Goal: Information Seeking & Learning: Learn about a topic

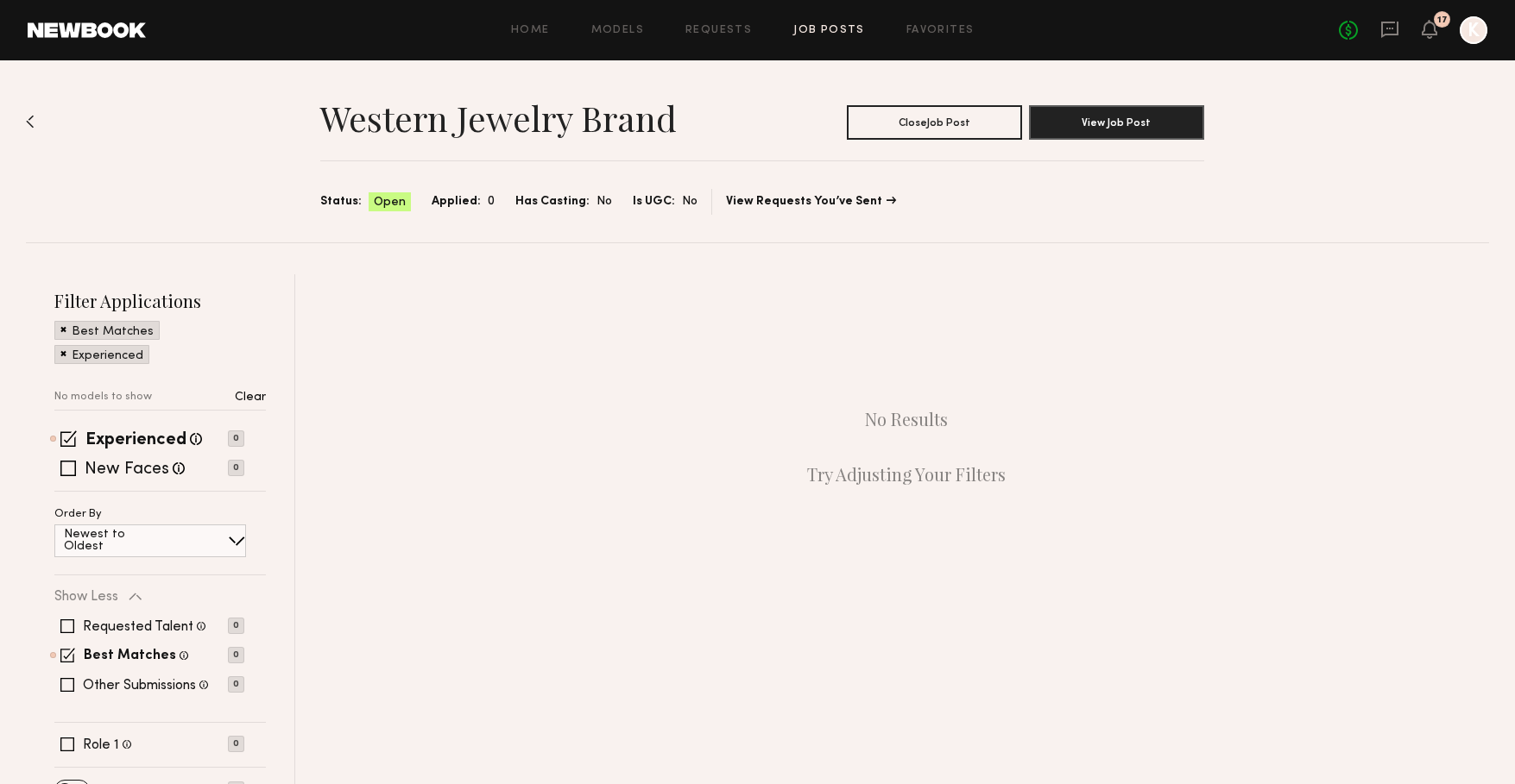
click at [816, 29] on link "Job Posts" at bounding box center [829, 31] width 72 height 11
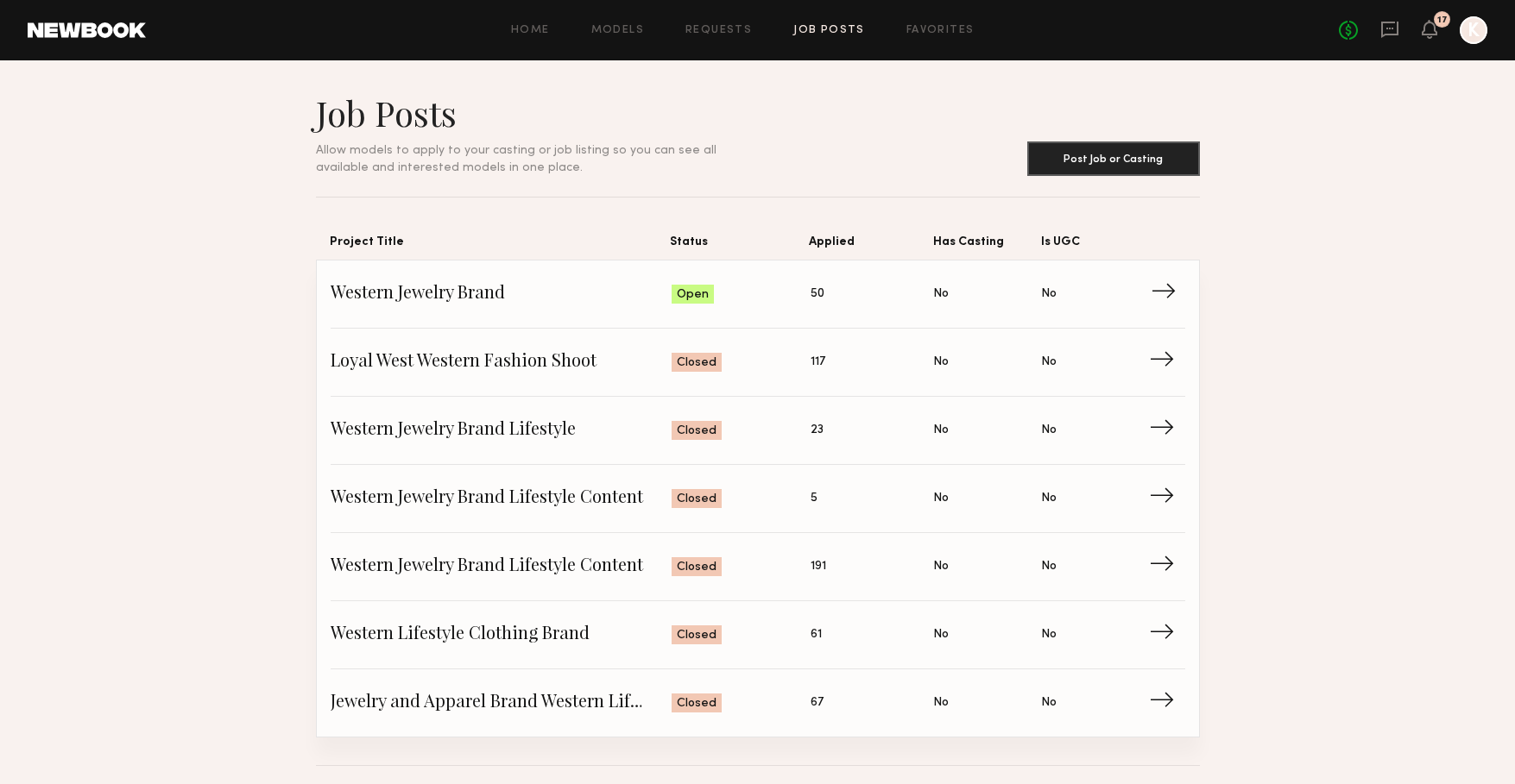
click at [463, 292] on span "Western Jewelry Brand" at bounding box center [501, 293] width 342 height 25
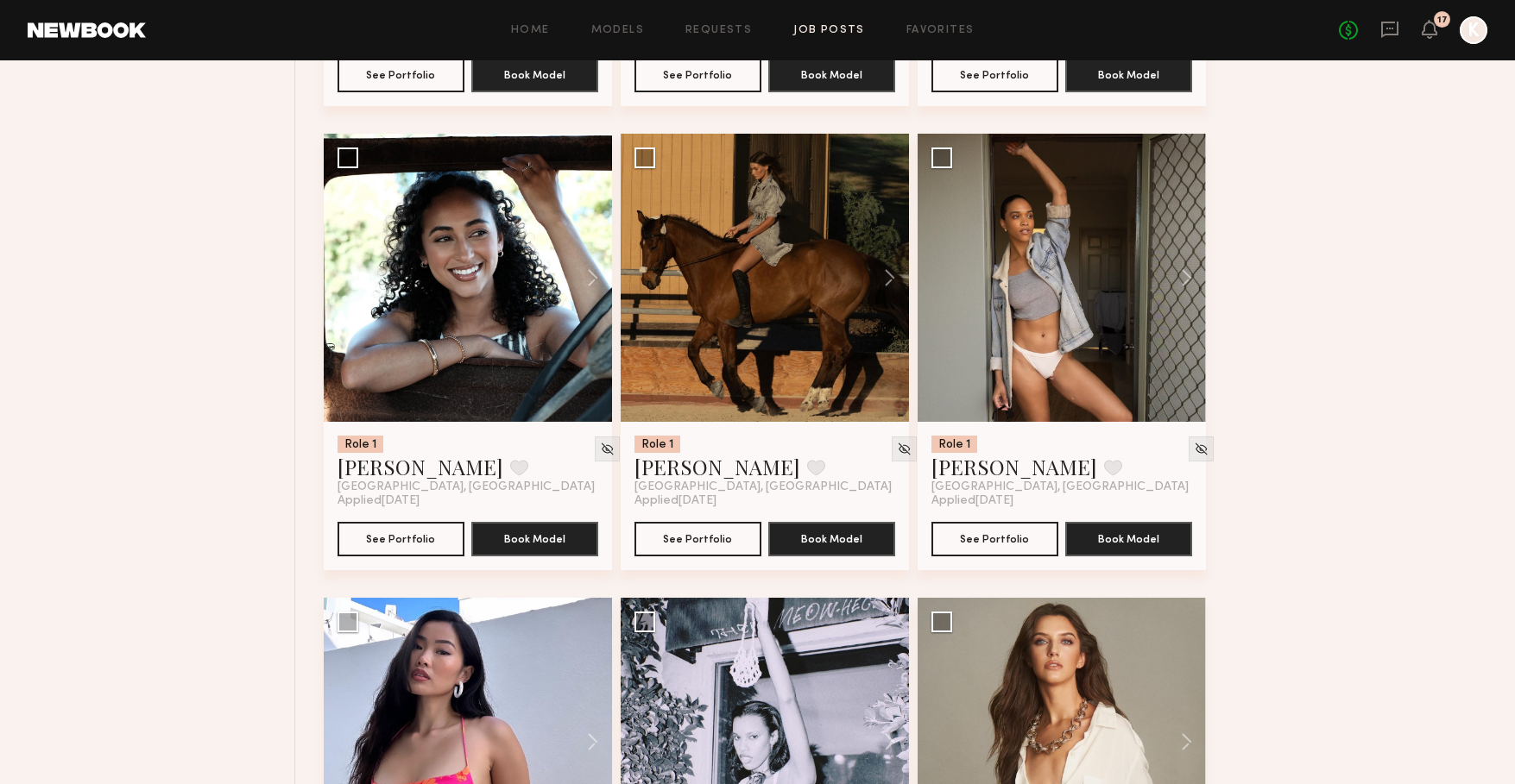
scroll to position [1070, 0]
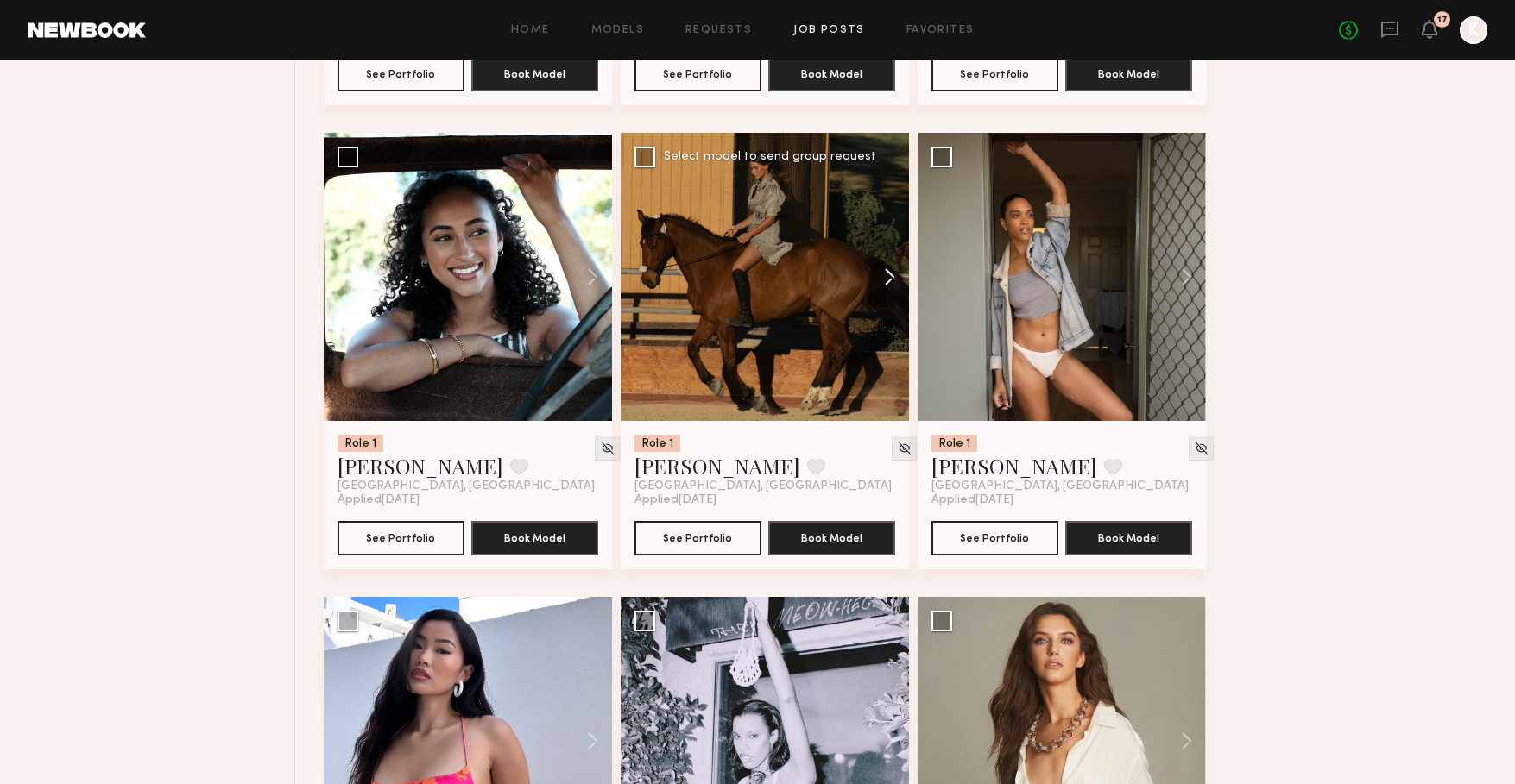
click at [893, 271] on button at bounding box center [881, 276] width 56 height 288
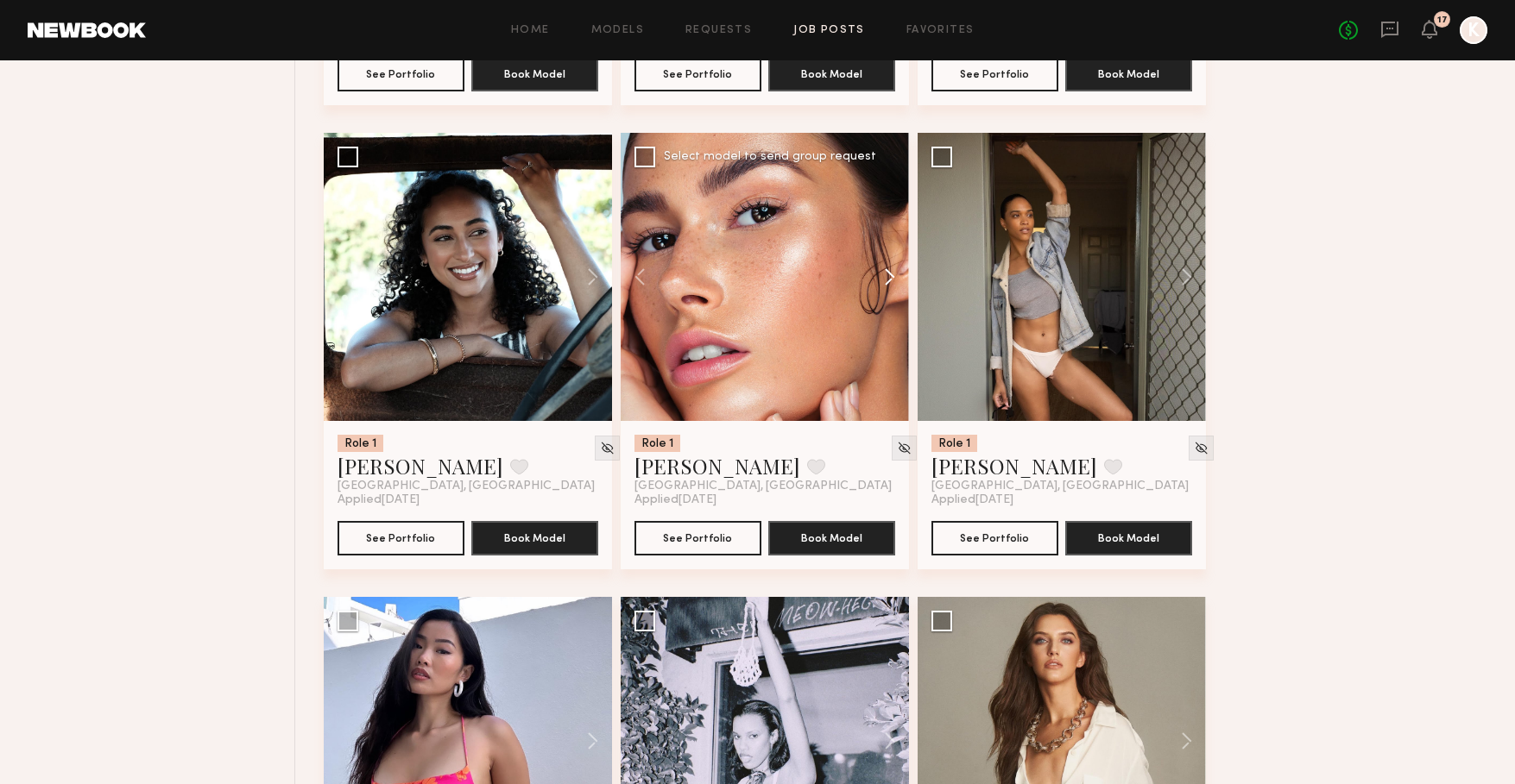
click at [893, 271] on button at bounding box center [881, 276] width 56 height 288
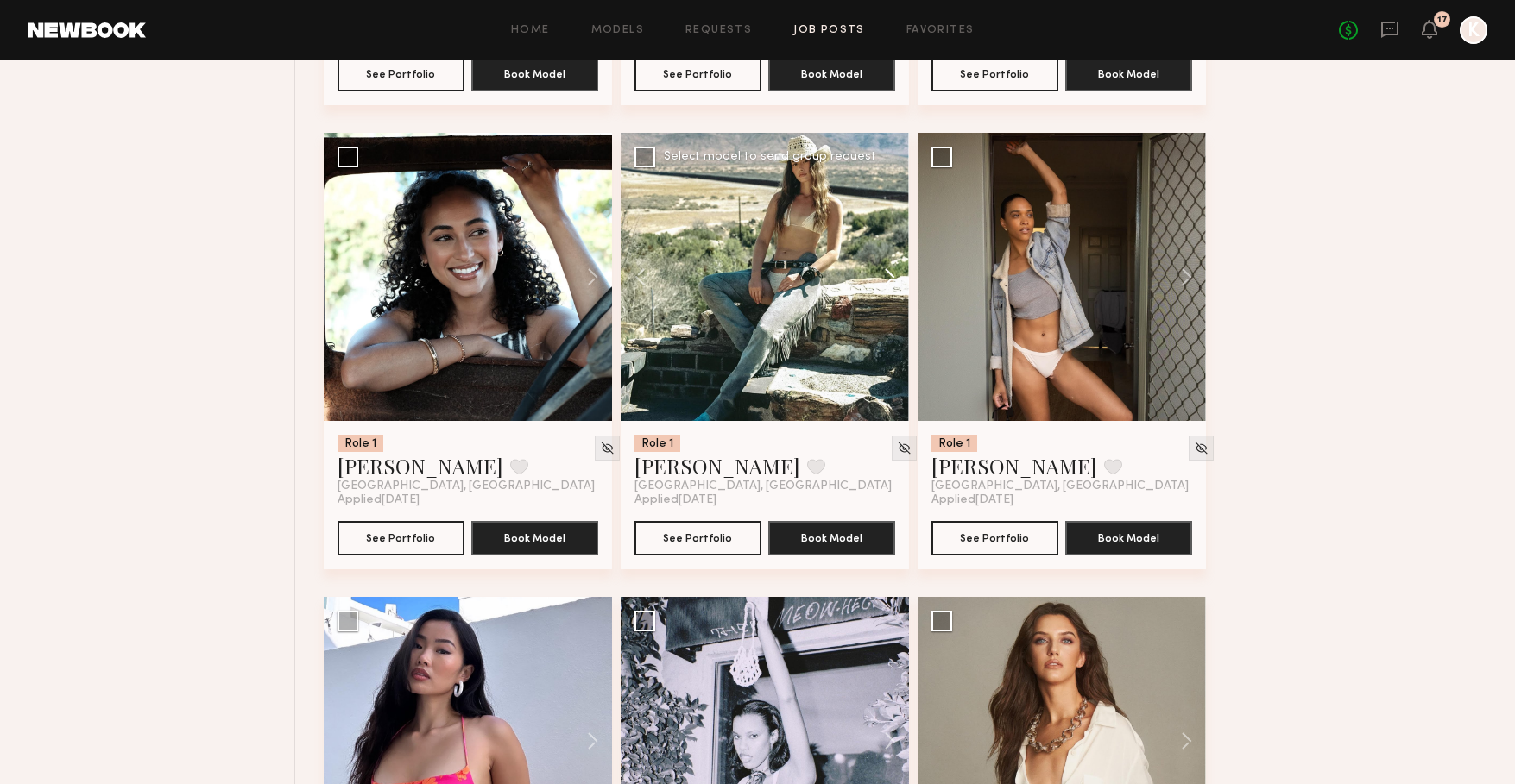
click at [893, 271] on button at bounding box center [881, 276] width 56 height 288
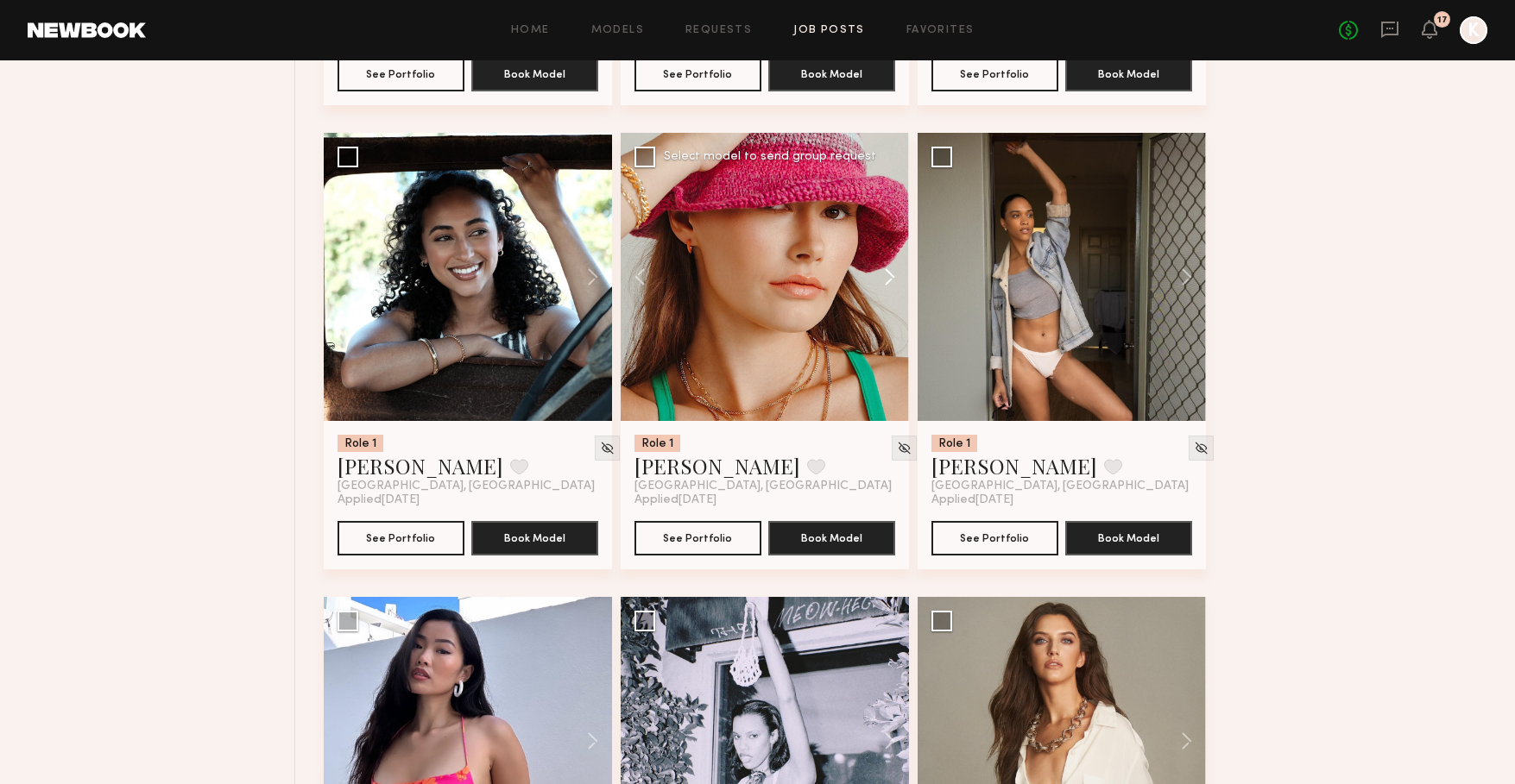
click at [893, 271] on button at bounding box center [881, 276] width 56 height 288
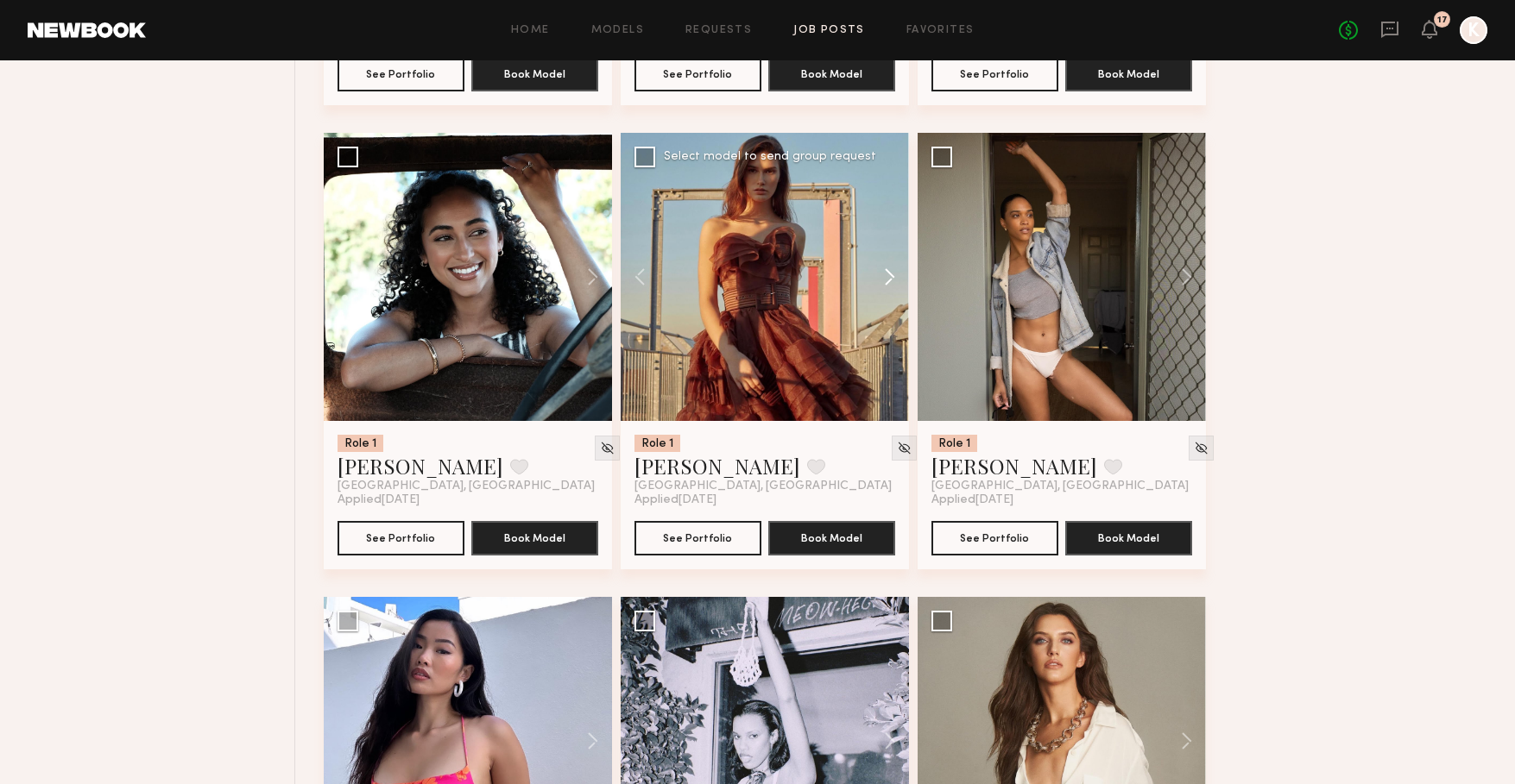
click at [893, 271] on button at bounding box center [881, 276] width 56 height 288
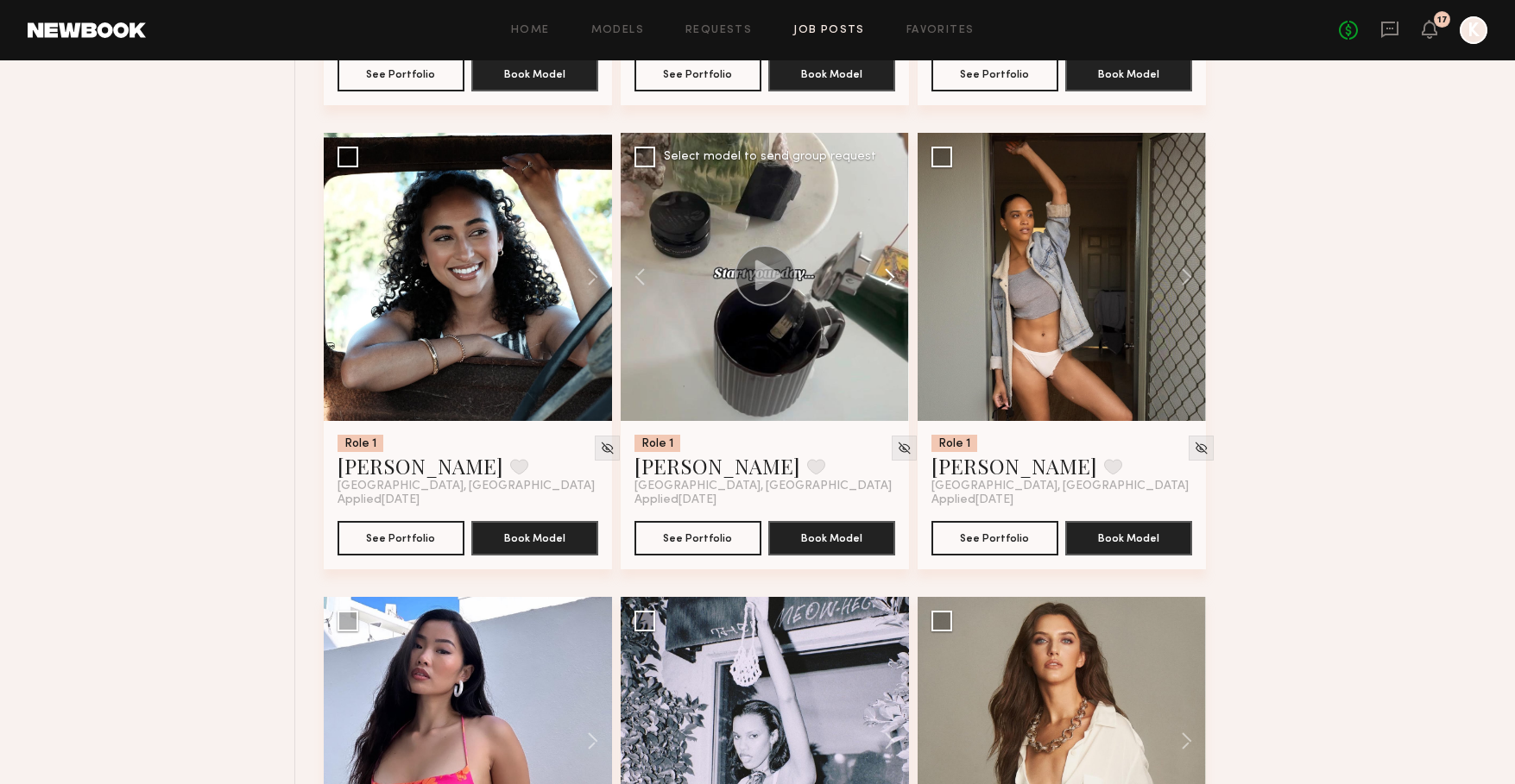
click at [893, 271] on button at bounding box center [881, 276] width 56 height 288
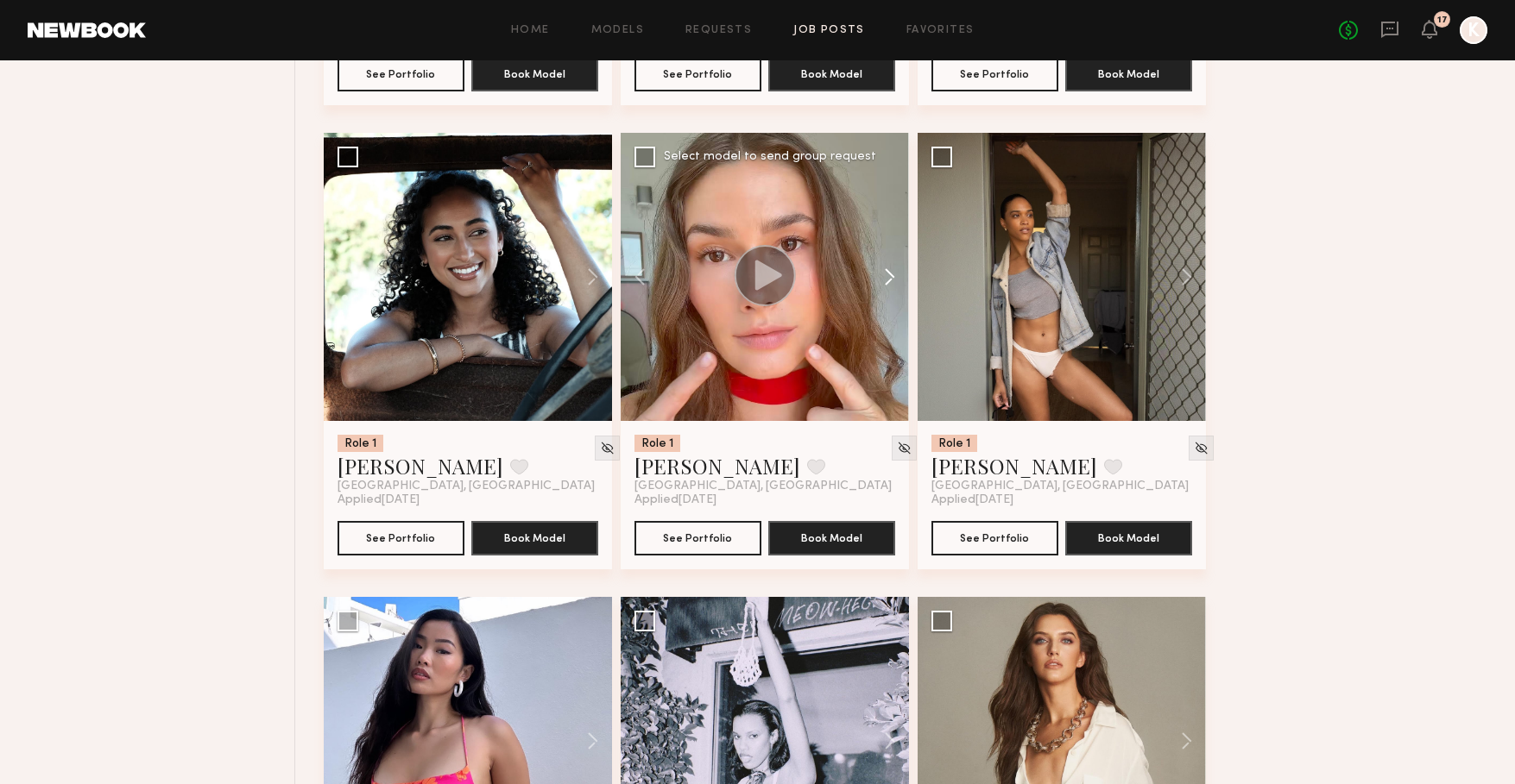
click at [893, 271] on button at bounding box center [881, 276] width 56 height 288
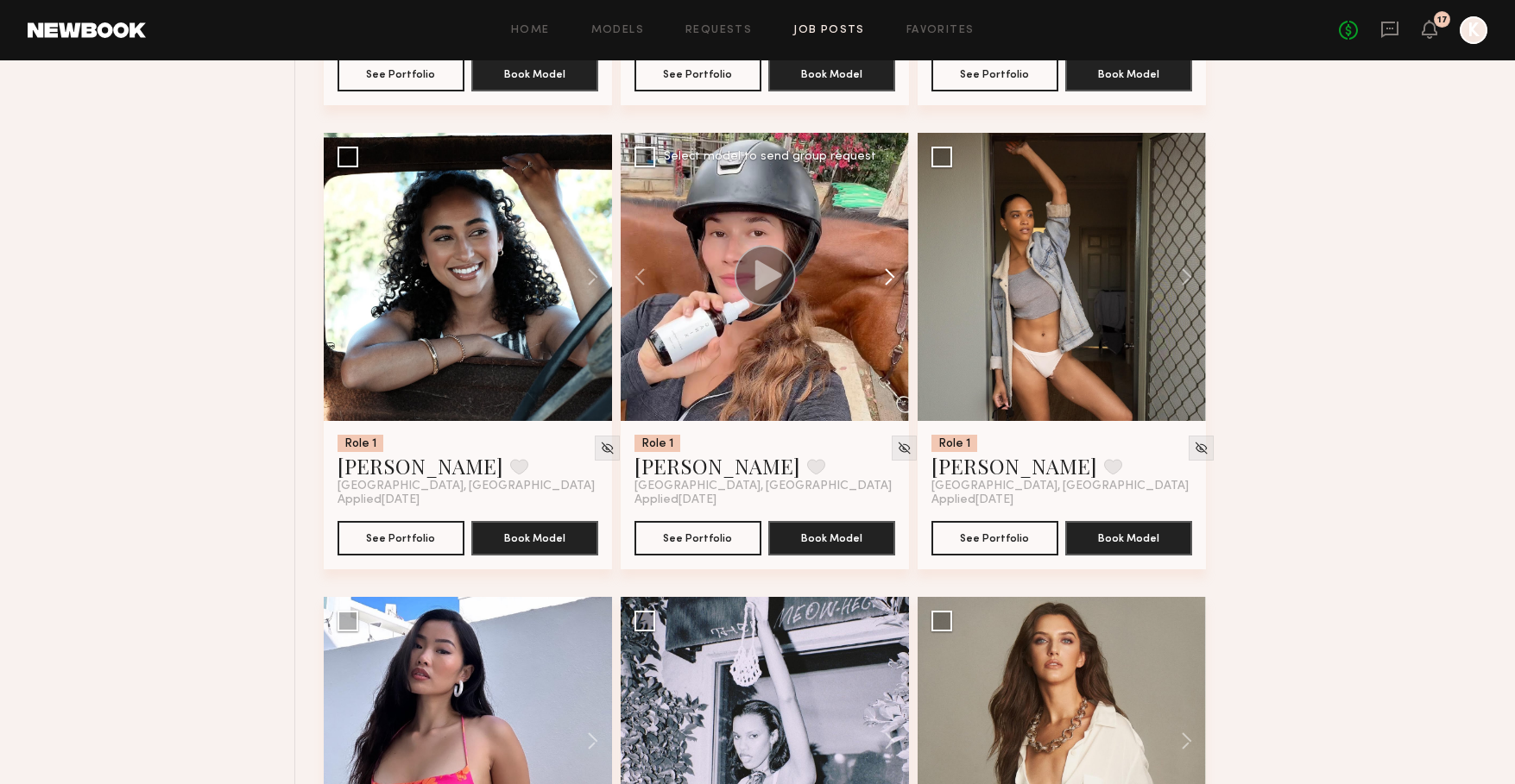
click at [893, 271] on button at bounding box center [881, 276] width 56 height 288
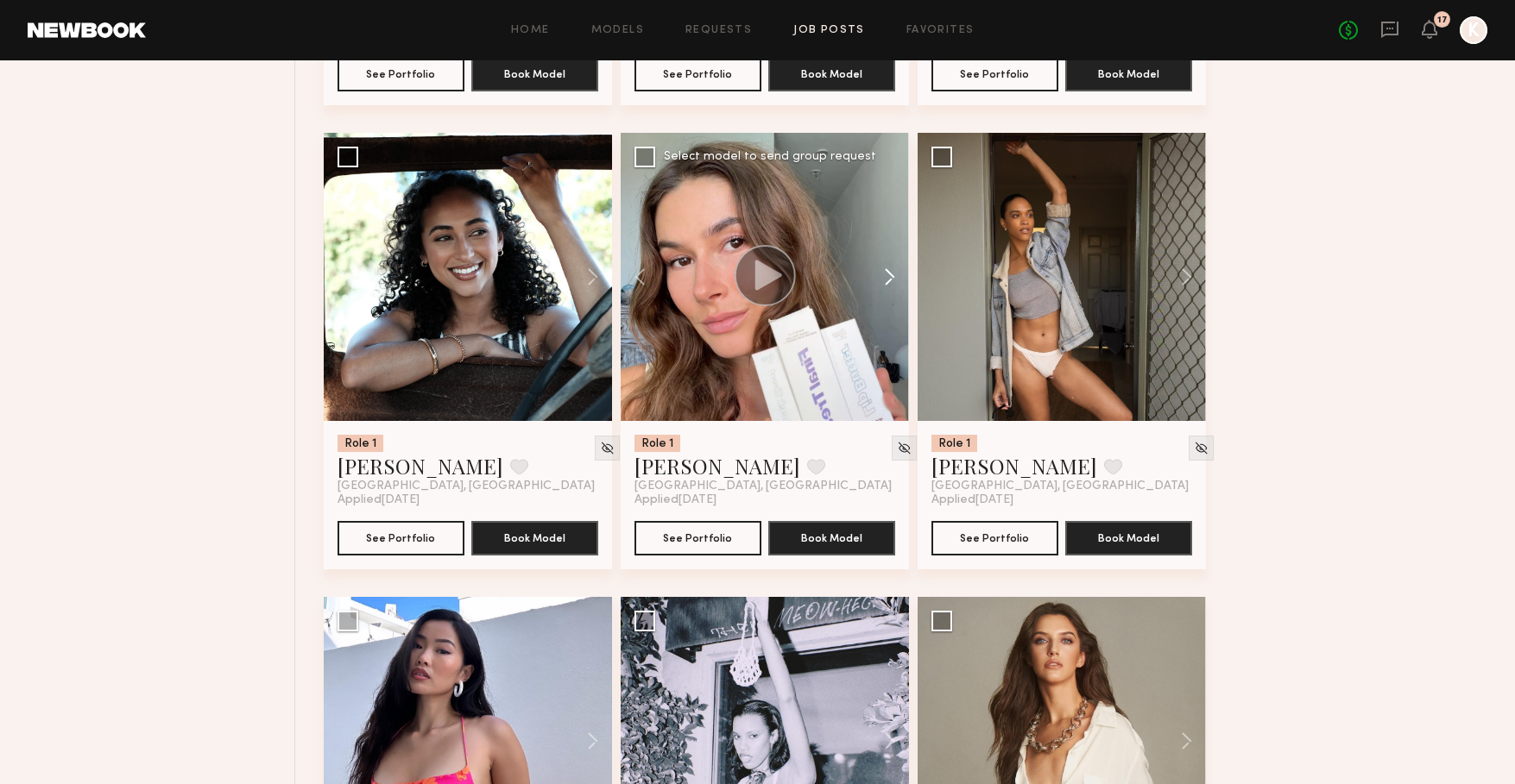
click at [893, 271] on button at bounding box center [881, 276] width 56 height 288
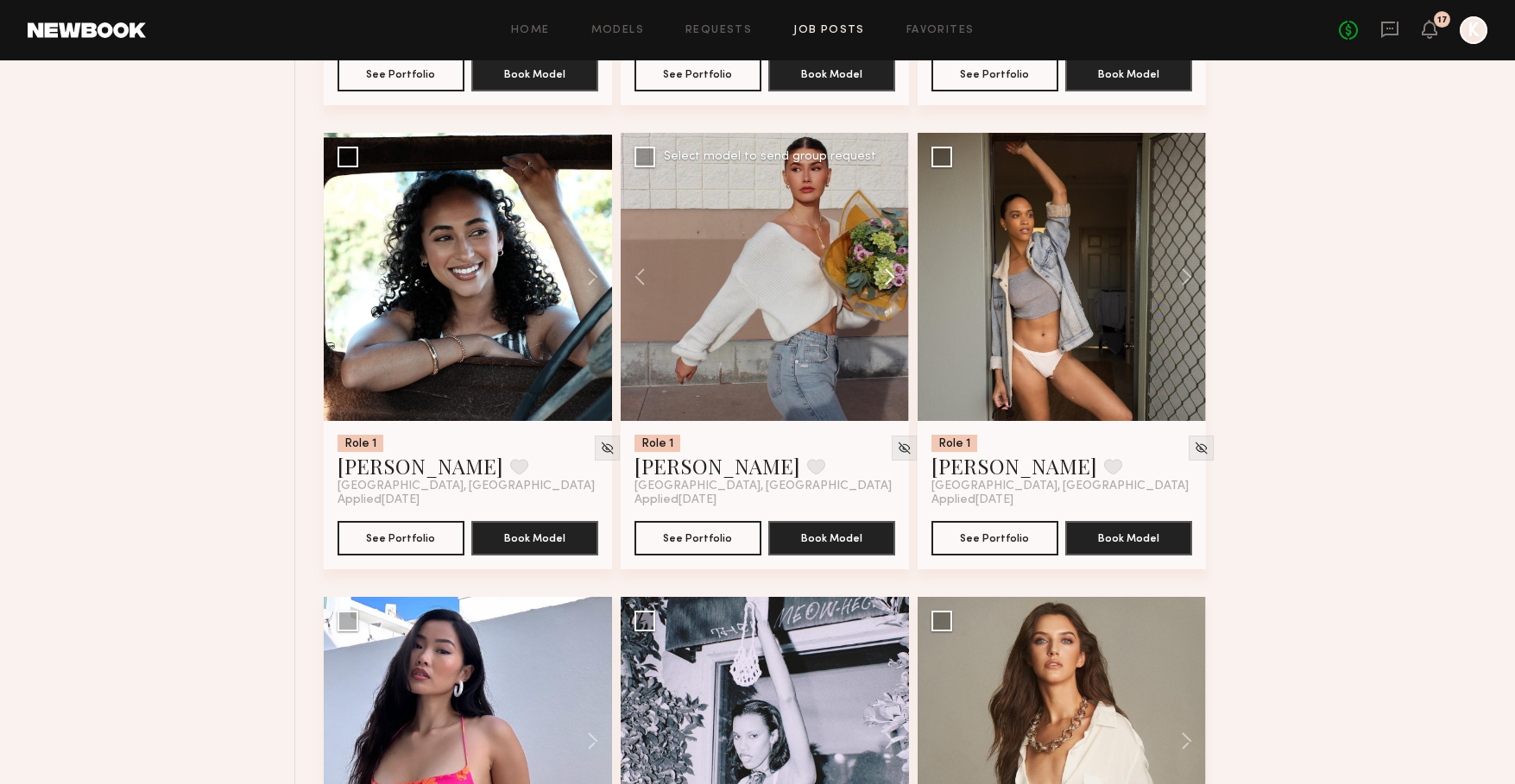
click at [893, 271] on button at bounding box center [881, 276] width 56 height 288
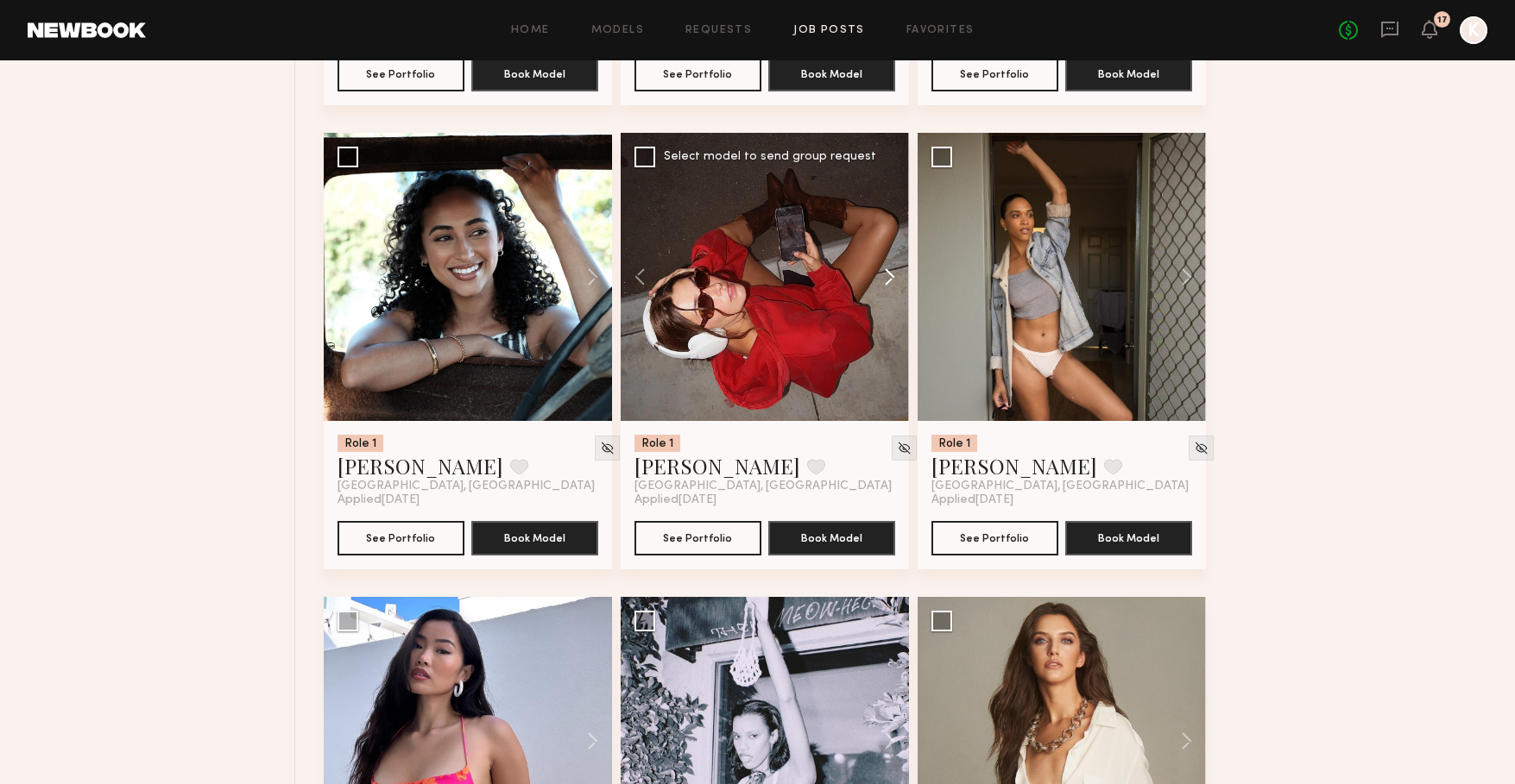
click at [893, 271] on button at bounding box center [881, 276] width 56 height 288
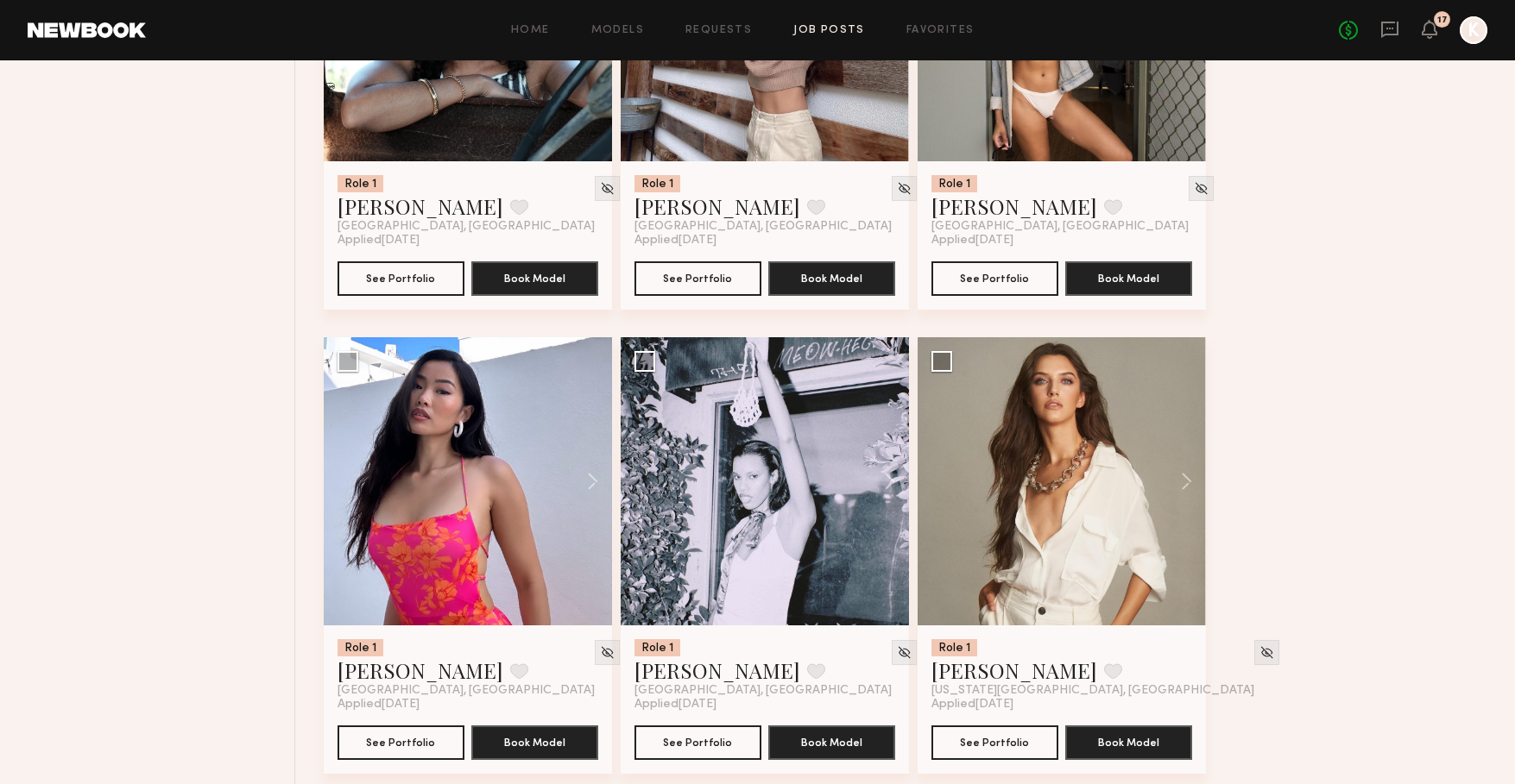
scroll to position [1510, 0]
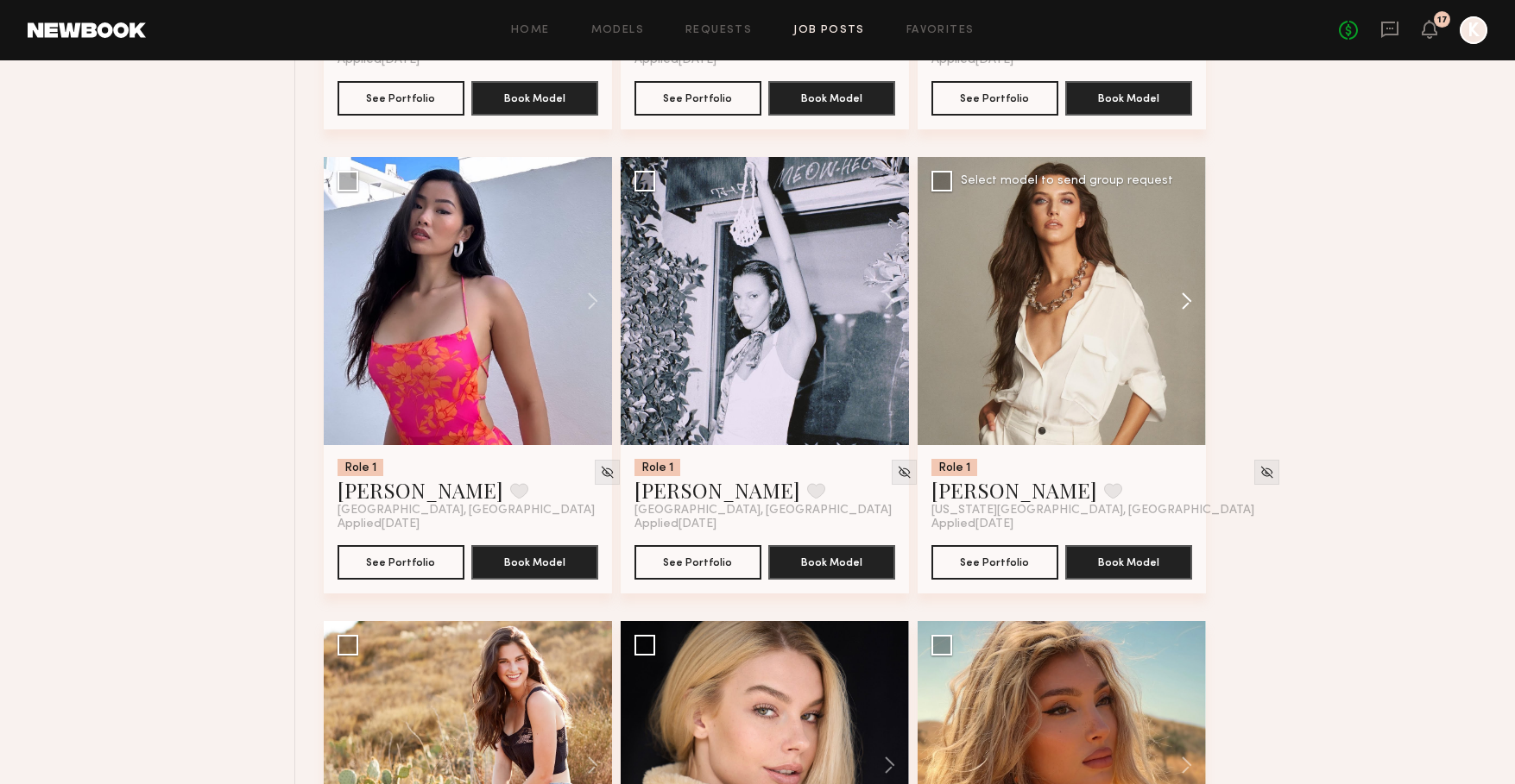
click at [1183, 291] on button at bounding box center [1178, 300] width 56 height 288
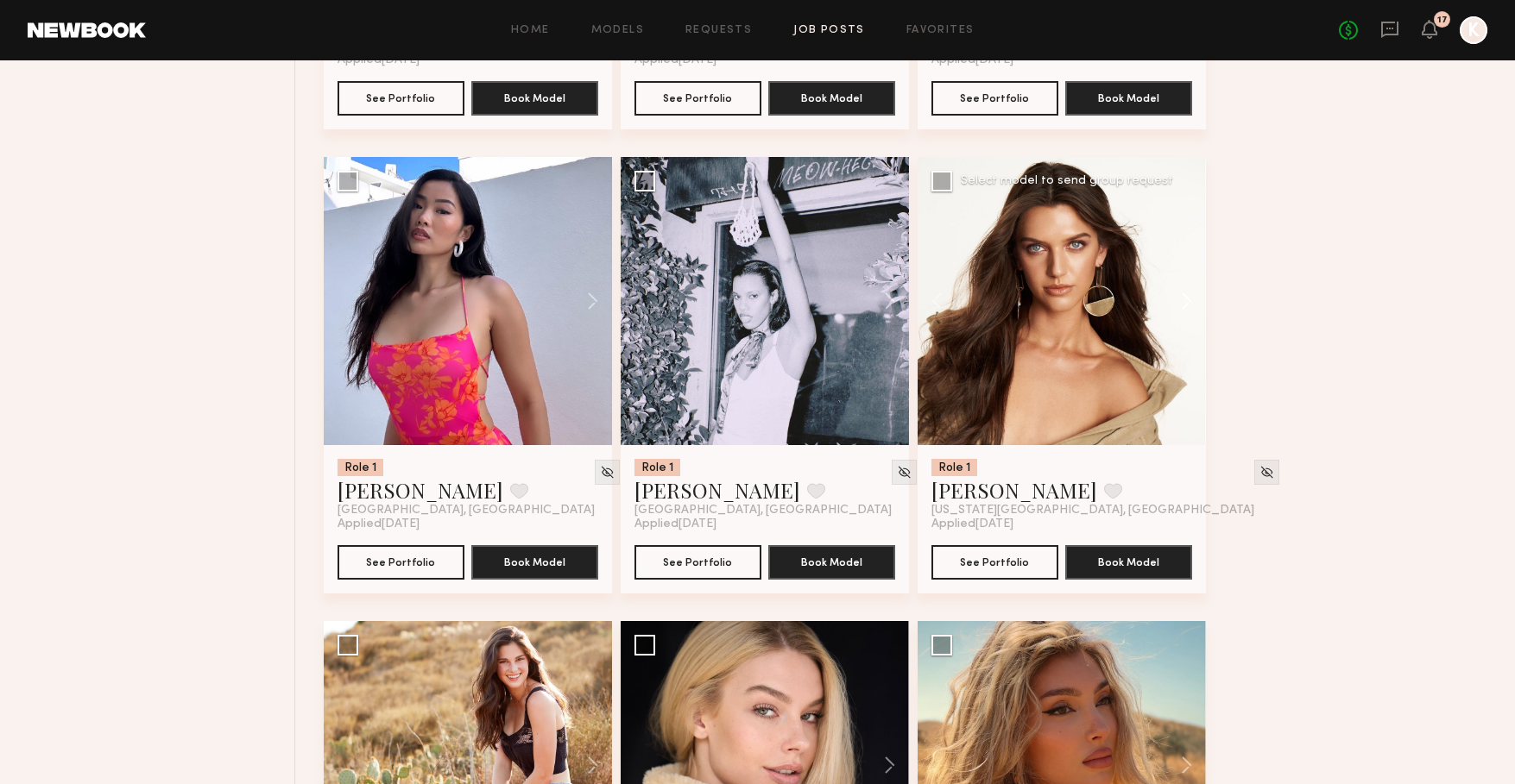
click at [1183, 291] on button at bounding box center [1178, 300] width 56 height 288
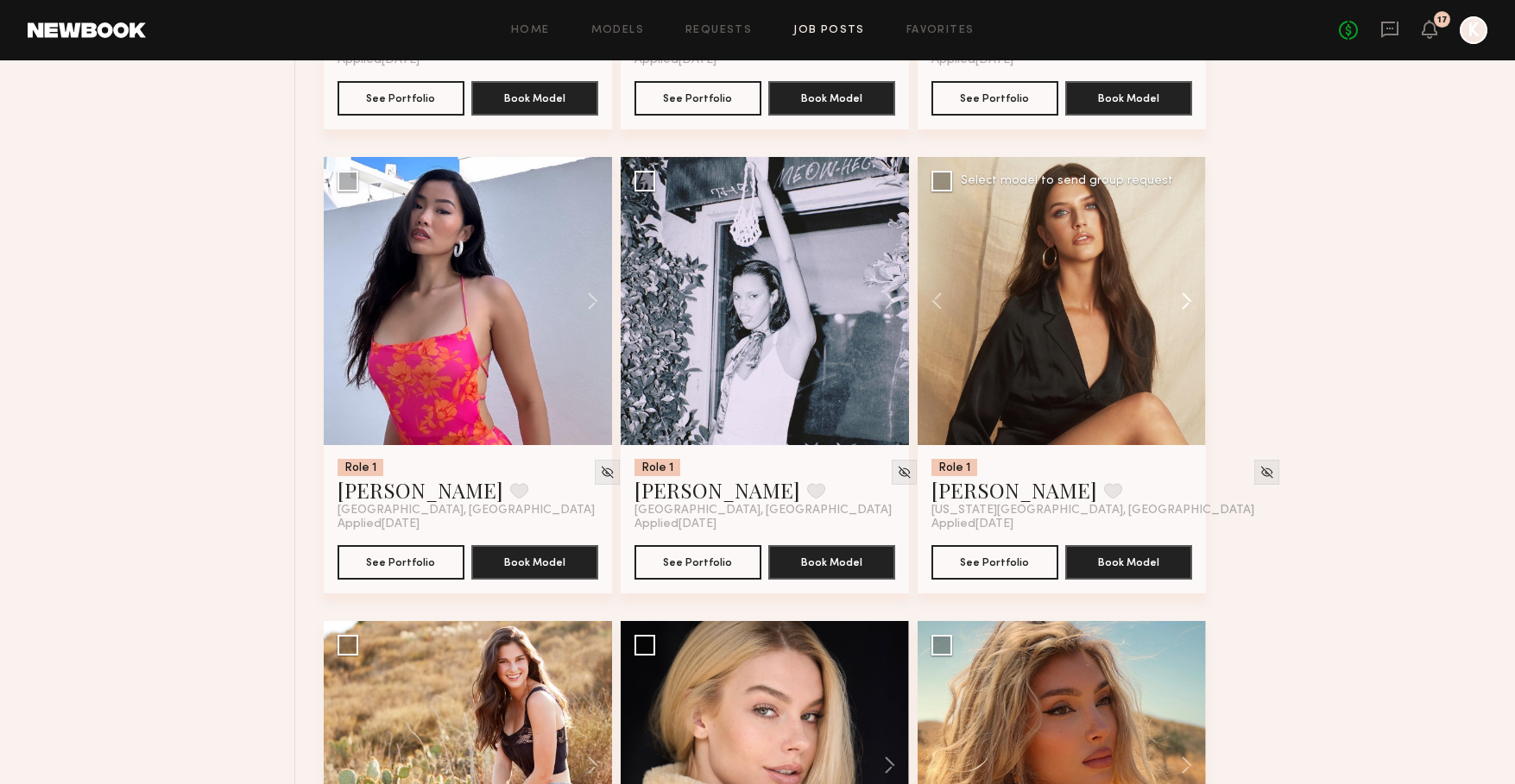
click at [1183, 291] on button at bounding box center [1178, 300] width 56 height 288
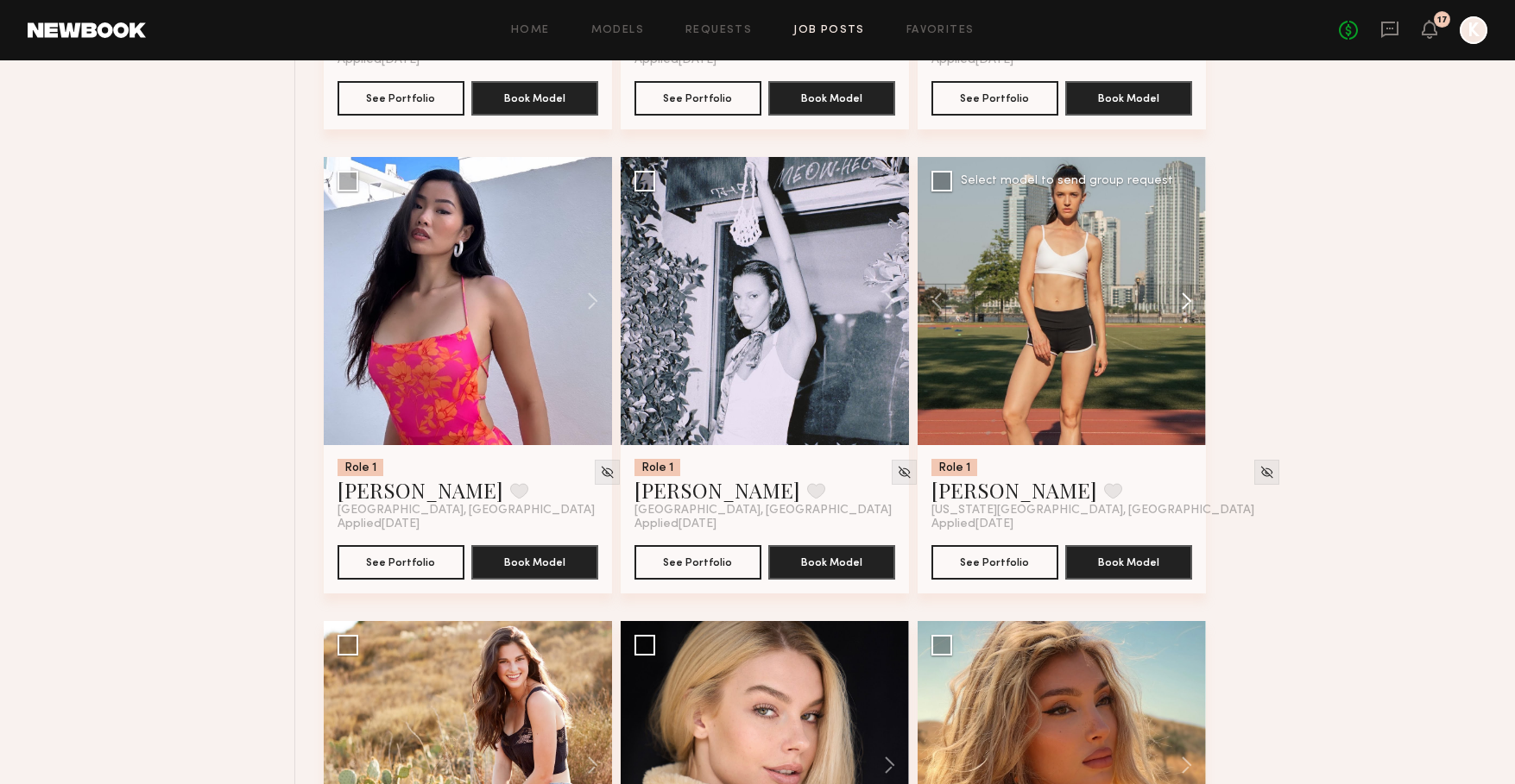
click at [1183, 291] on button at bounding box center [1178, 300] width 56 height 288
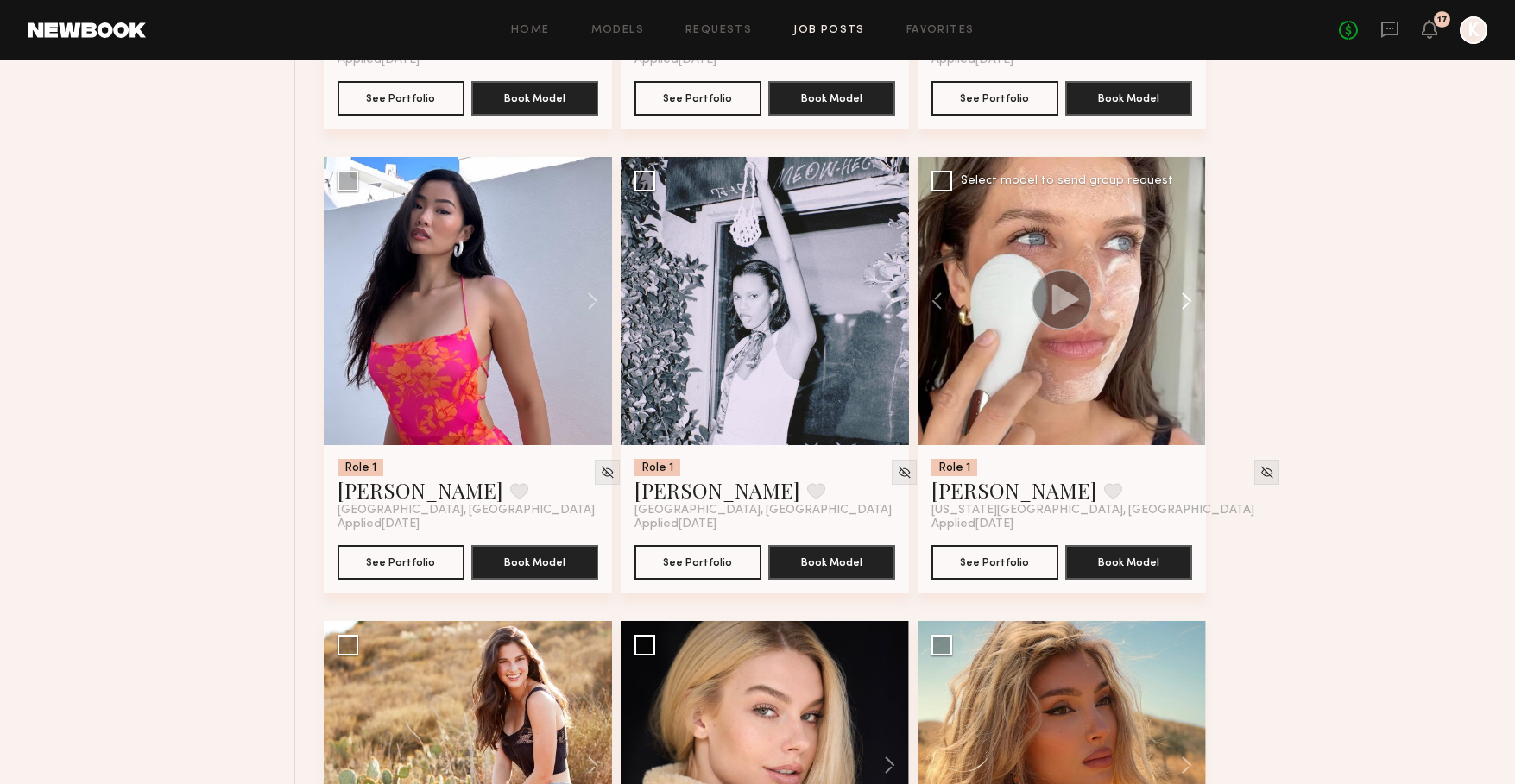
click at [1183, 291] on button at bounding box center [1178, 300] width 56 height 288
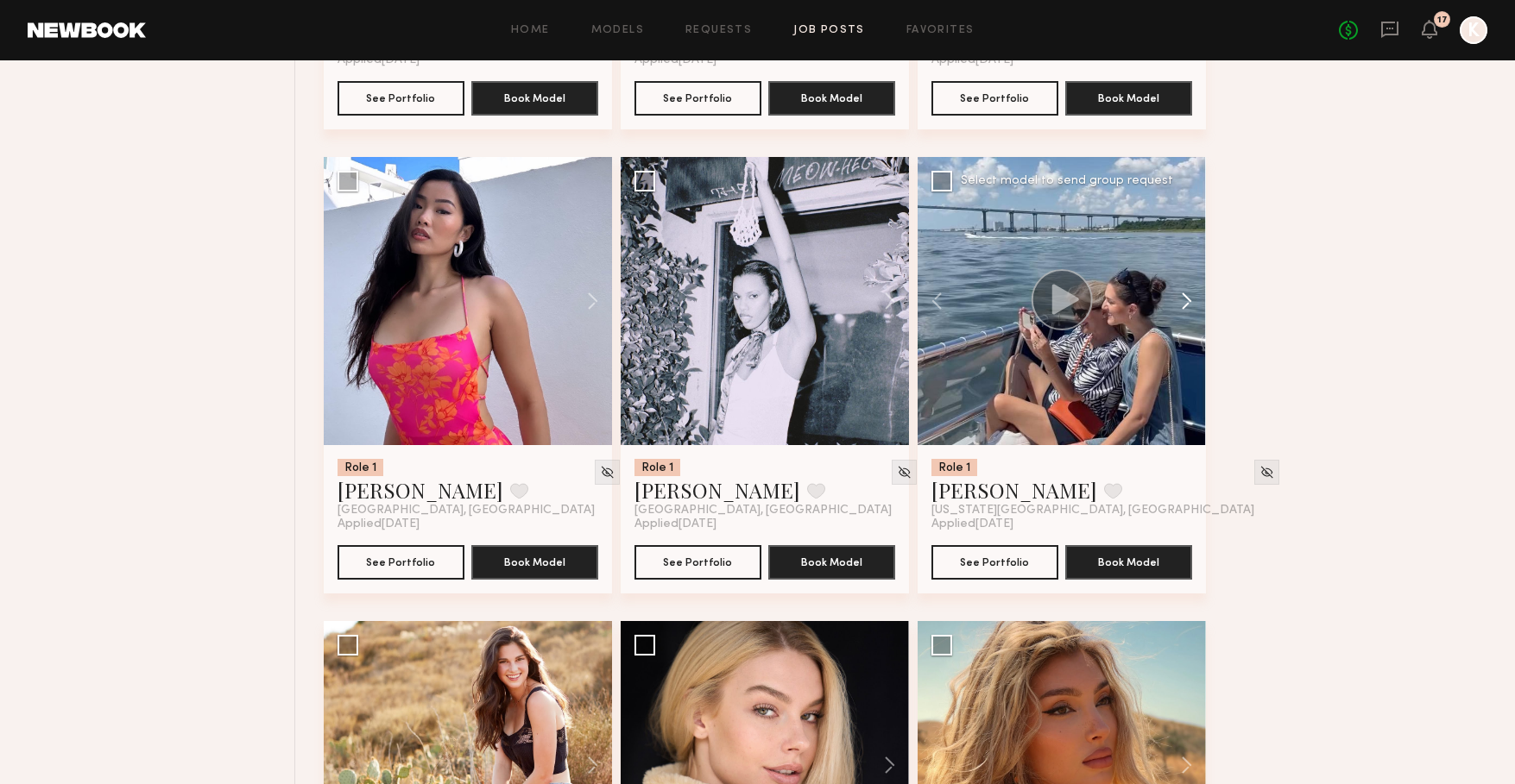
click at [1183, 291] on button at bounding box center [1178, 300] width 56 height 288
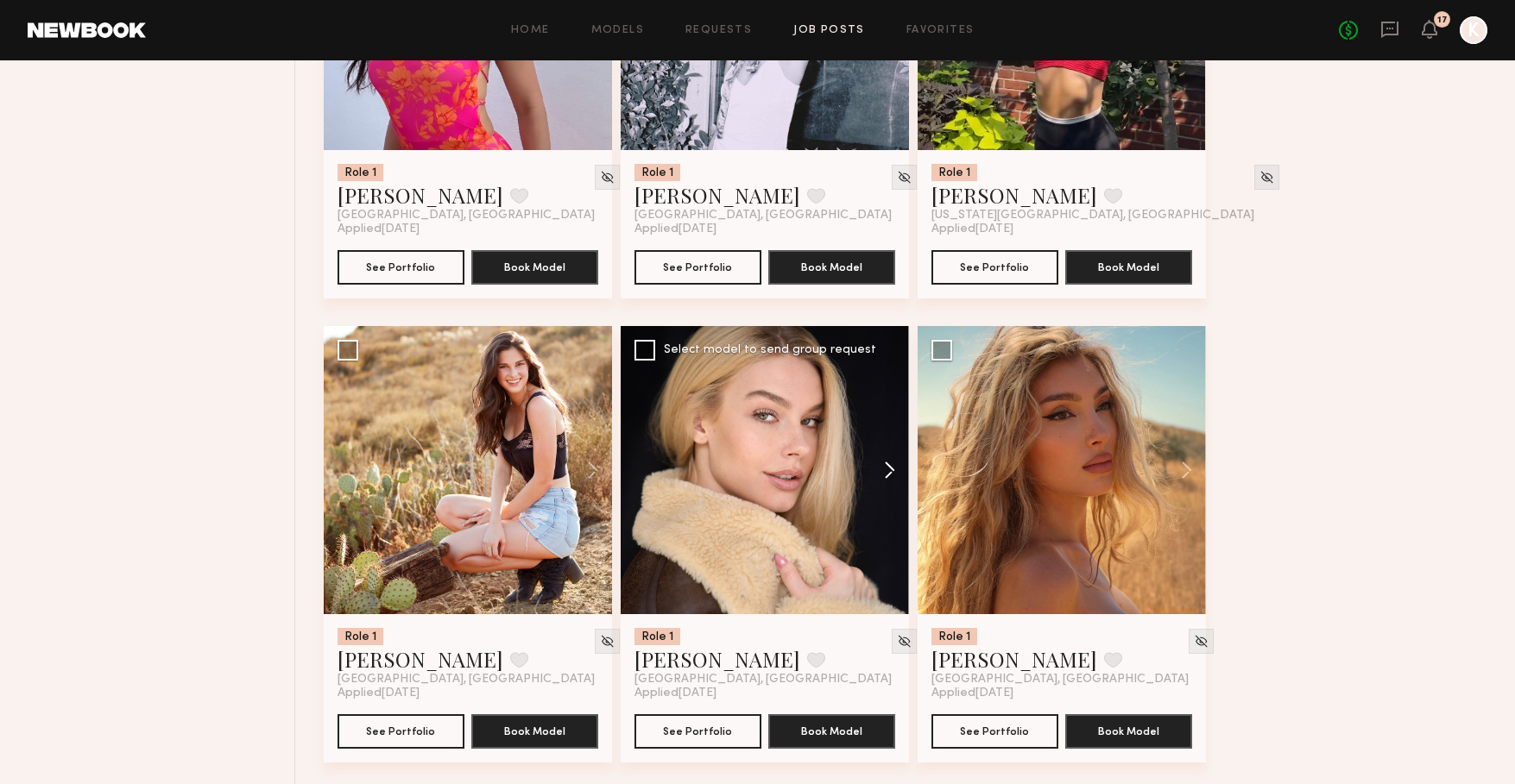
scroll to position [1815, 0]
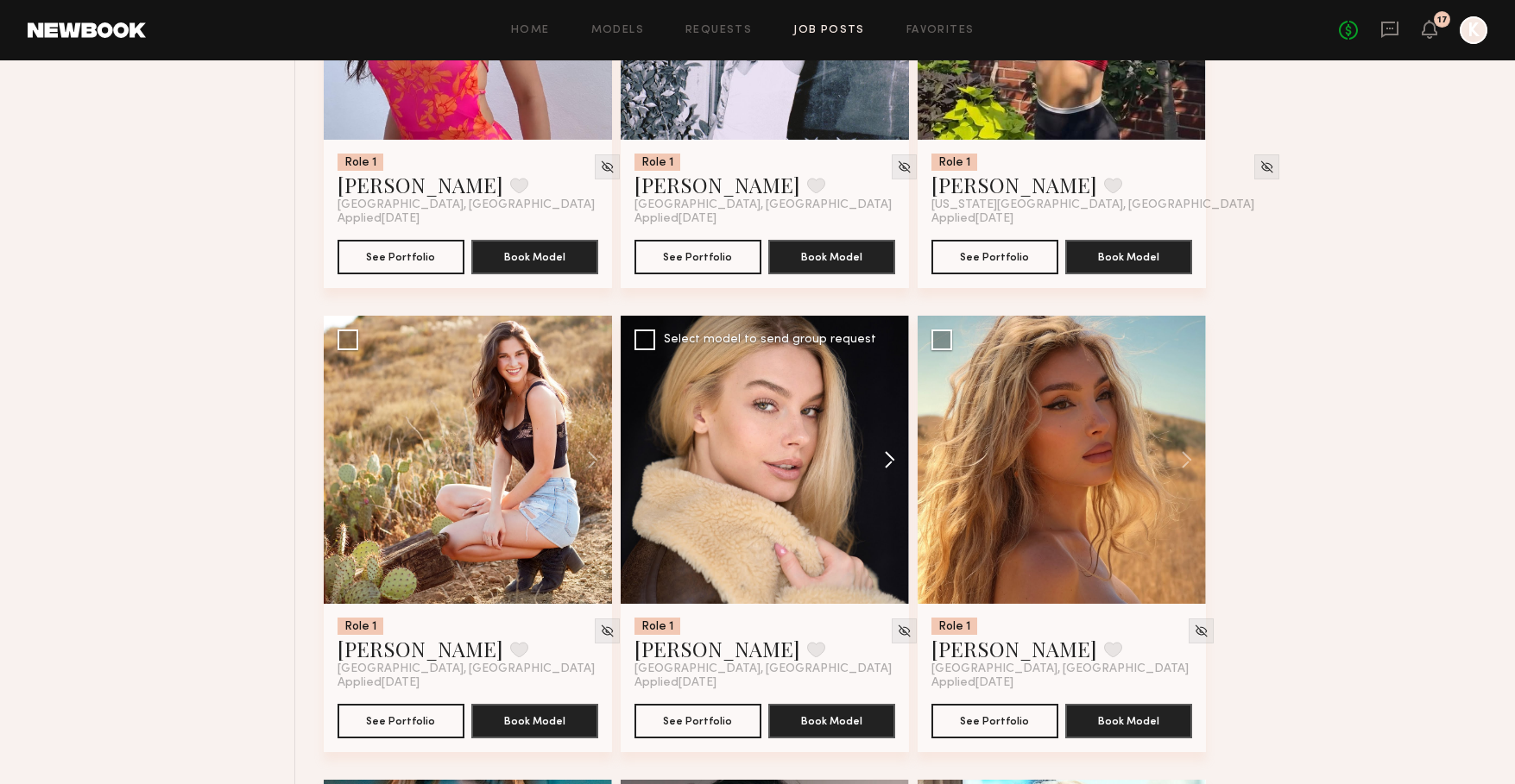
click at [884, 471] on button at bounding box center [881, 459] width 56 height 288
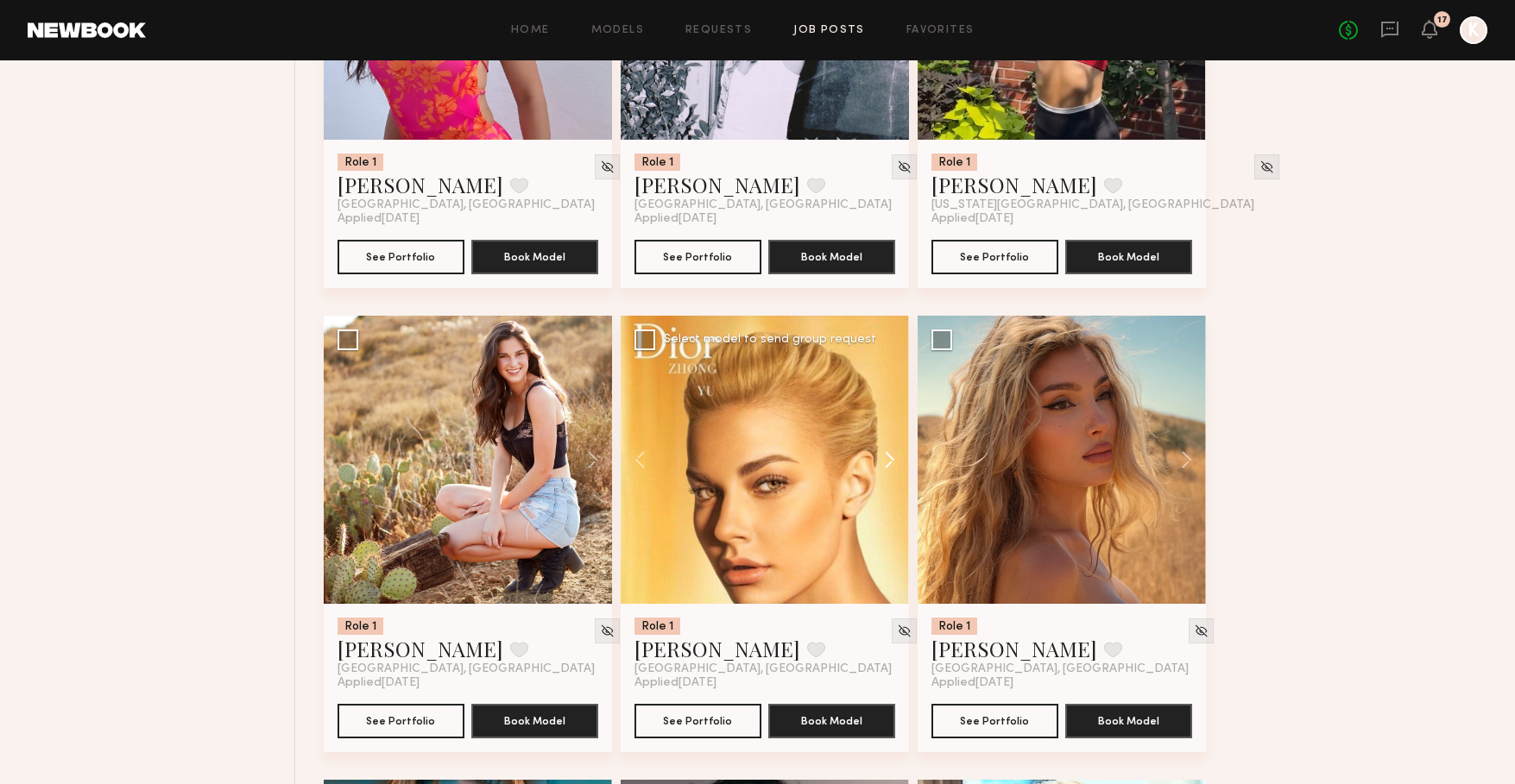
click at [884, 471] on button at bounding box center [881, 459] width 56 height 288
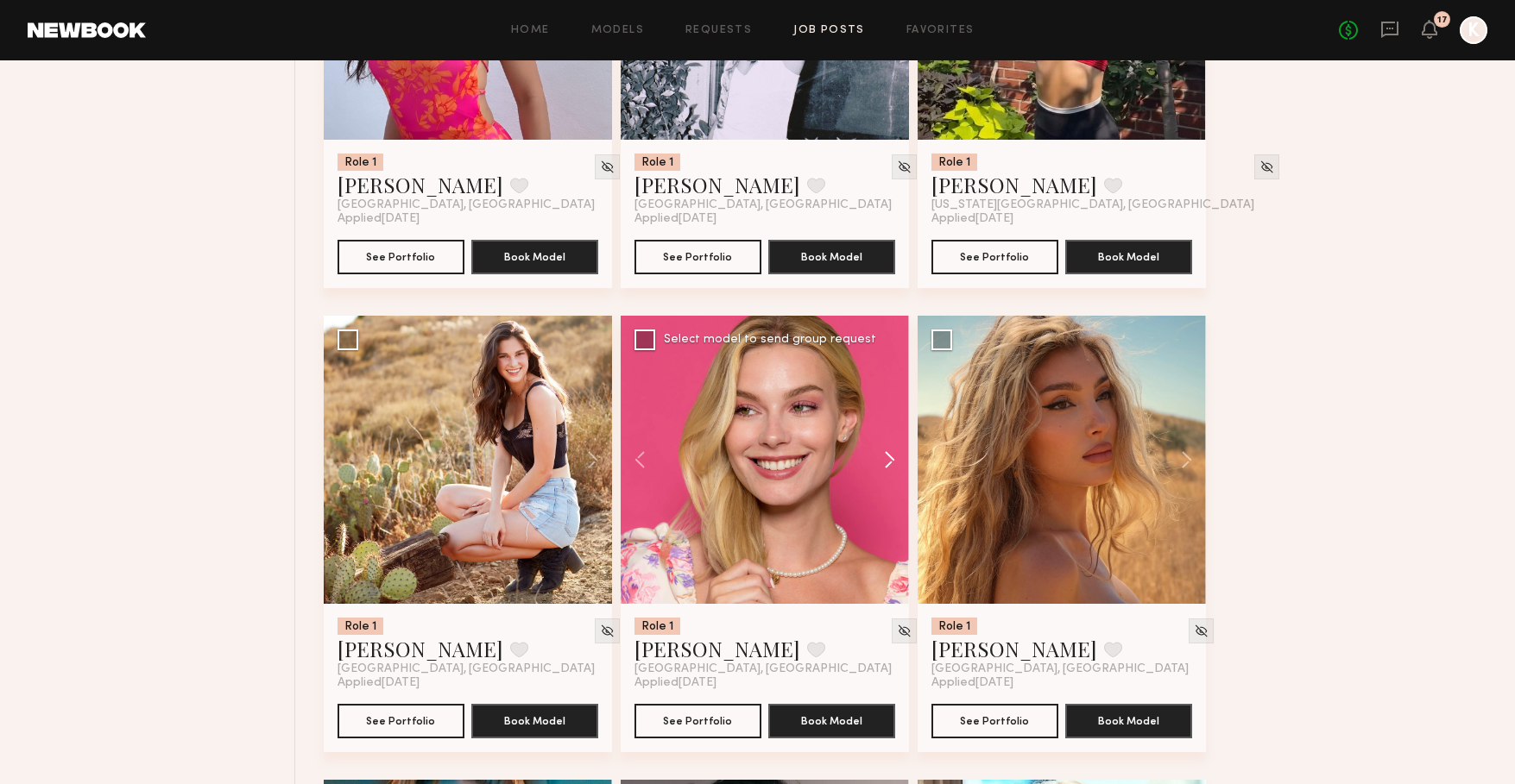
click at [884, 471] on button at bounding box center [881, 459] width 56 height 288
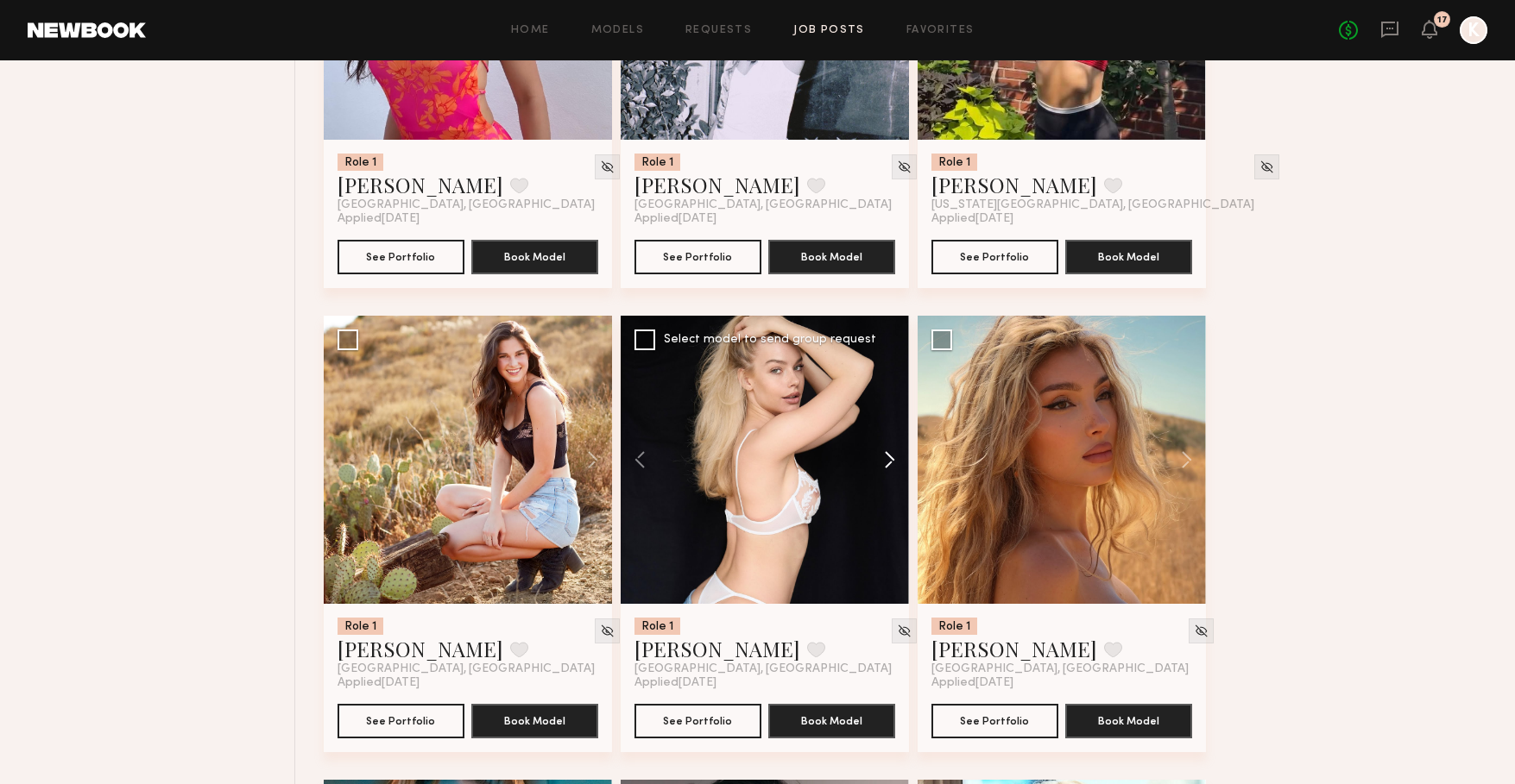
click at [884, 471] on button at bounding box center [881, 459] width 56 height 288
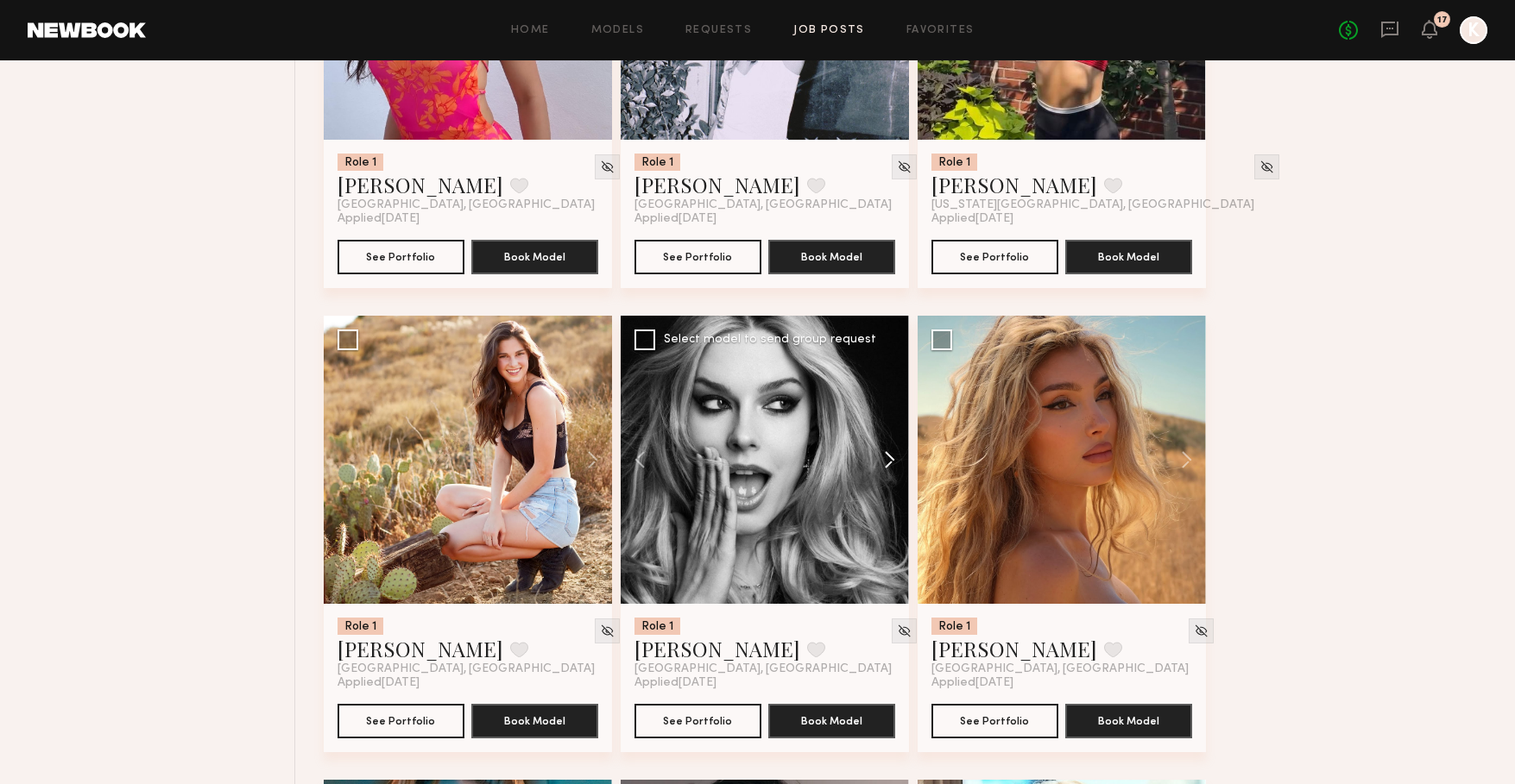
click at [884, 471] on button at bounding box center [881, 459] width 56 height 288
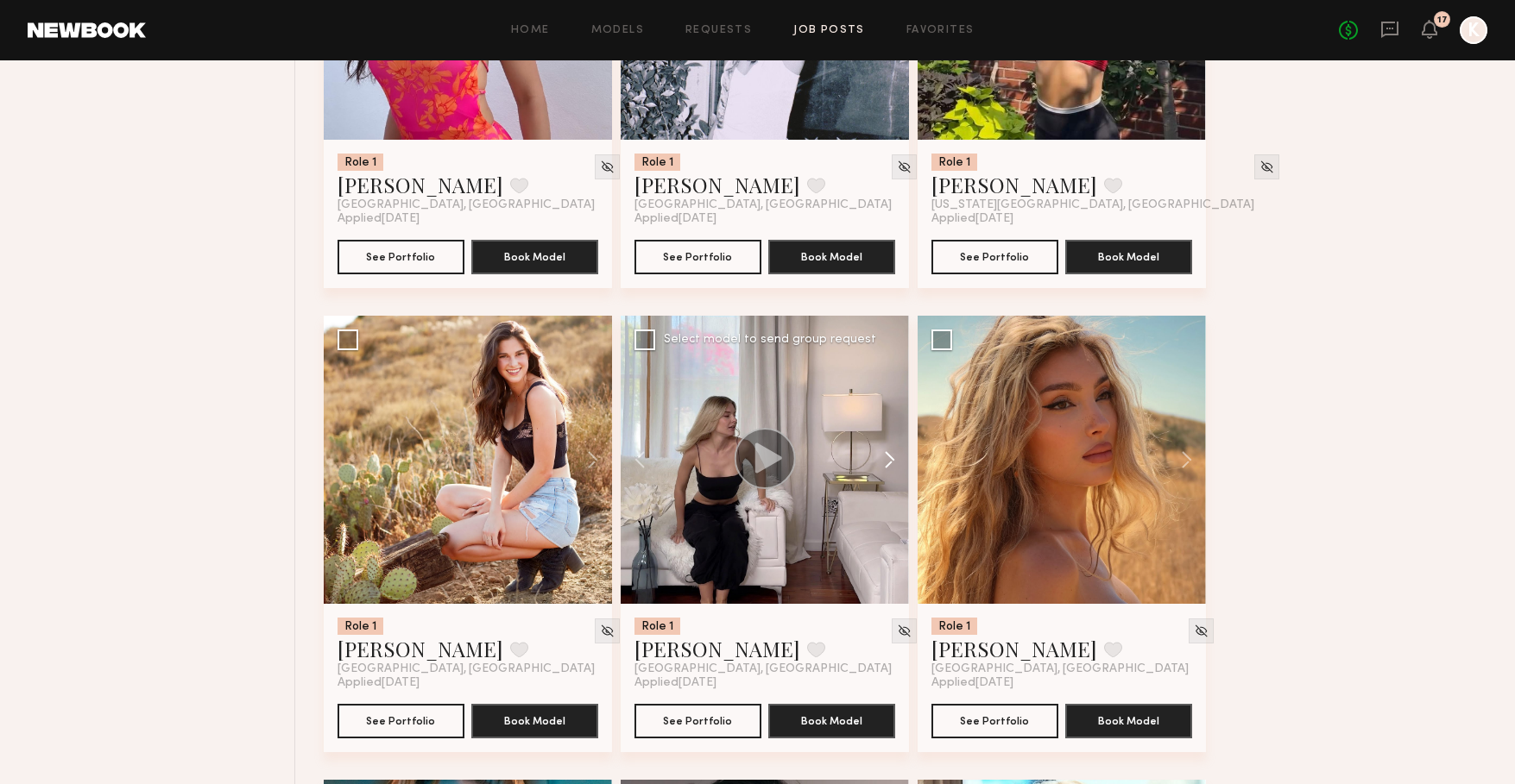
click at [884, 471] on button at bounding box center [881, 459] width 56 height 288
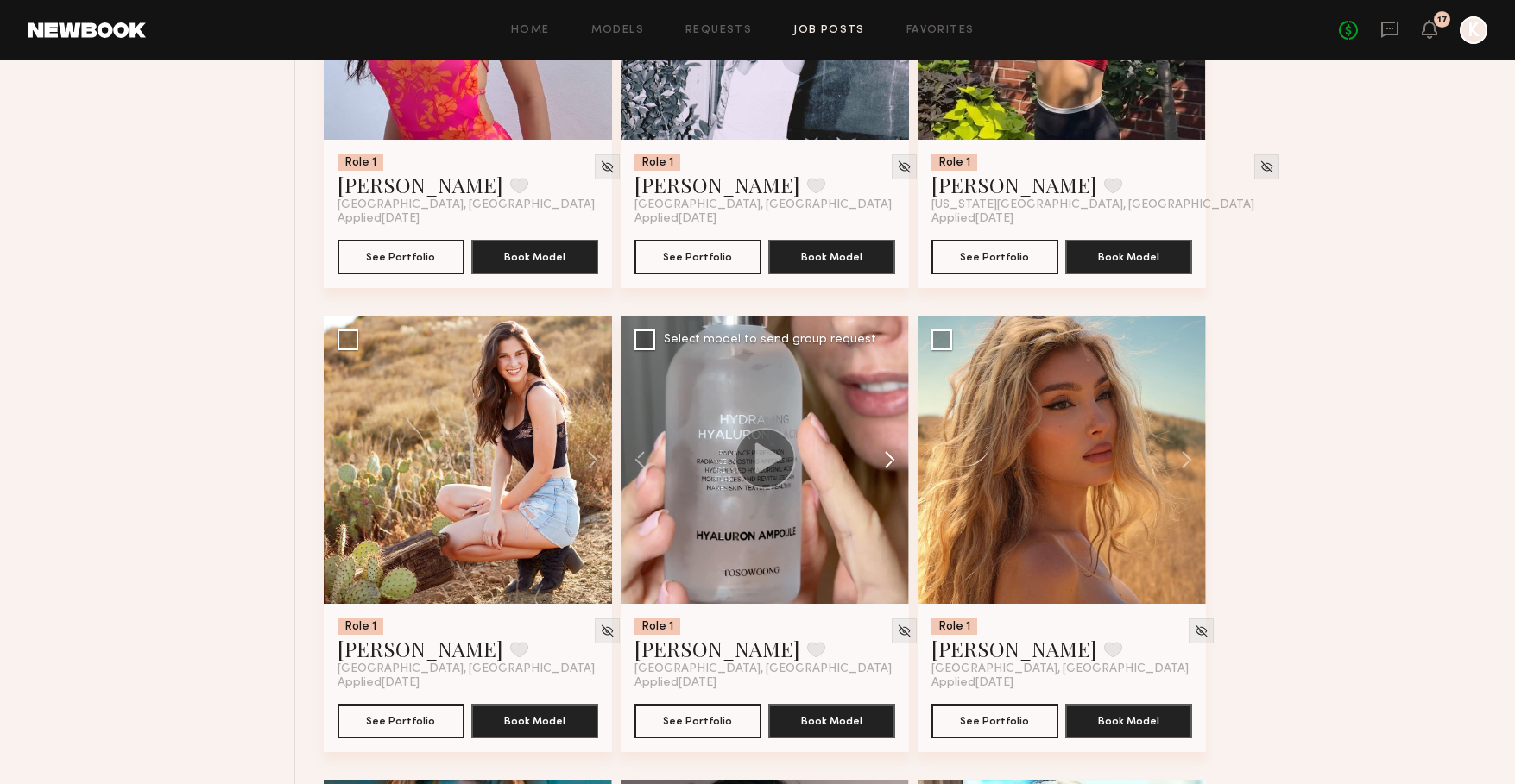
click at [884, 471] on button at bounding box center [881, 459] width 56 height 288
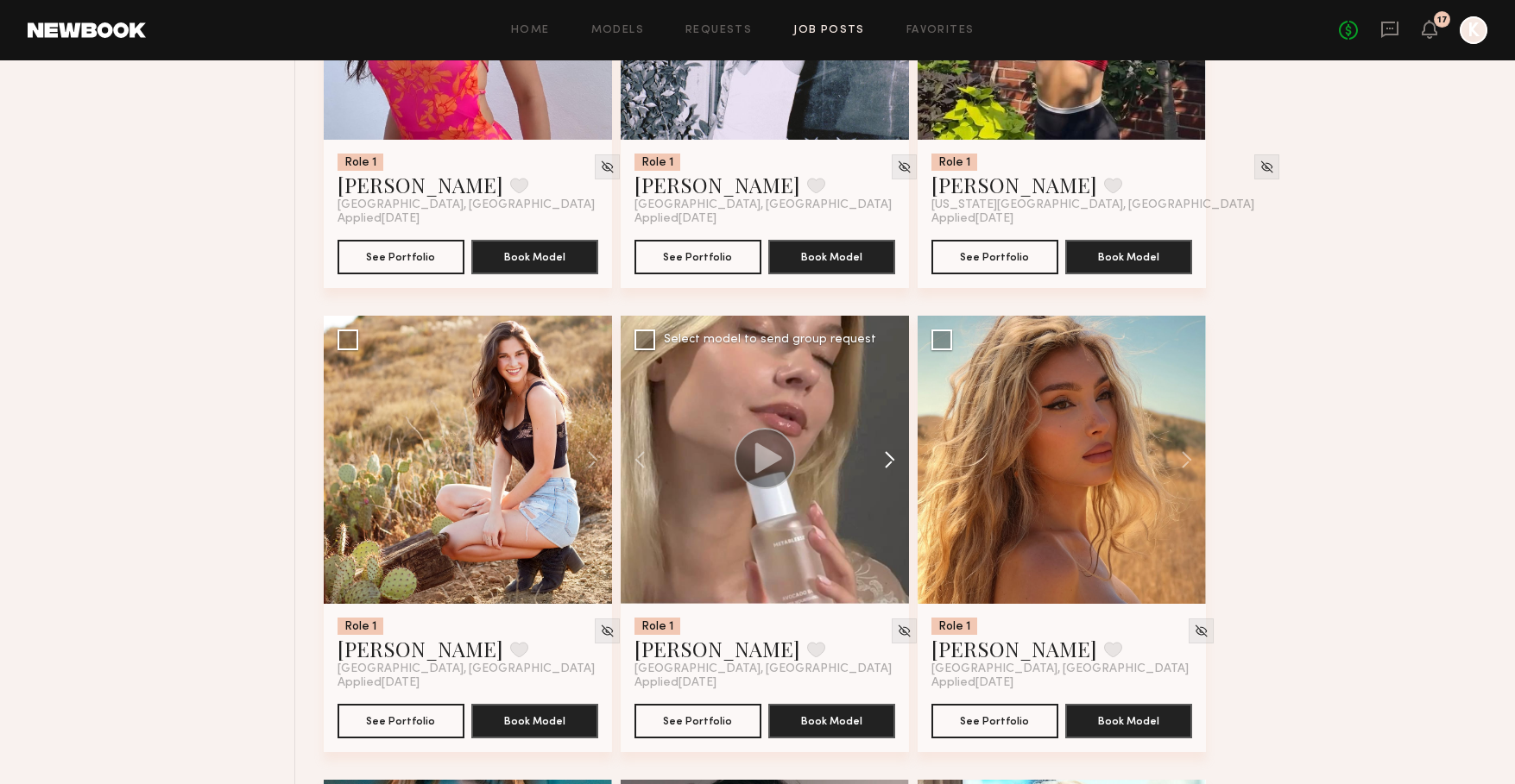
click at [884, 471] on button at bounding box center [881, 459] width 56 height 288
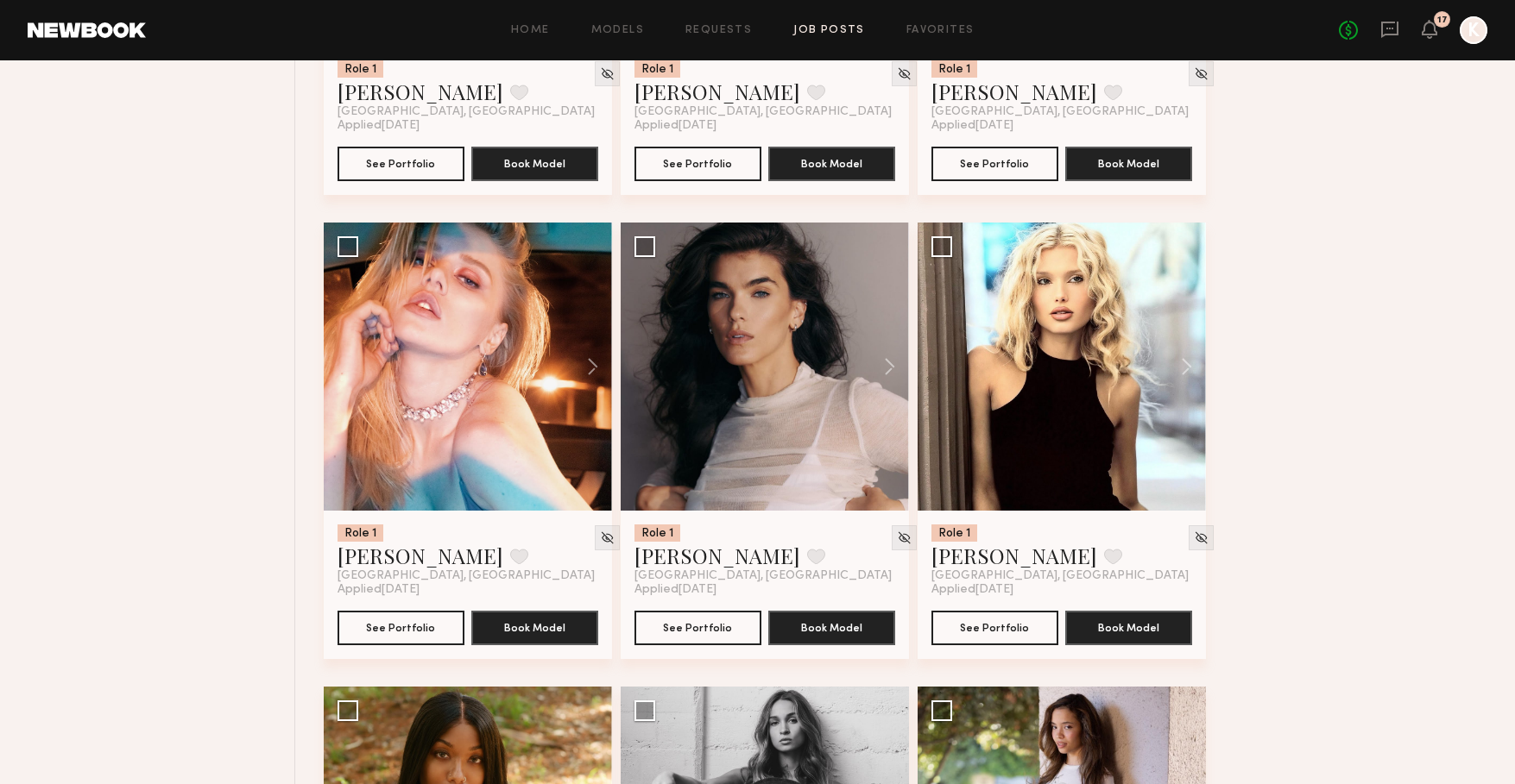
scroll to position [2376, 0]
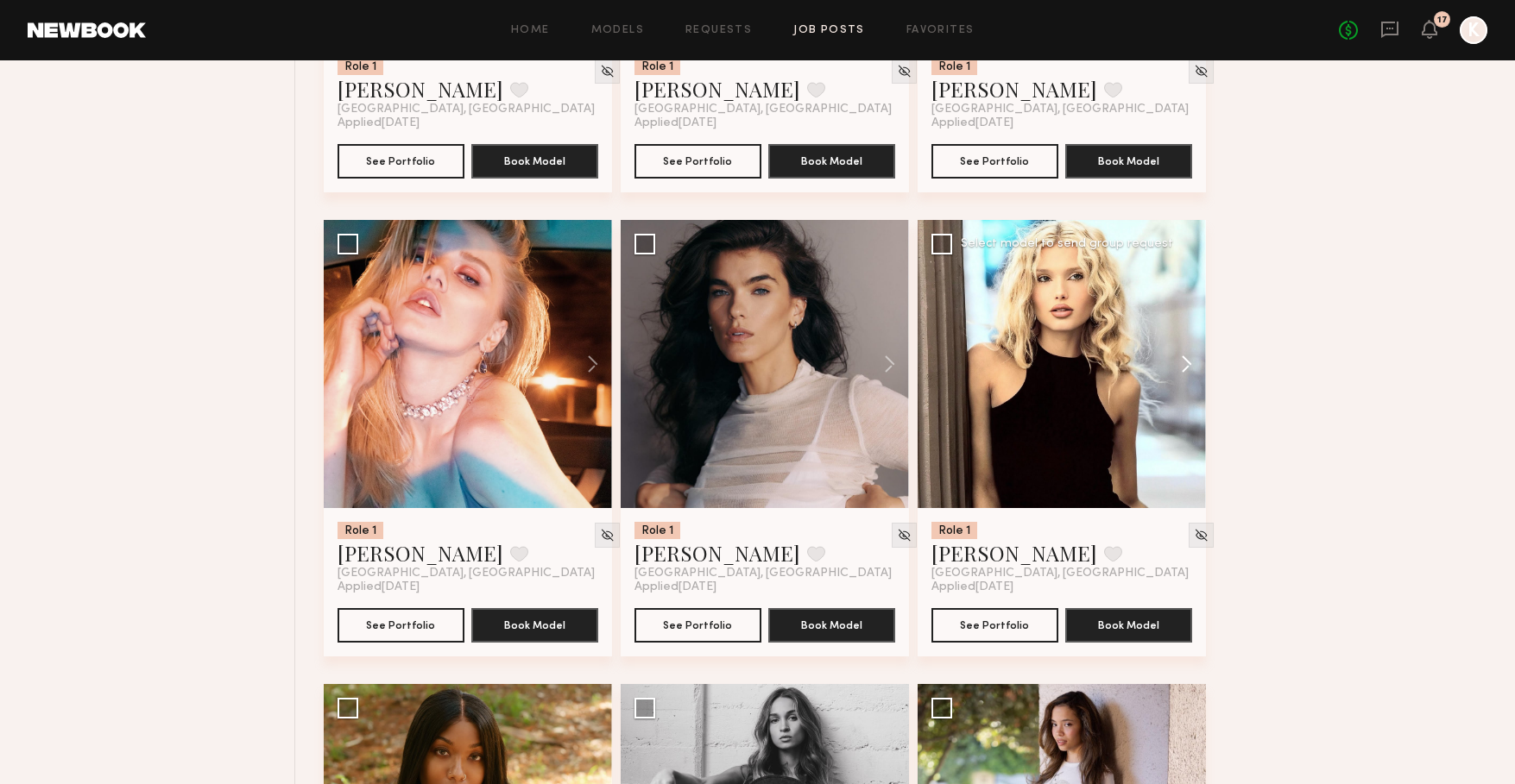
click at [1181, 357] on button at bounding box center [1178, 363] width 56 height 288
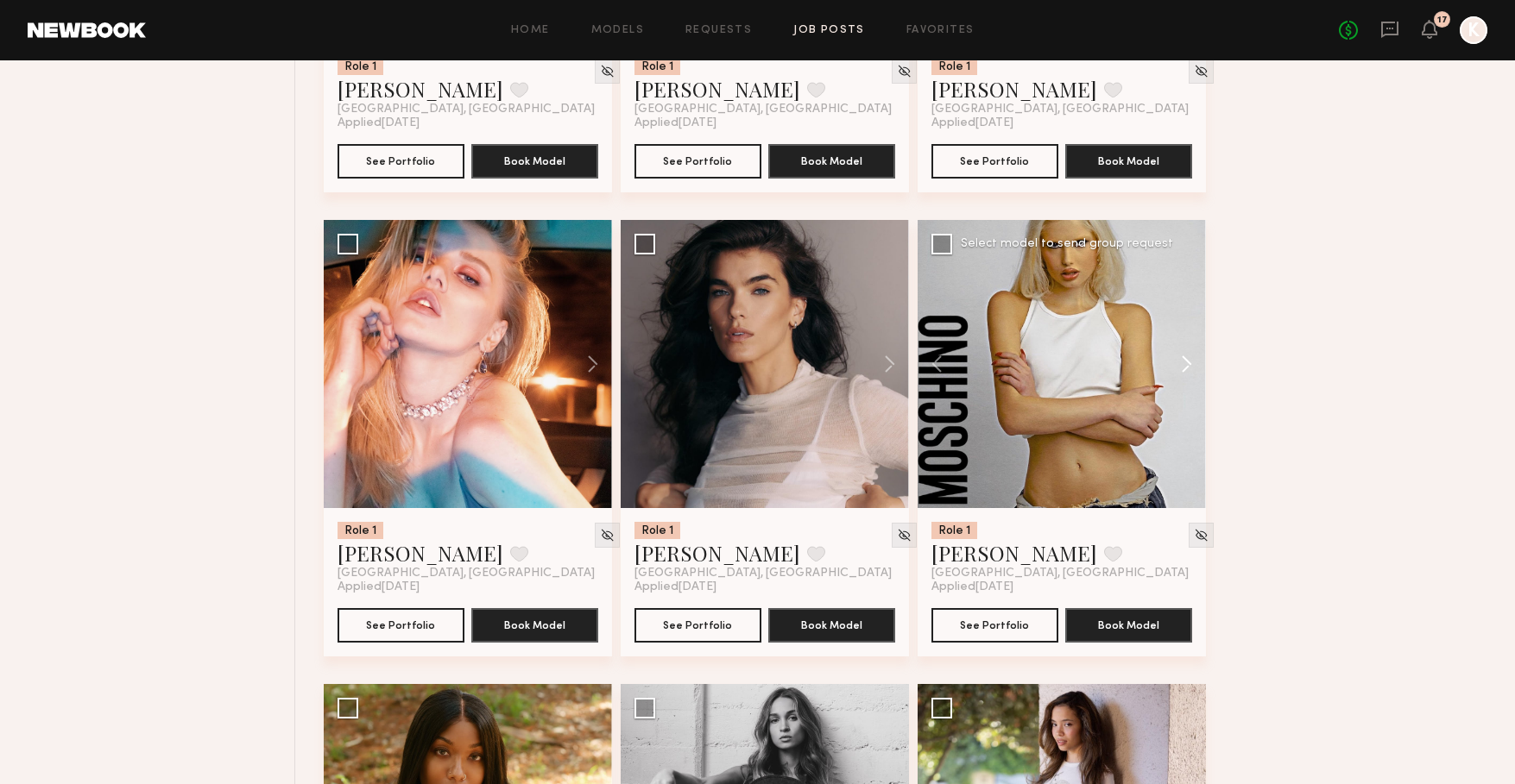
click at [1181, 357] on button at bounding box center [1178, 363] width 56 height 288
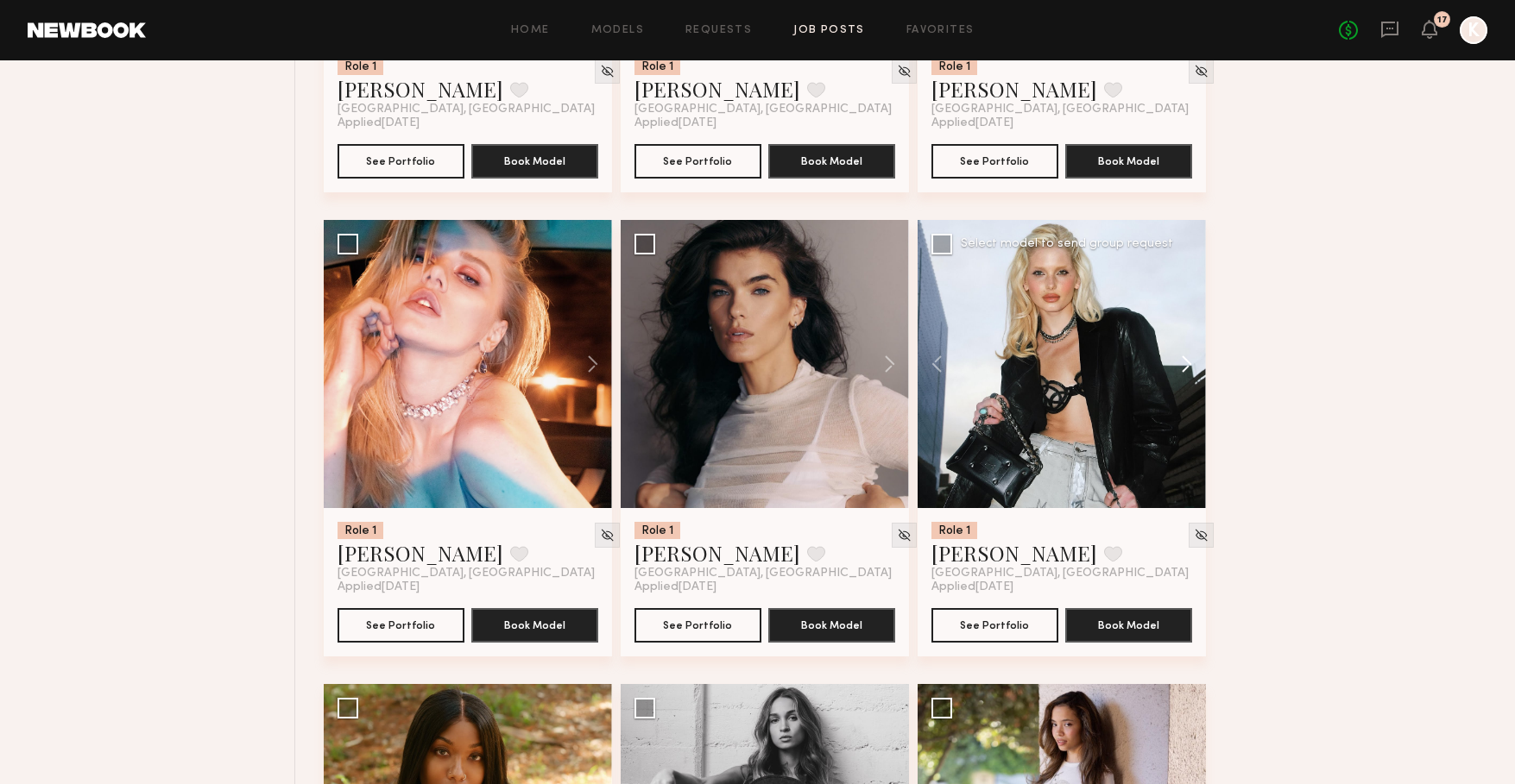
click at [1181, 357] on button at bounding box center [1178, 363] width 56 height 288
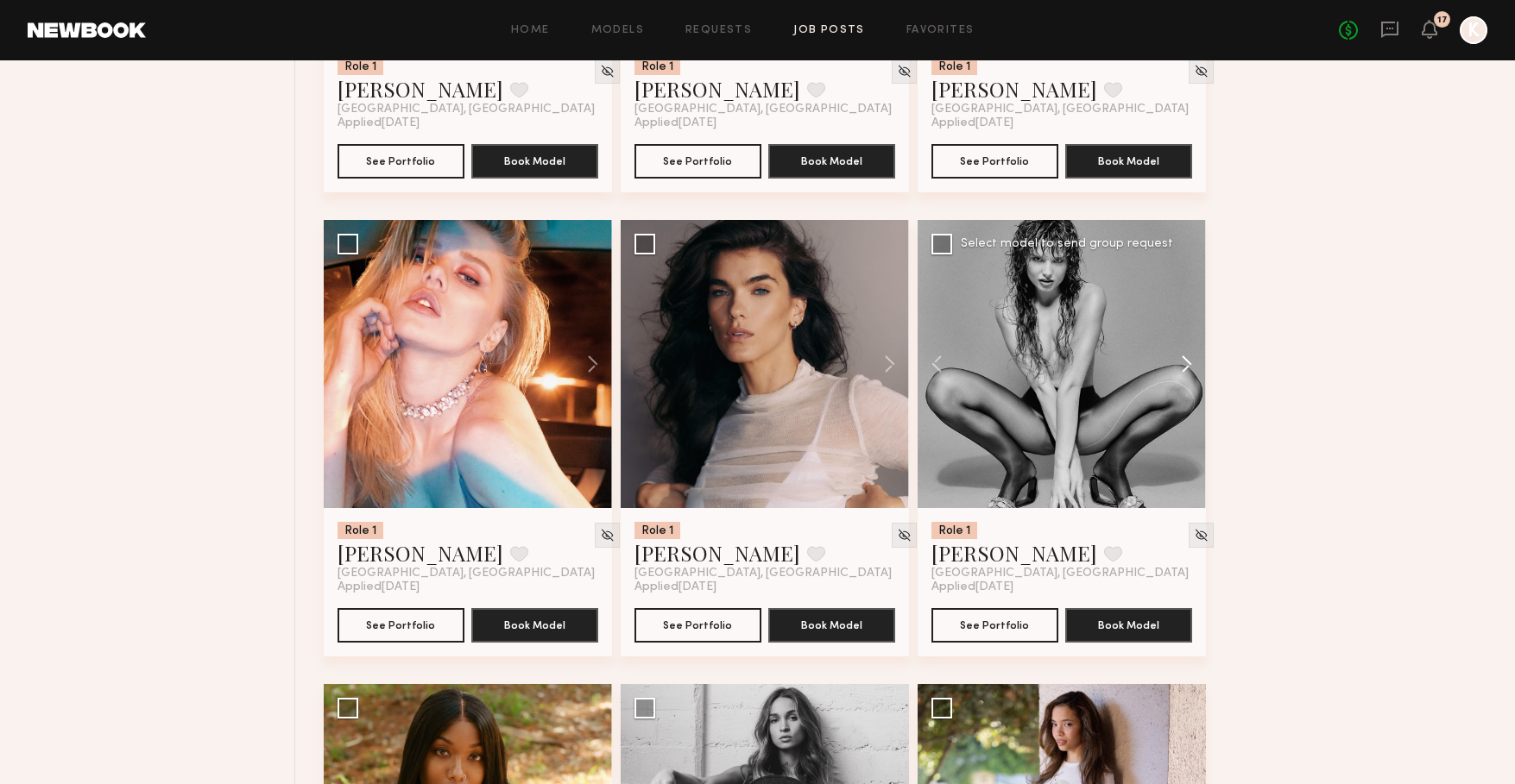
click at [1181, 357] on button at bounding box center [1178, 363] width 56 height 288
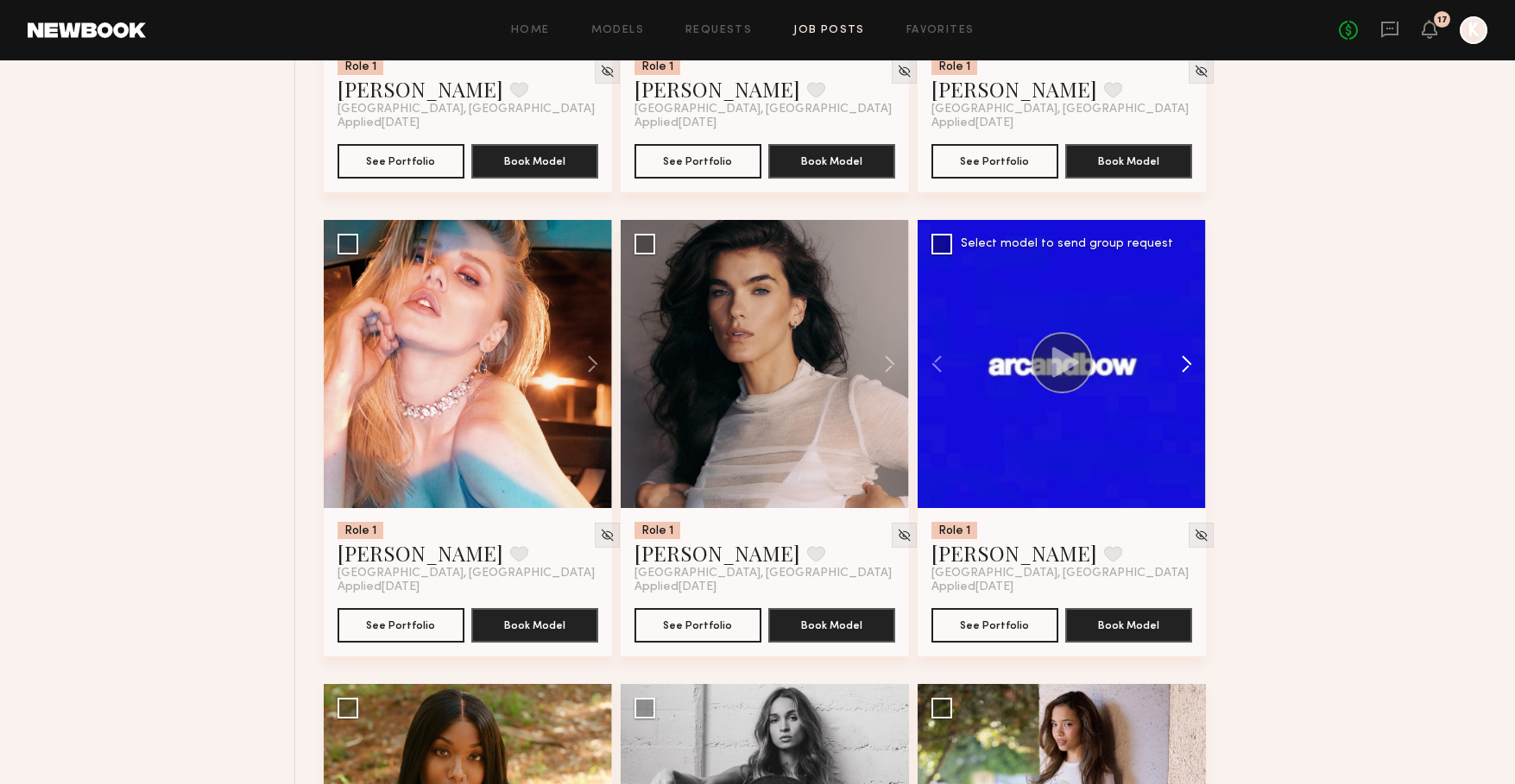
click at [1181, 357] on button at bounding box center [1178, 363] width 56 height 288
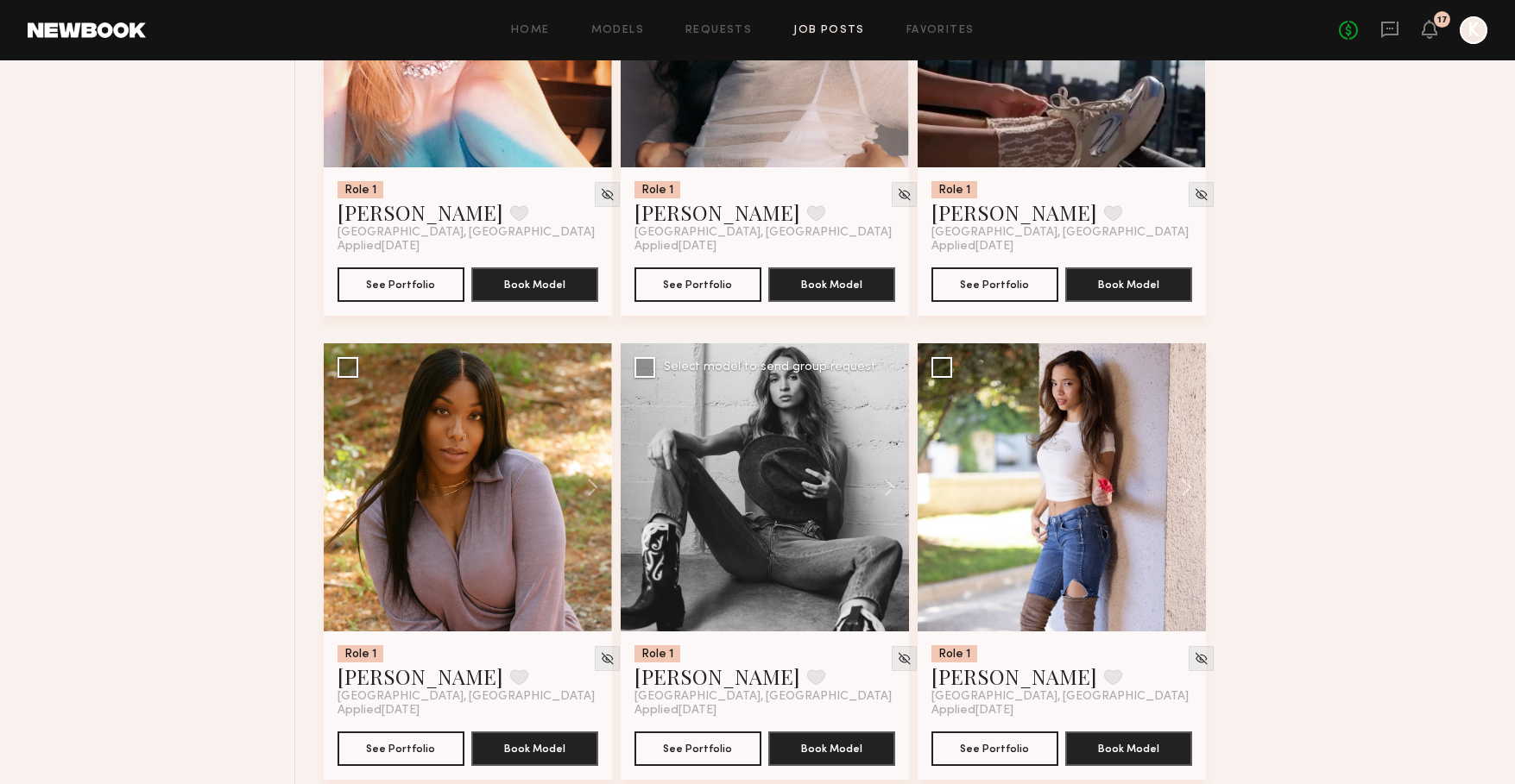
scroll to position [2719, 0]
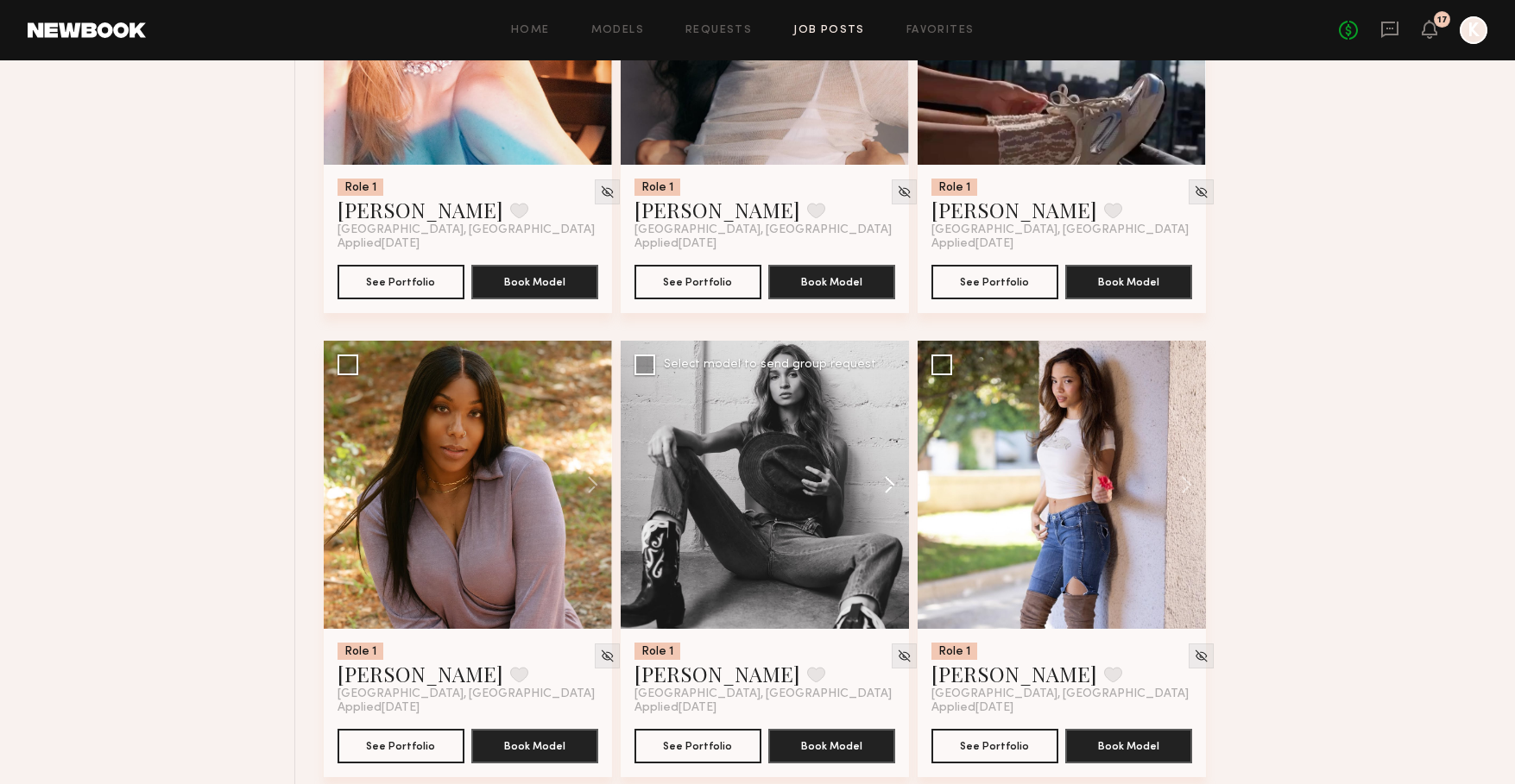
click at [888, 482] on button at bounding box center [881, 484] width 56 height 288
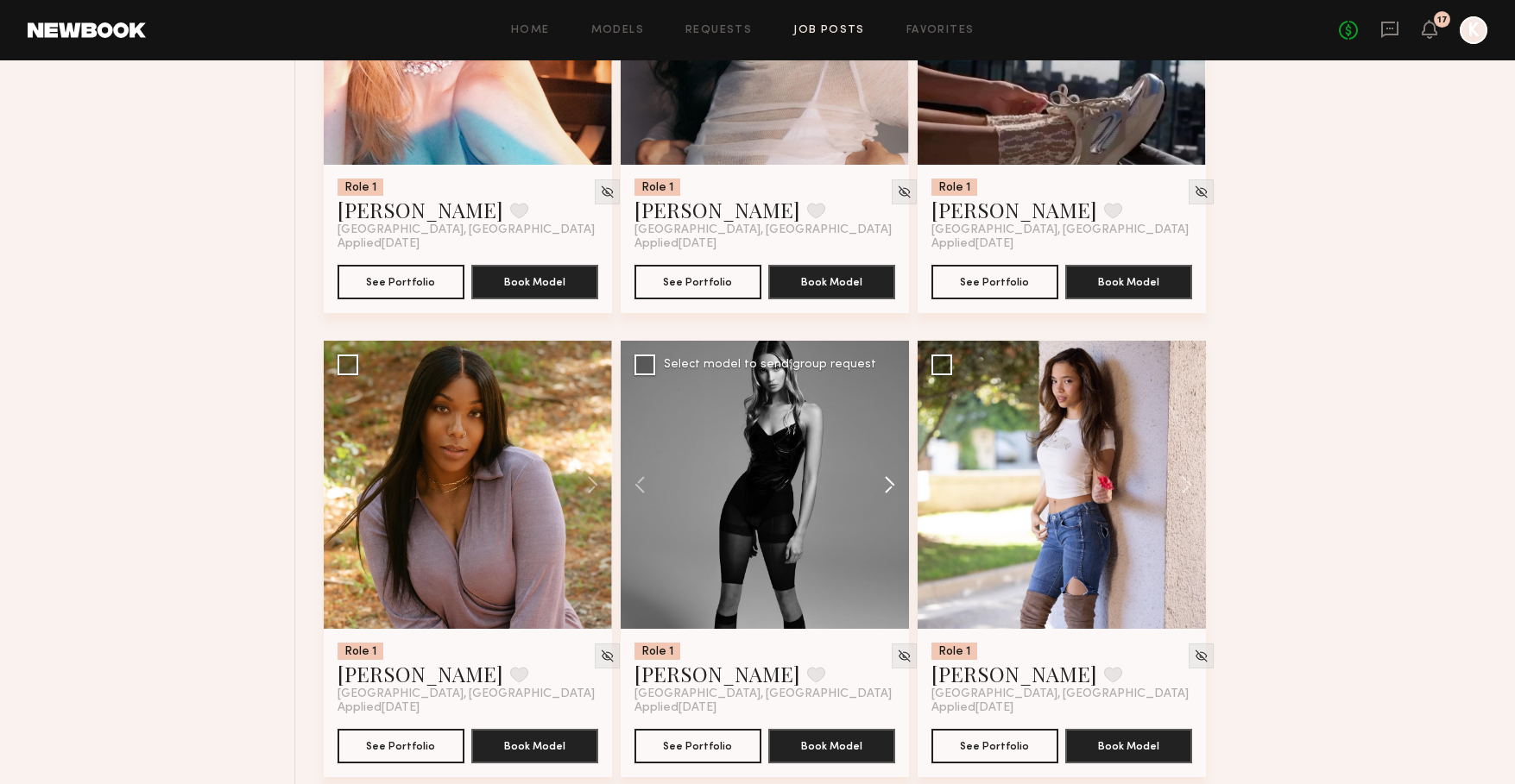
click at [888, 482] on button at bounding box center [881, 484] width 56 height 288
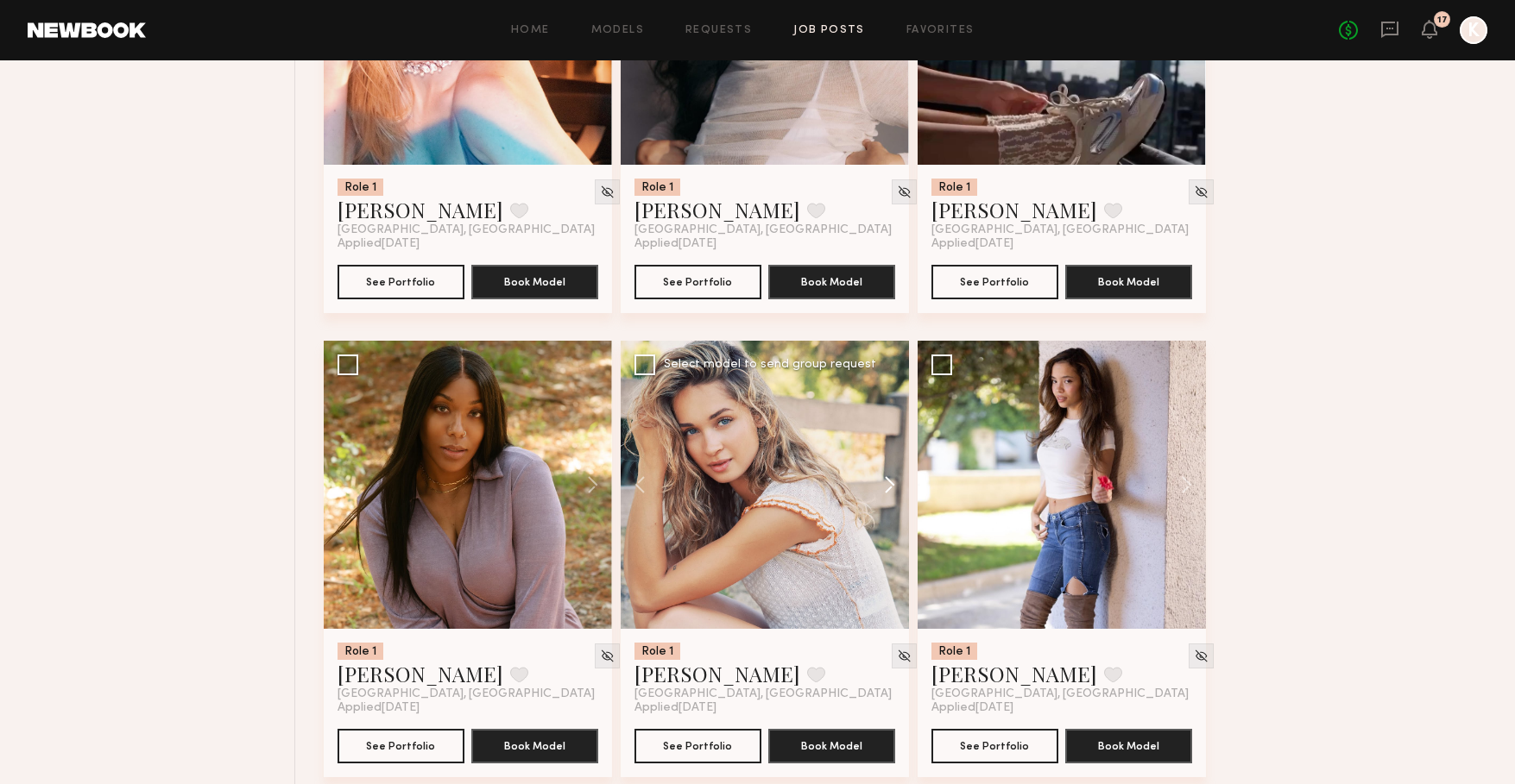
click at [888, 482] on button at bounding box center [881, 484] width 56 height 288
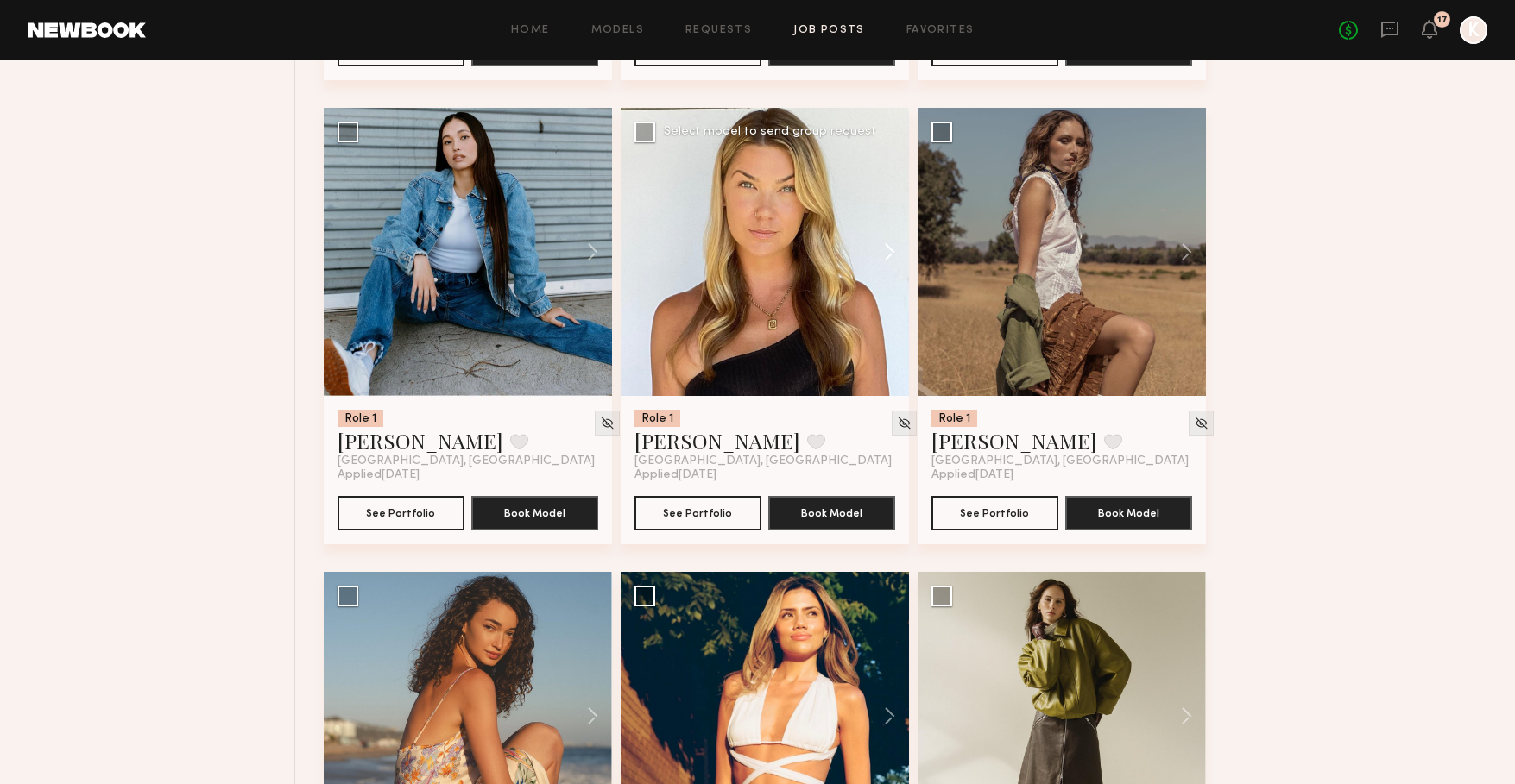
scroll to position [4136, 0]
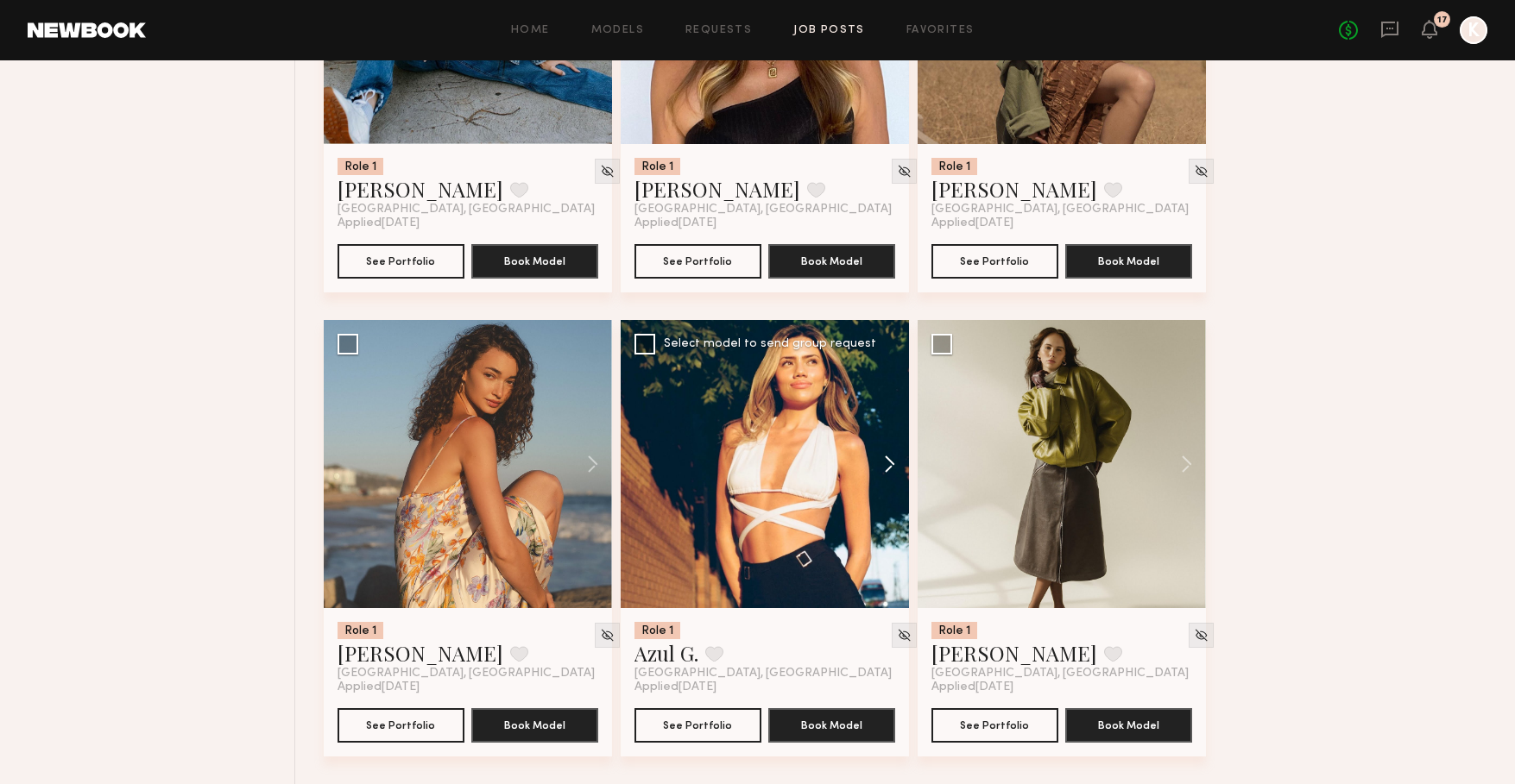
click at [890, 470] on button at bounding box center [881, 463] width 56 height 288
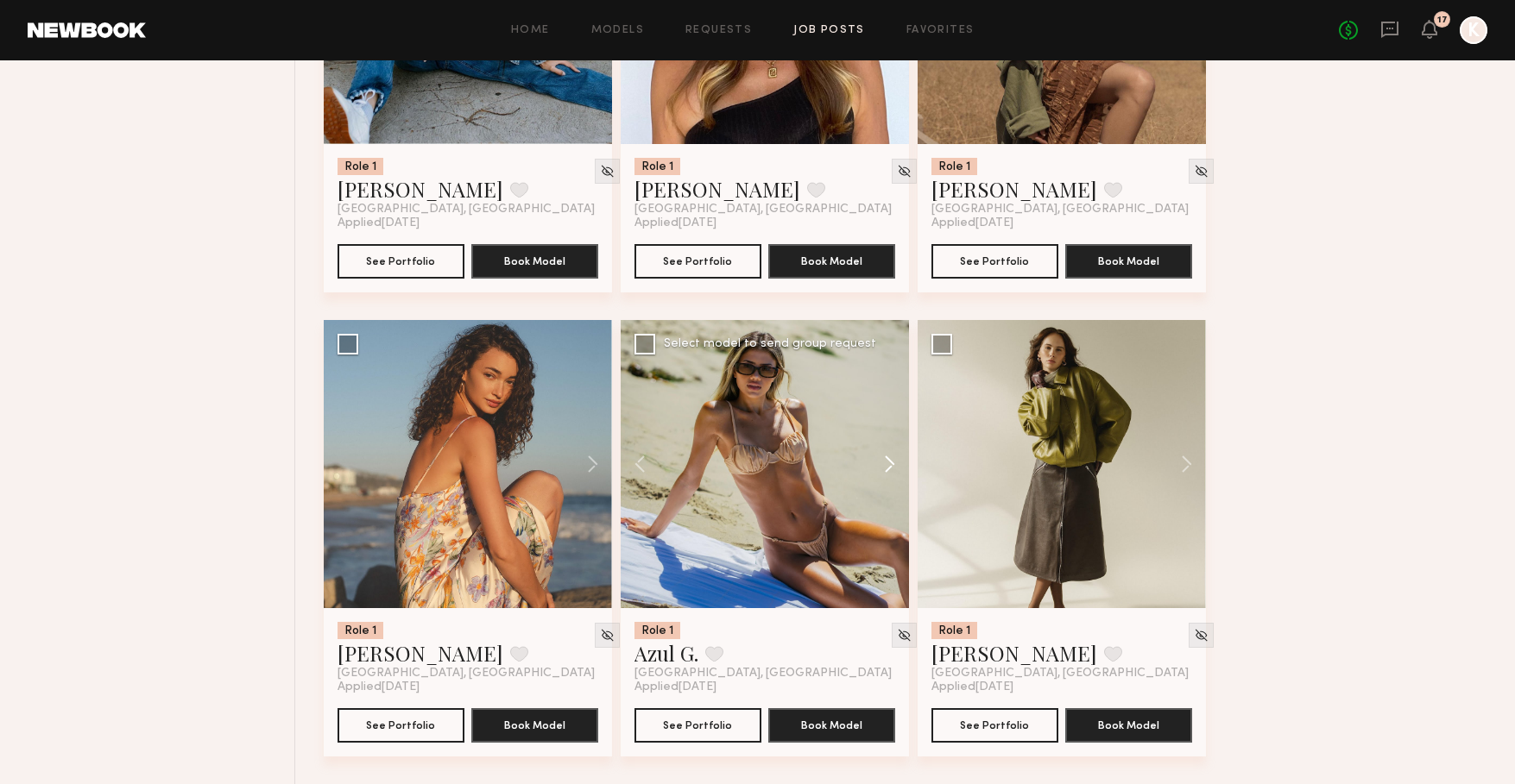
click at [890, 470] on button at bounding box center [881, 463] width 56 height 288
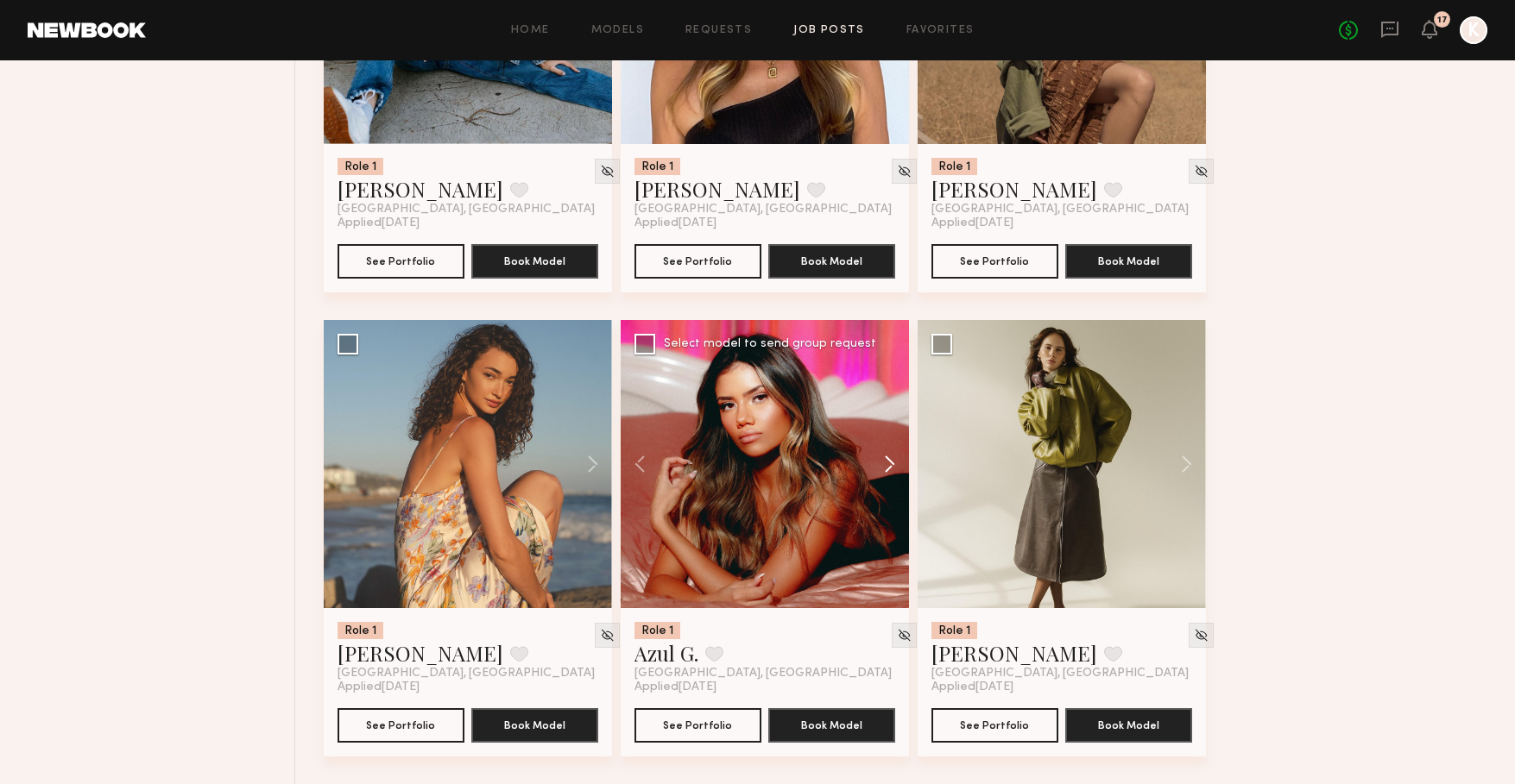
click at [890, 470] on button at bounding box center [881, 463] width 56 height 288
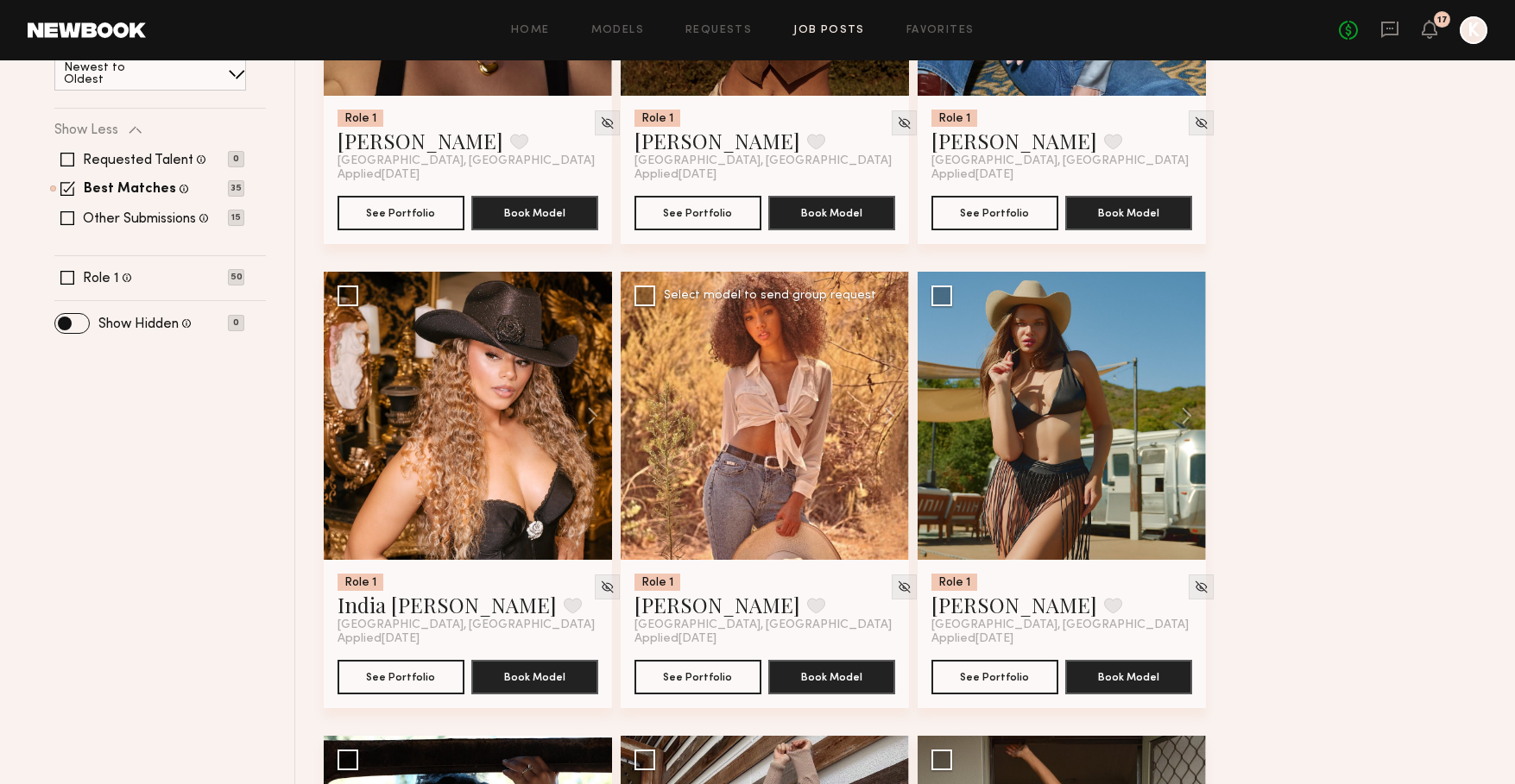
scroll to position [469, 0]
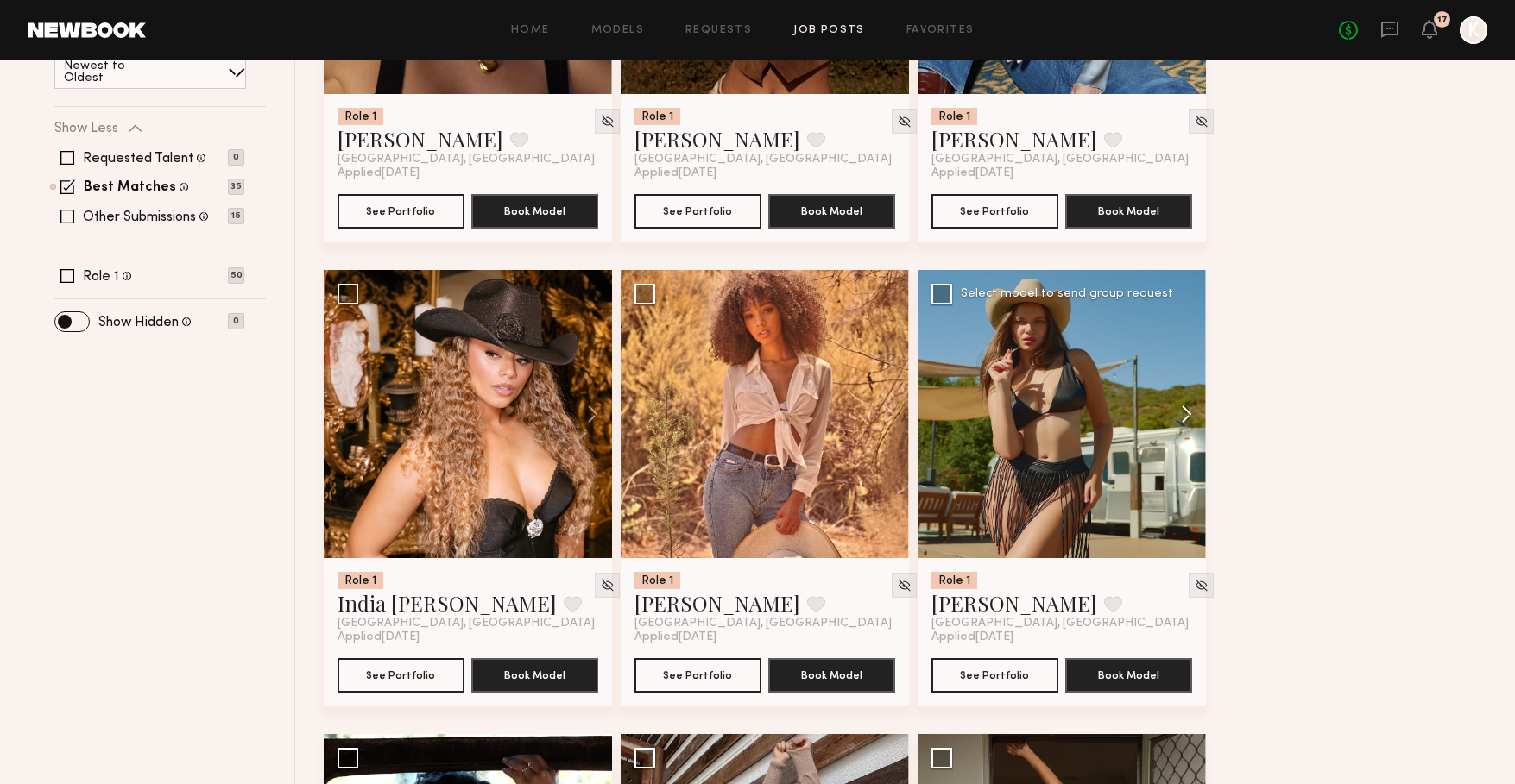
click at [1176, 415] on button at bounding box center [1178, 413] width 56 height 288
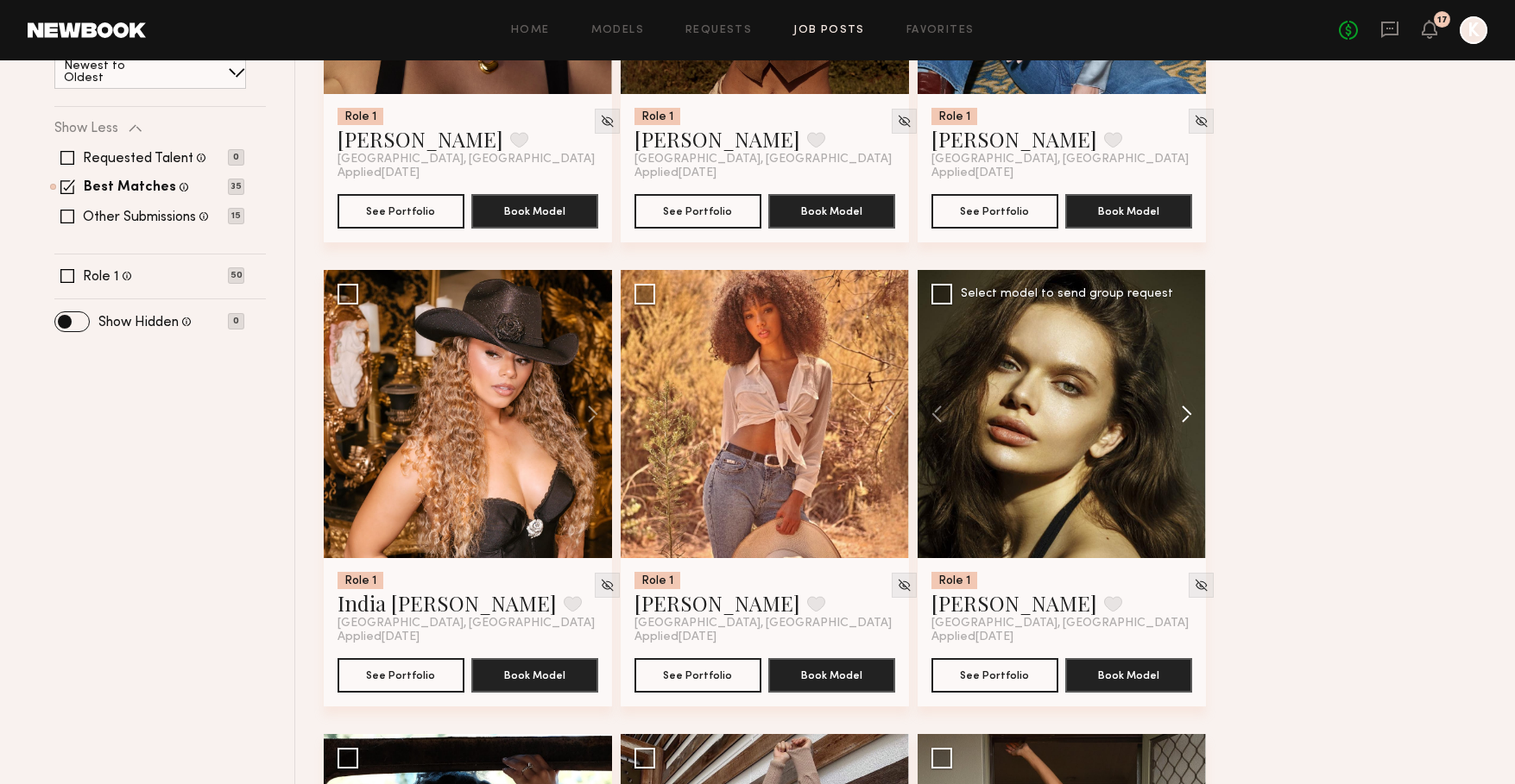
click at [1176, 415] on button at bounding box center [1178, 413] width 56 height 288
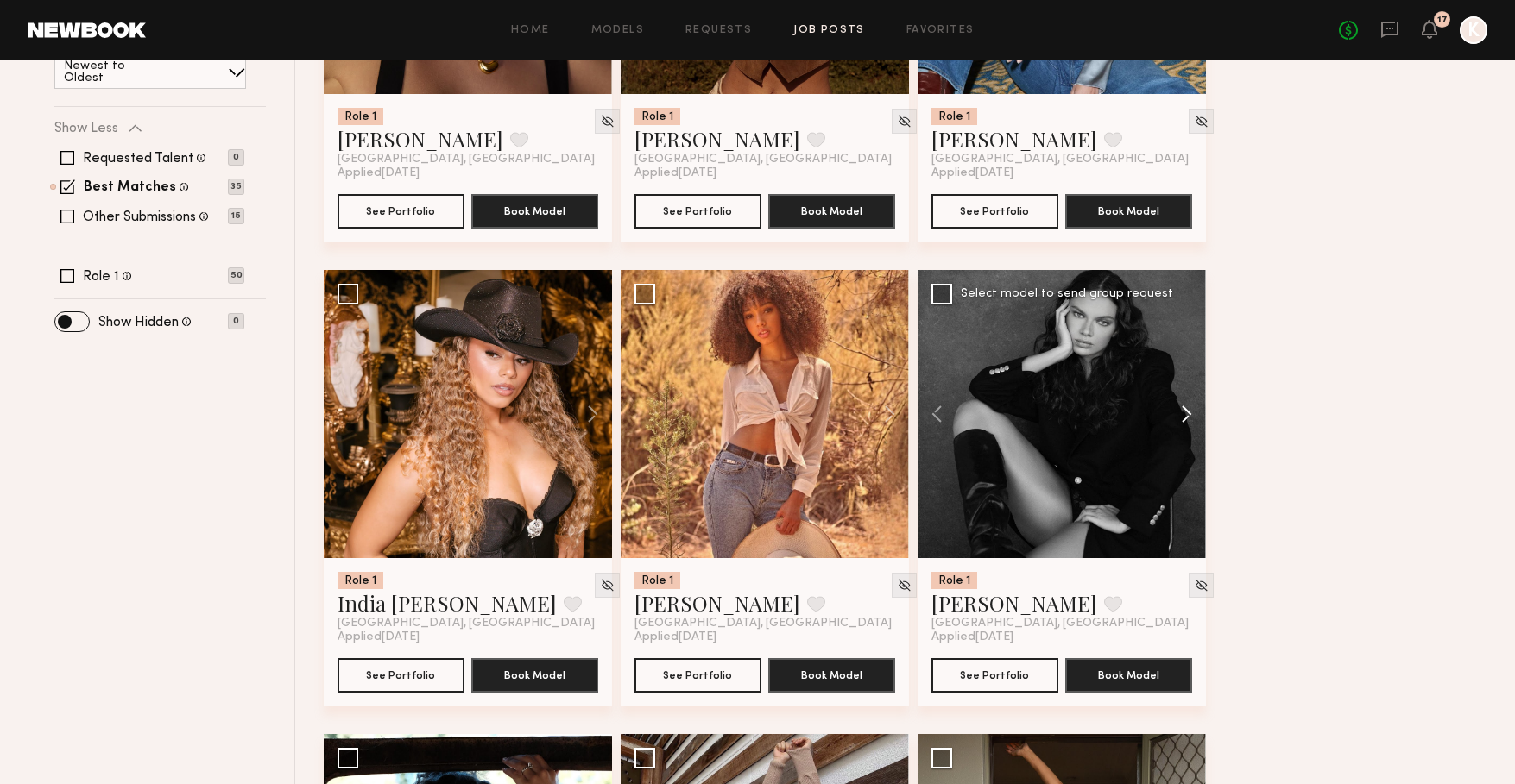
click at [1176, 415] on button at bounding box center [1178, 413] width 56 height 288
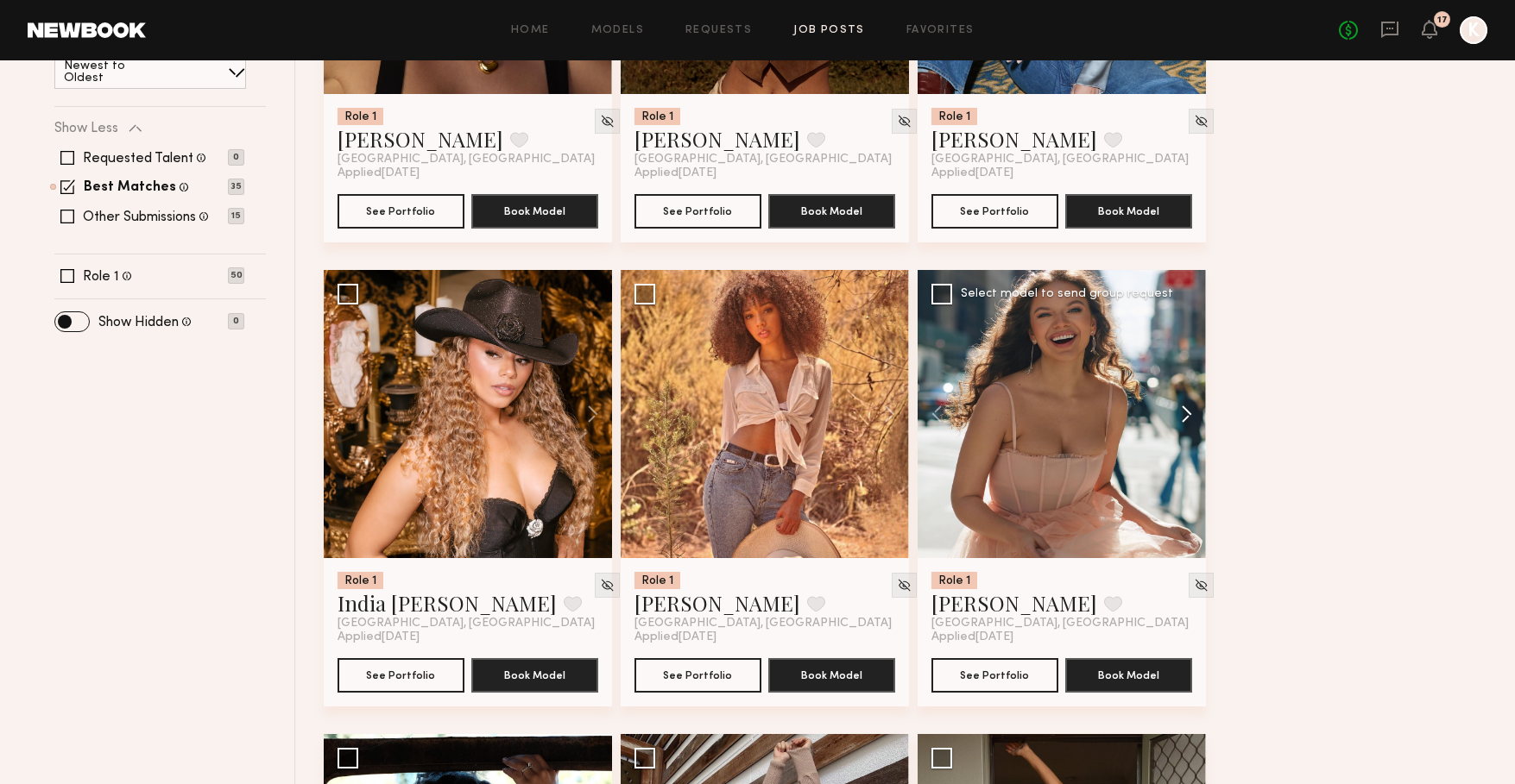
click at [1176, 415] on button at bounding box center [1178, 413] width 56 height 288
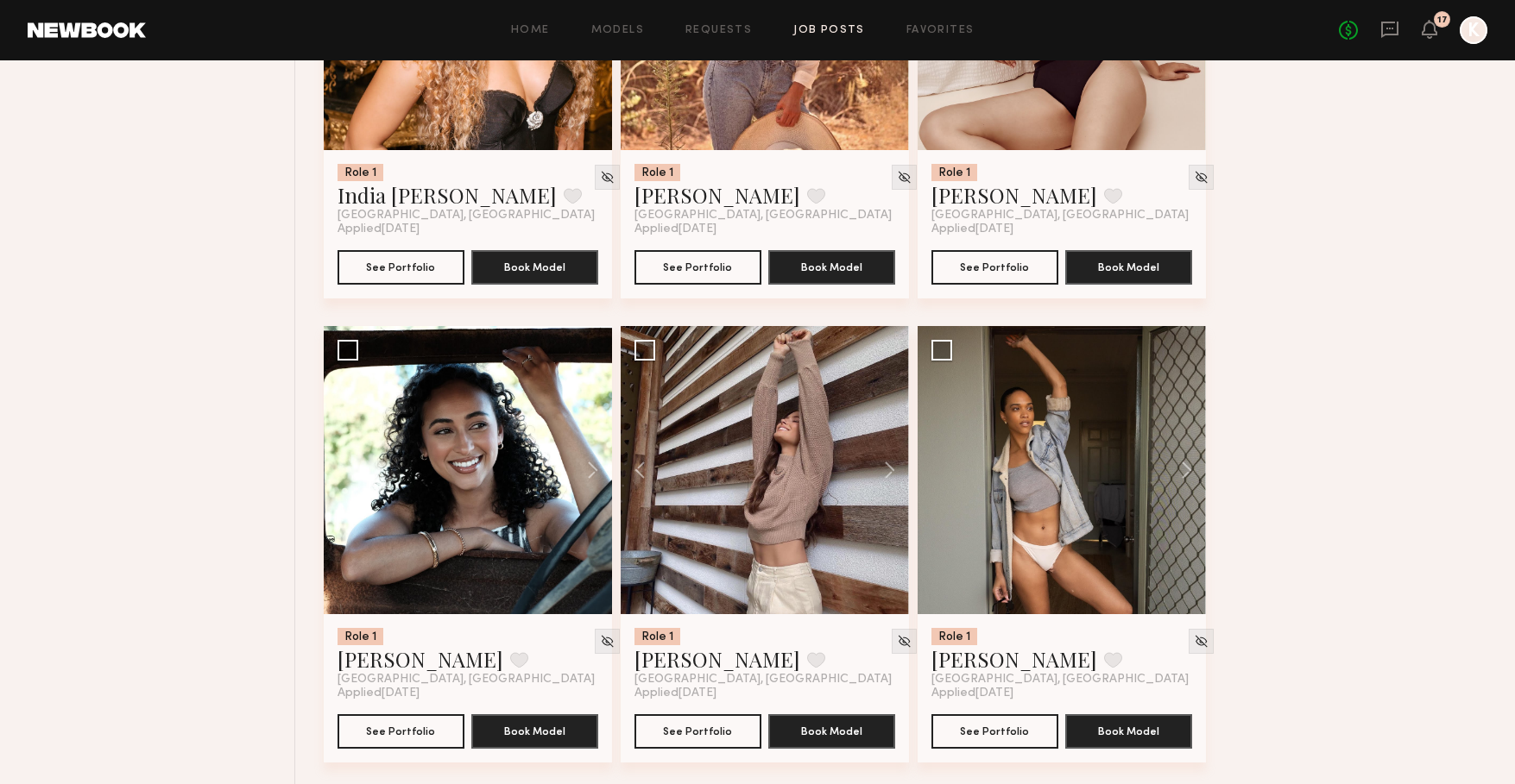
scroll to position [878, 0]
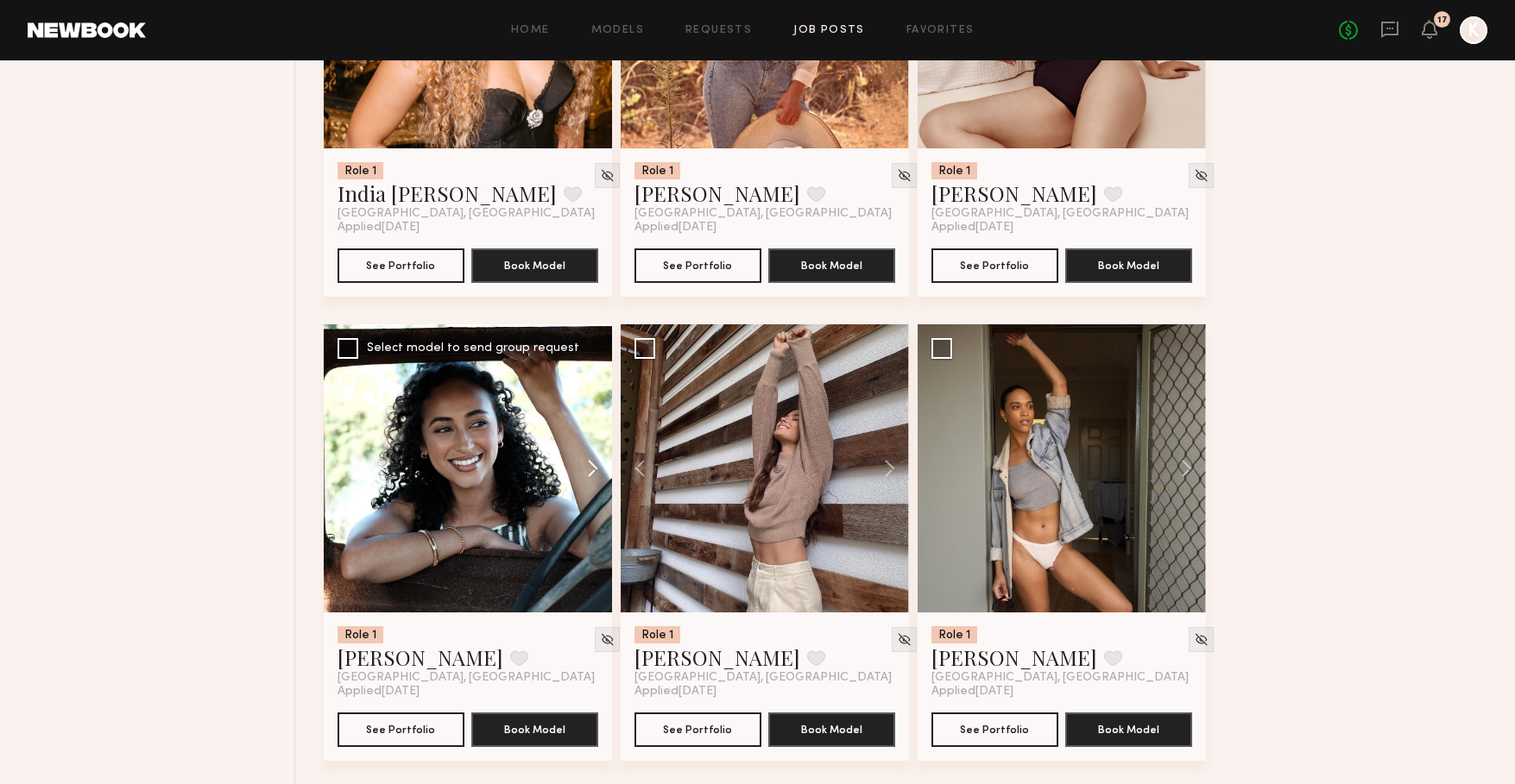
click at [594, 467] on button at bounding box center [584, 468] width 56 height 288
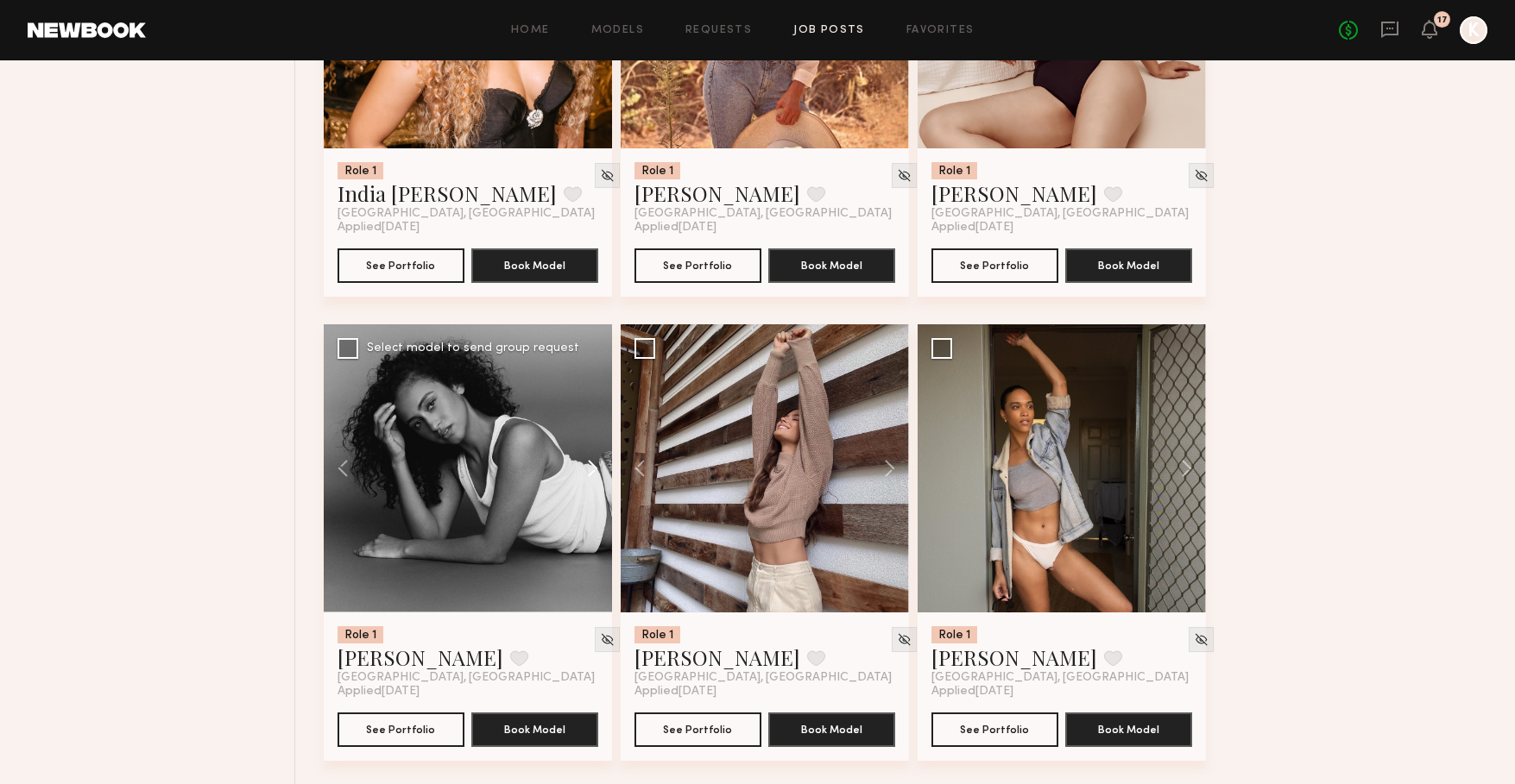
click at [594, 467] on button at bounding box center [584, 468] width 56 height 288
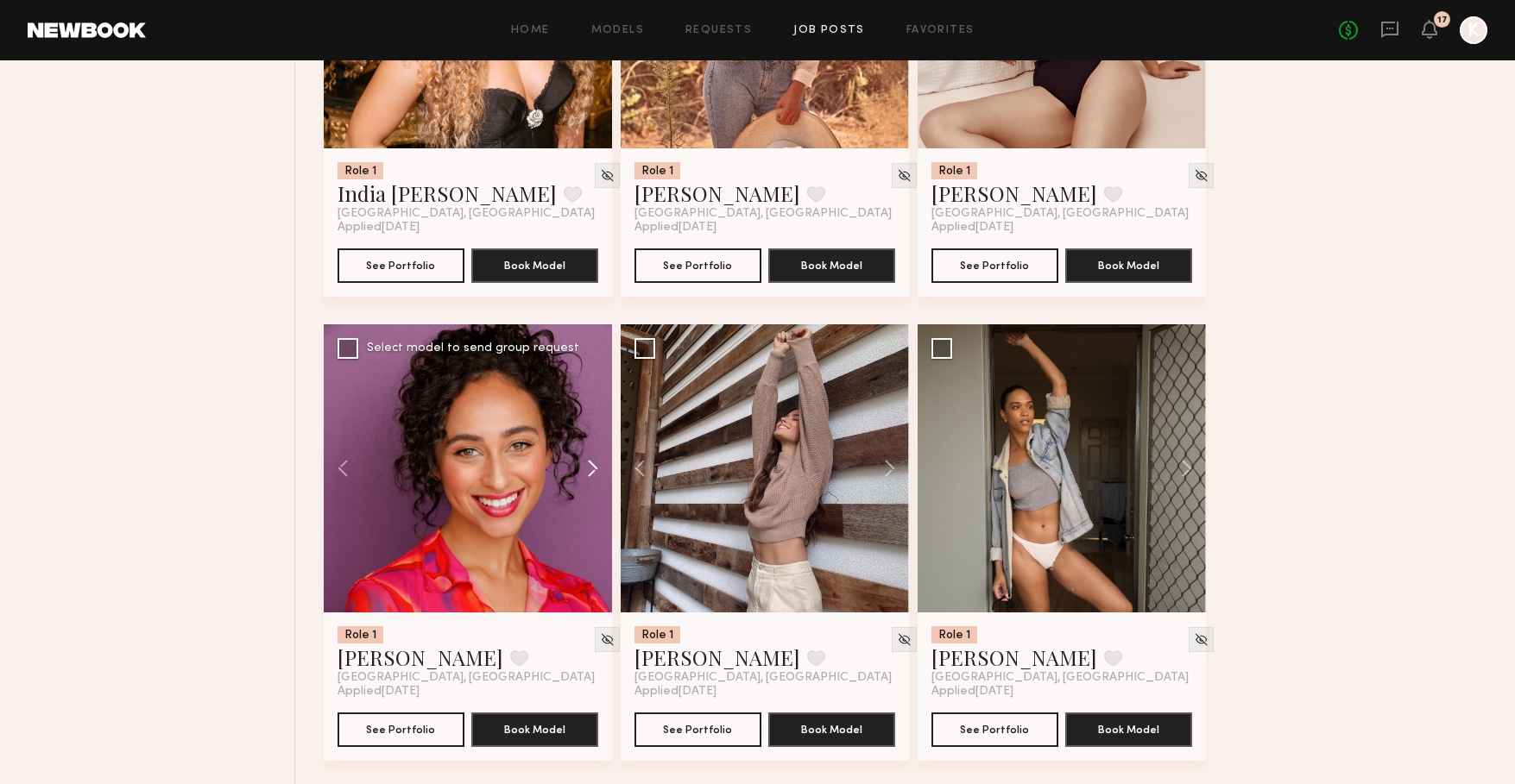
click at [594, 467] on button at bounding box center [584, 468] width 56 height 288
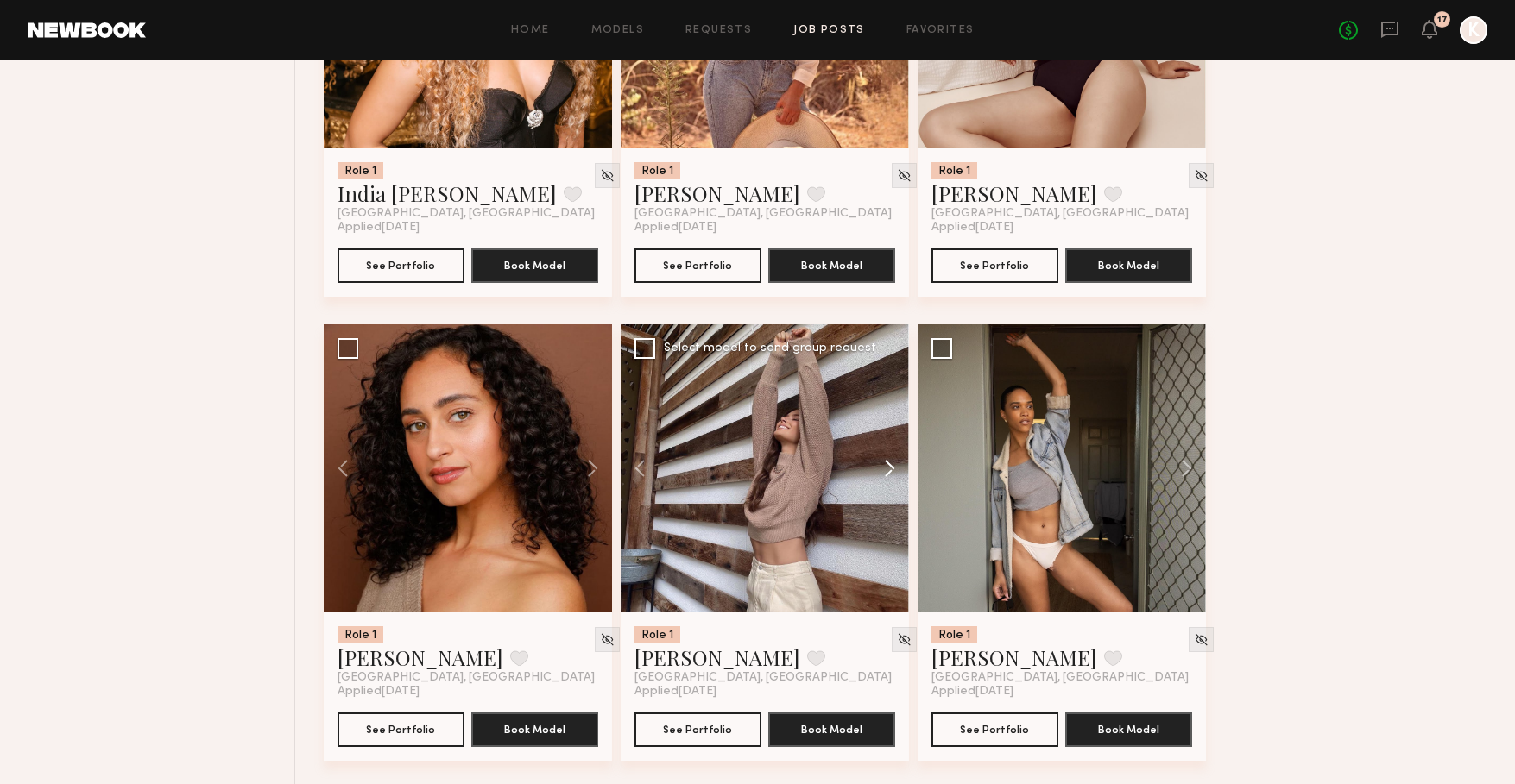
click at [878, 465] on button at bounding box center [881, 468] width 56 height 288
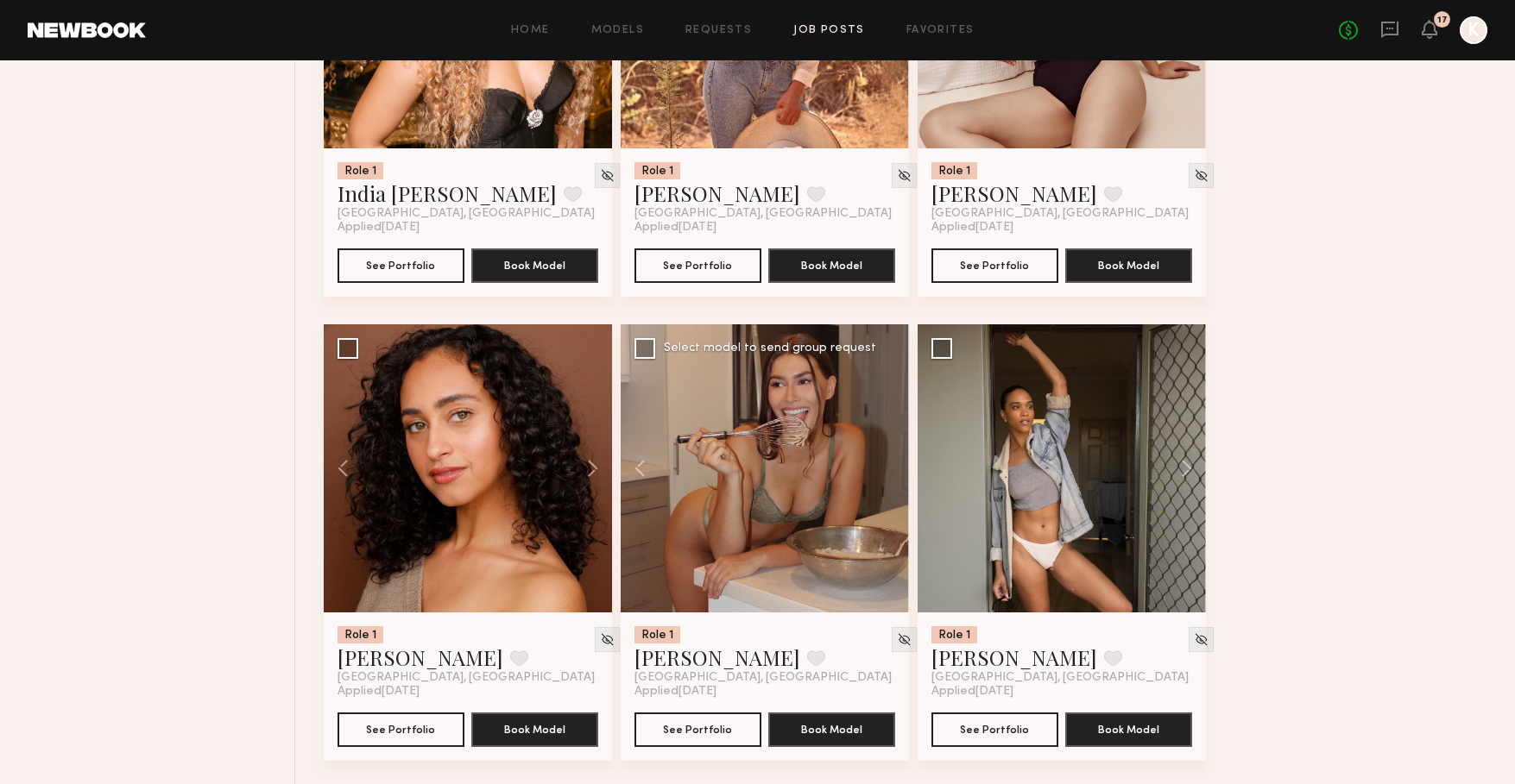
click at [878, 465] on div at bounding box center [765, 468] width 288 height 288
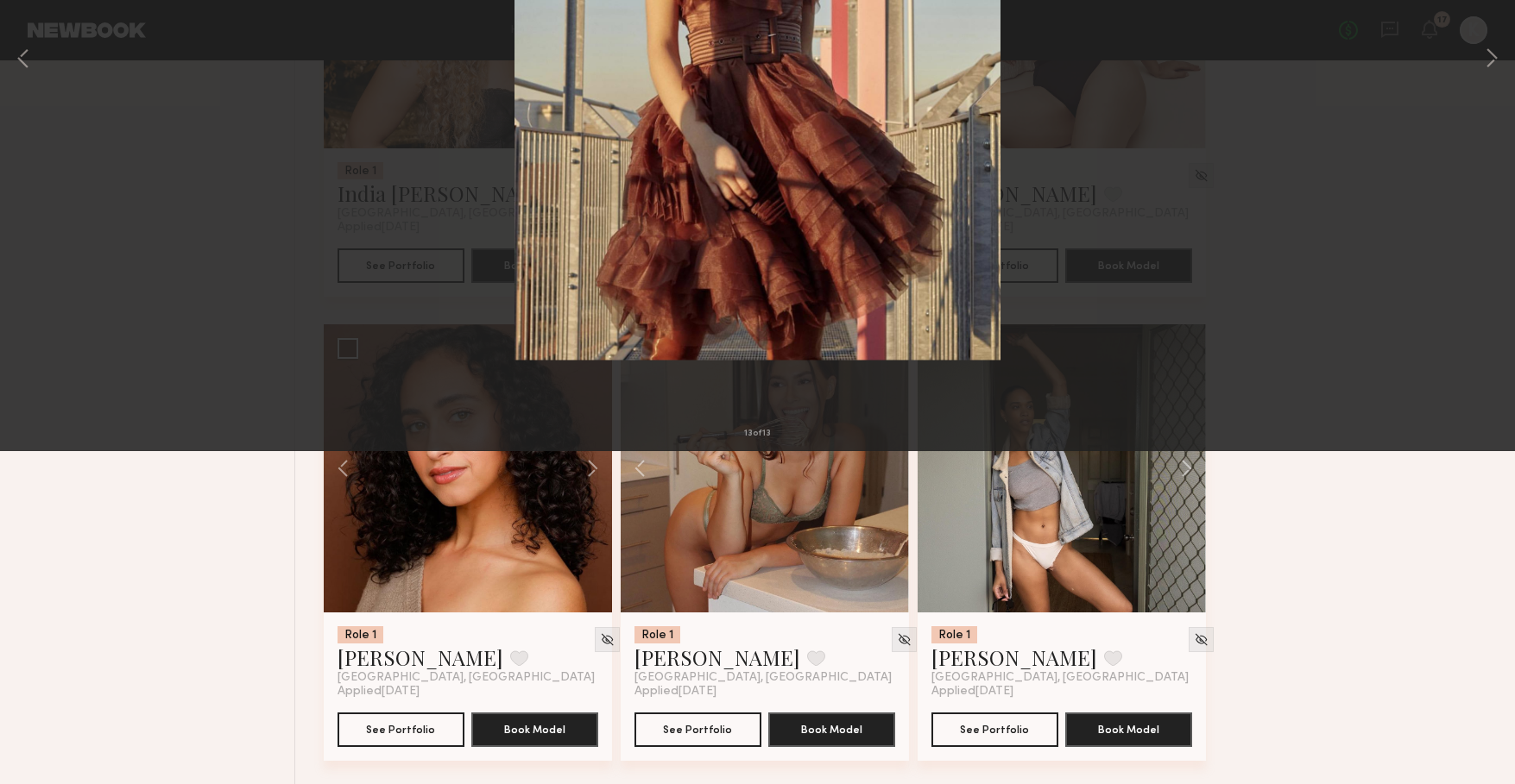
click at [1259, 426] on div "13 of 13" at bounding box center [757, 392] width 1515 height 784
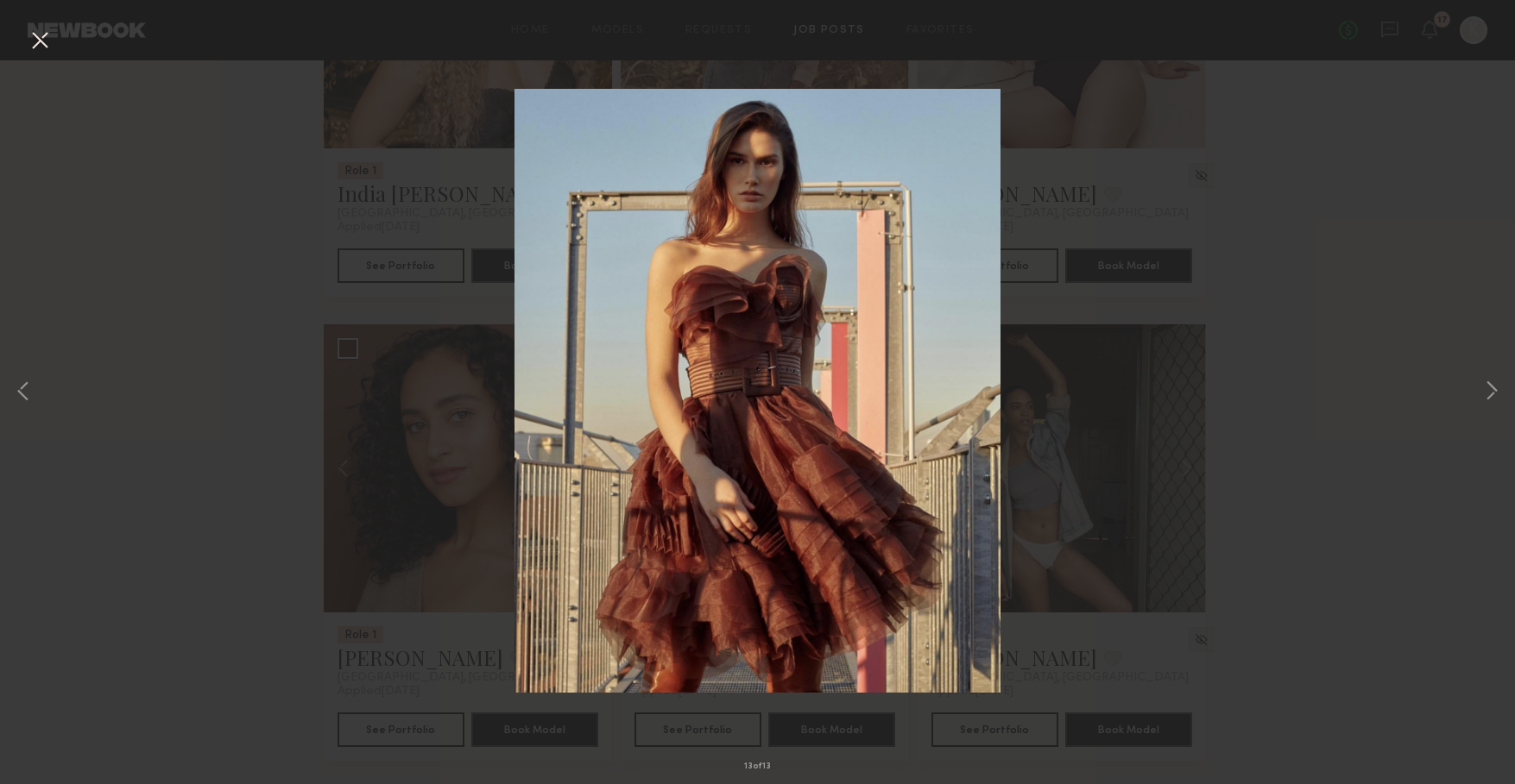
click at [1446, 236] on div "13 of 13" at bounding box center [757, 392] width 1515 height 784
click at [42, 36] on button at bounding box center [39, 41] width 27 height 31
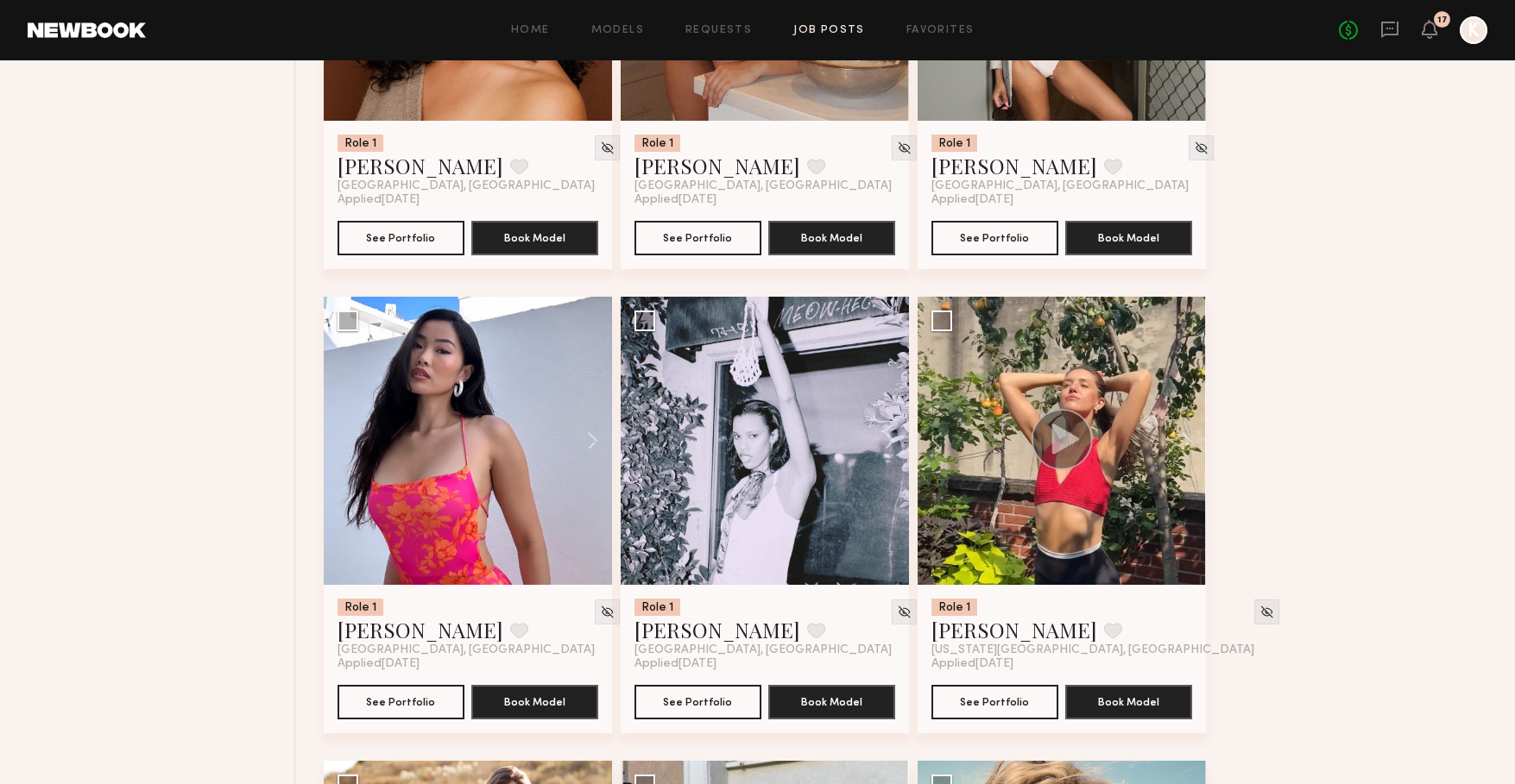
scroll to position [1371, 0]
click at [1186, 439] on button at bounding box center [1178, 440] width 56 height 288
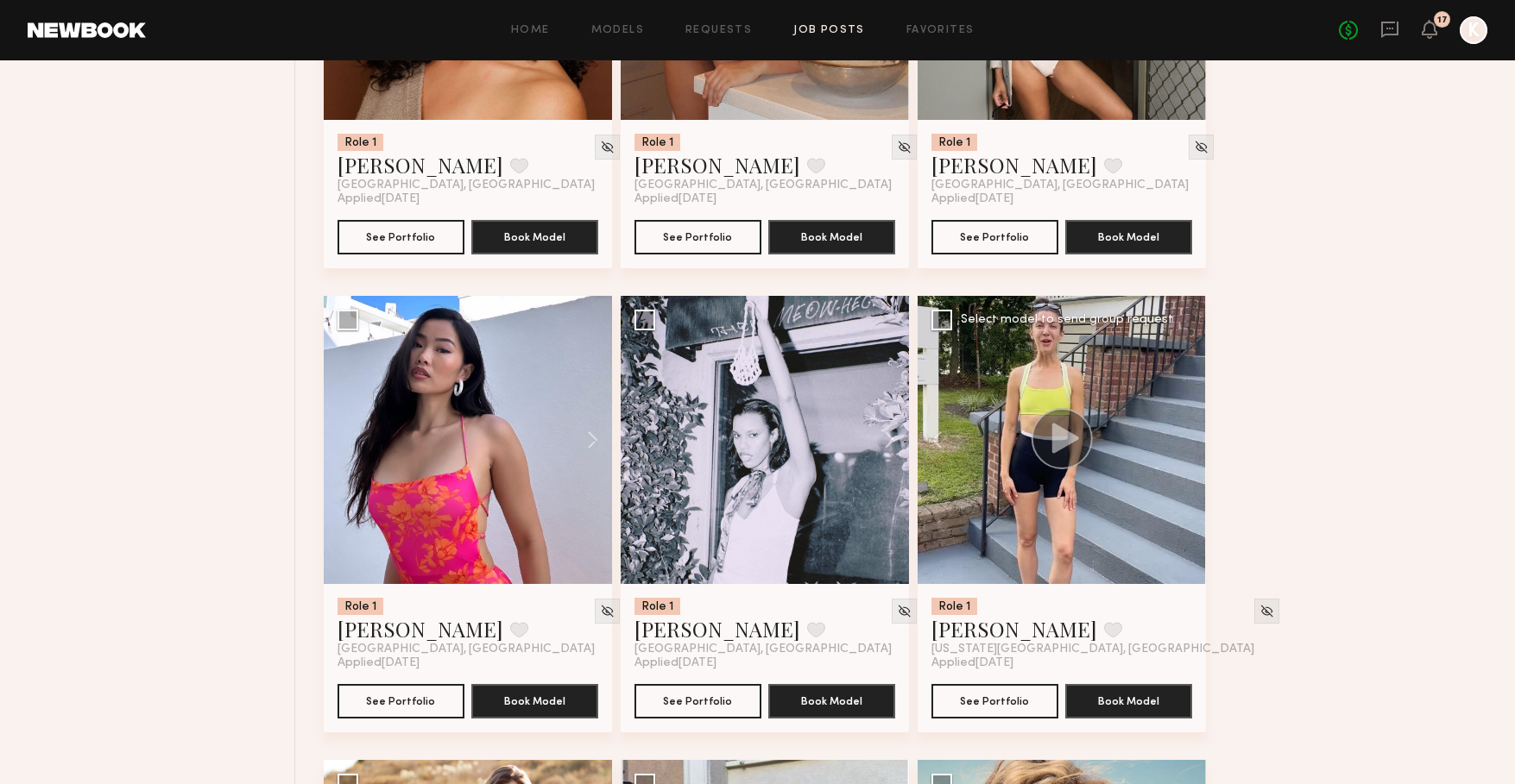
click at [1186, 439] on div at bounding box center [1061, 440] width 288 height 288
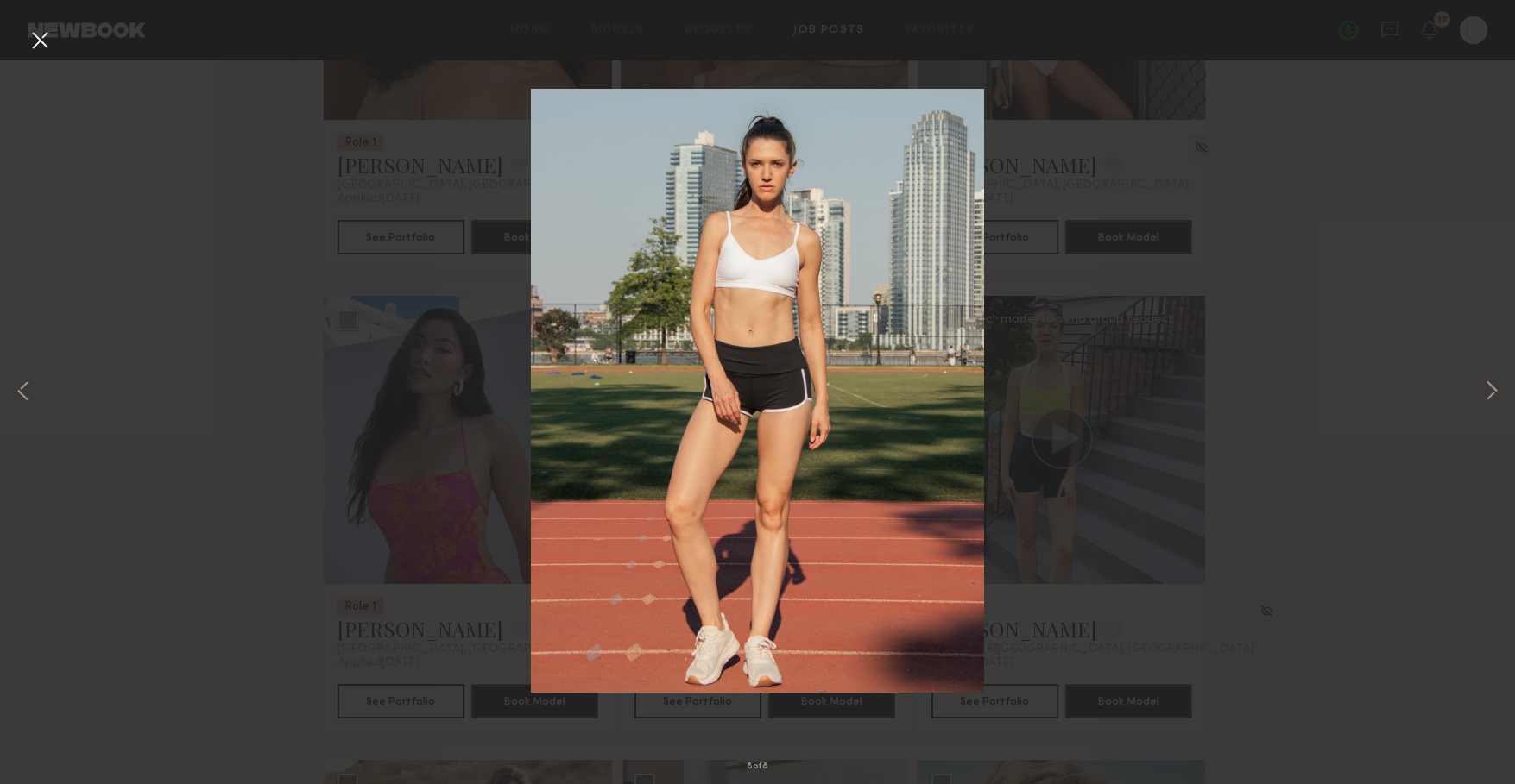
click at [1294, 428] on div "8 of 8" at bounding box center [757, 392] width 1515 height 784
click at [38, 43] on button at bounding box center [39, 41] width 27 height 31
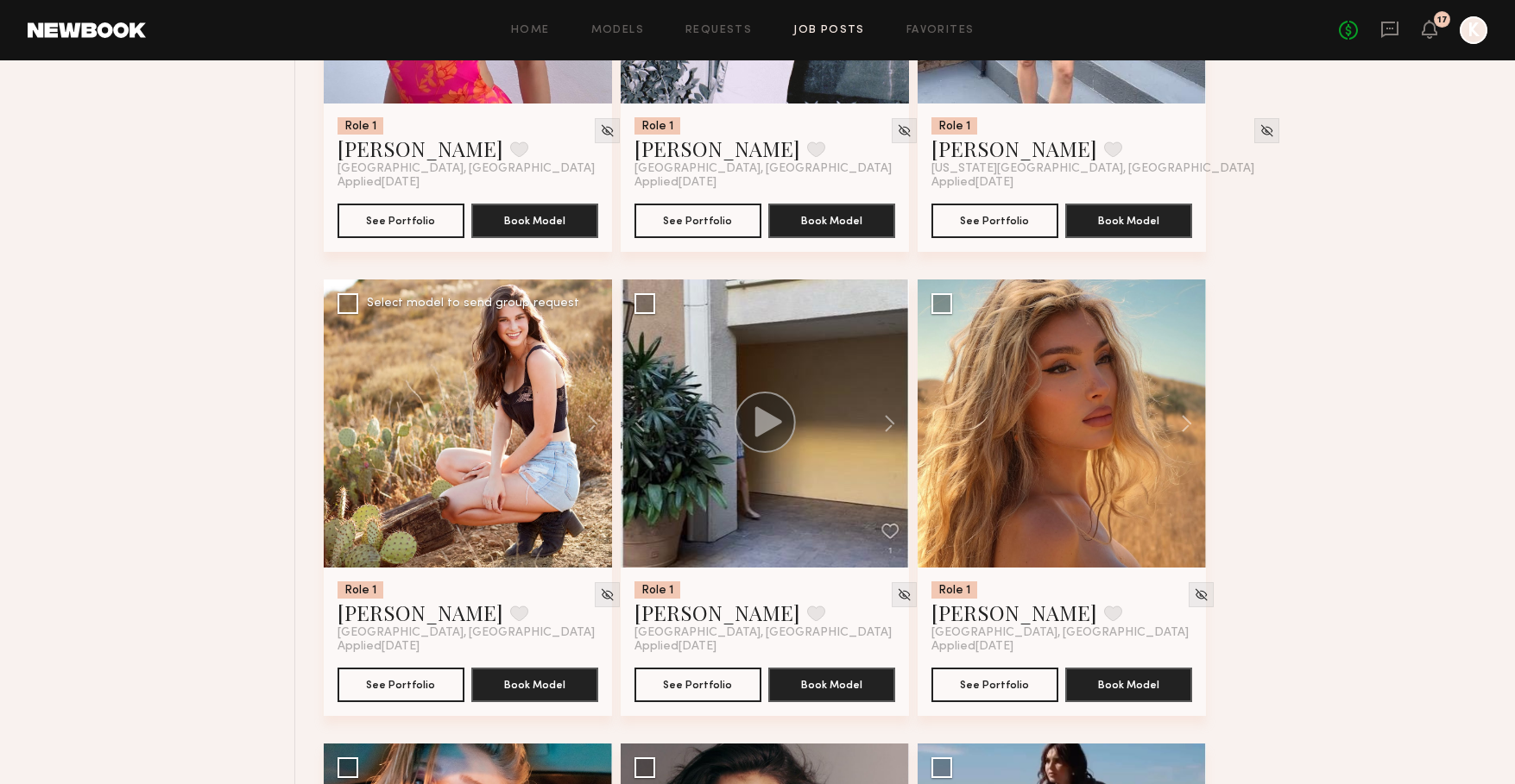
scroll to position [2073, 0]
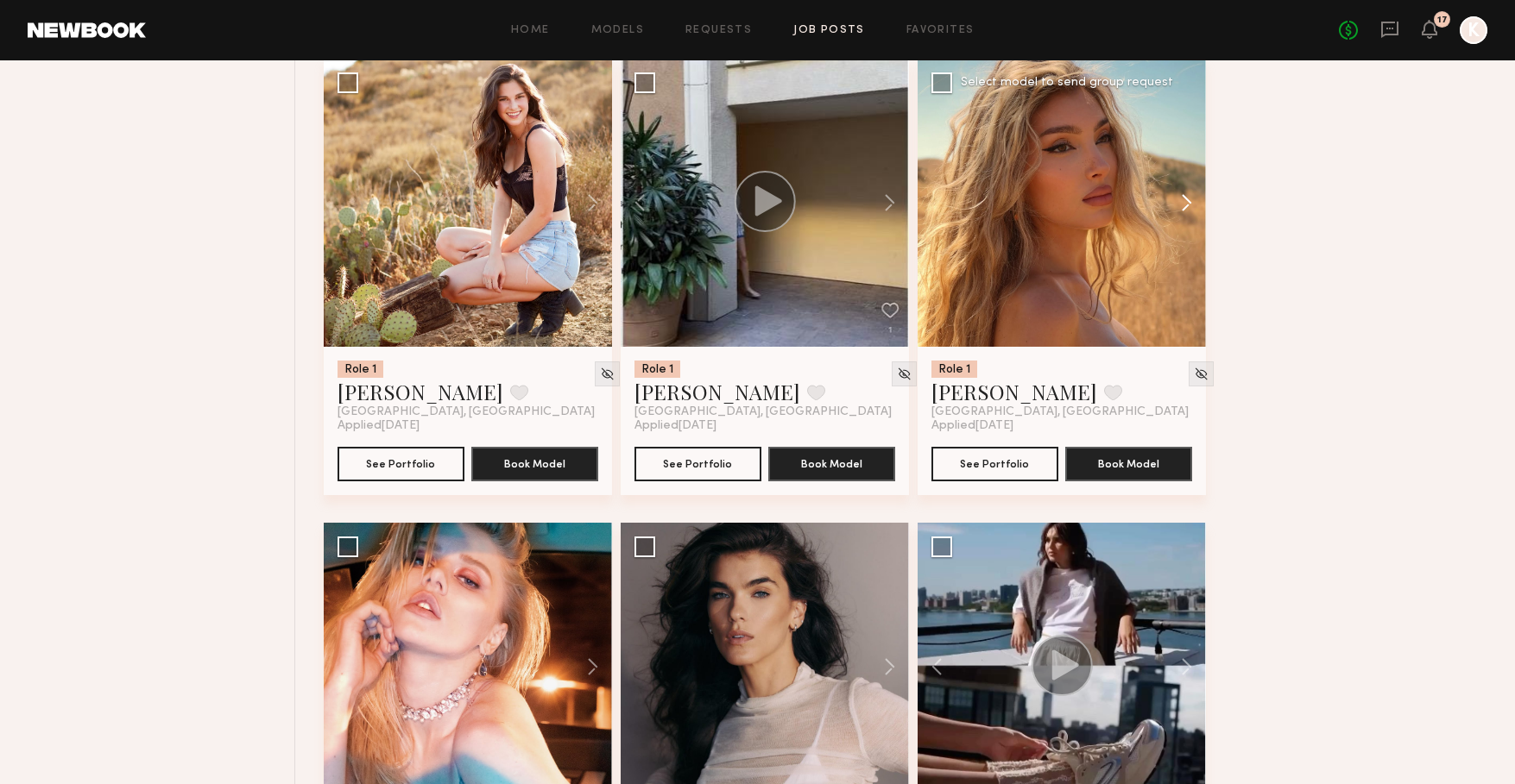
click at [1185, 194] on button at bounding box center [1178, 202] width 56 height 288
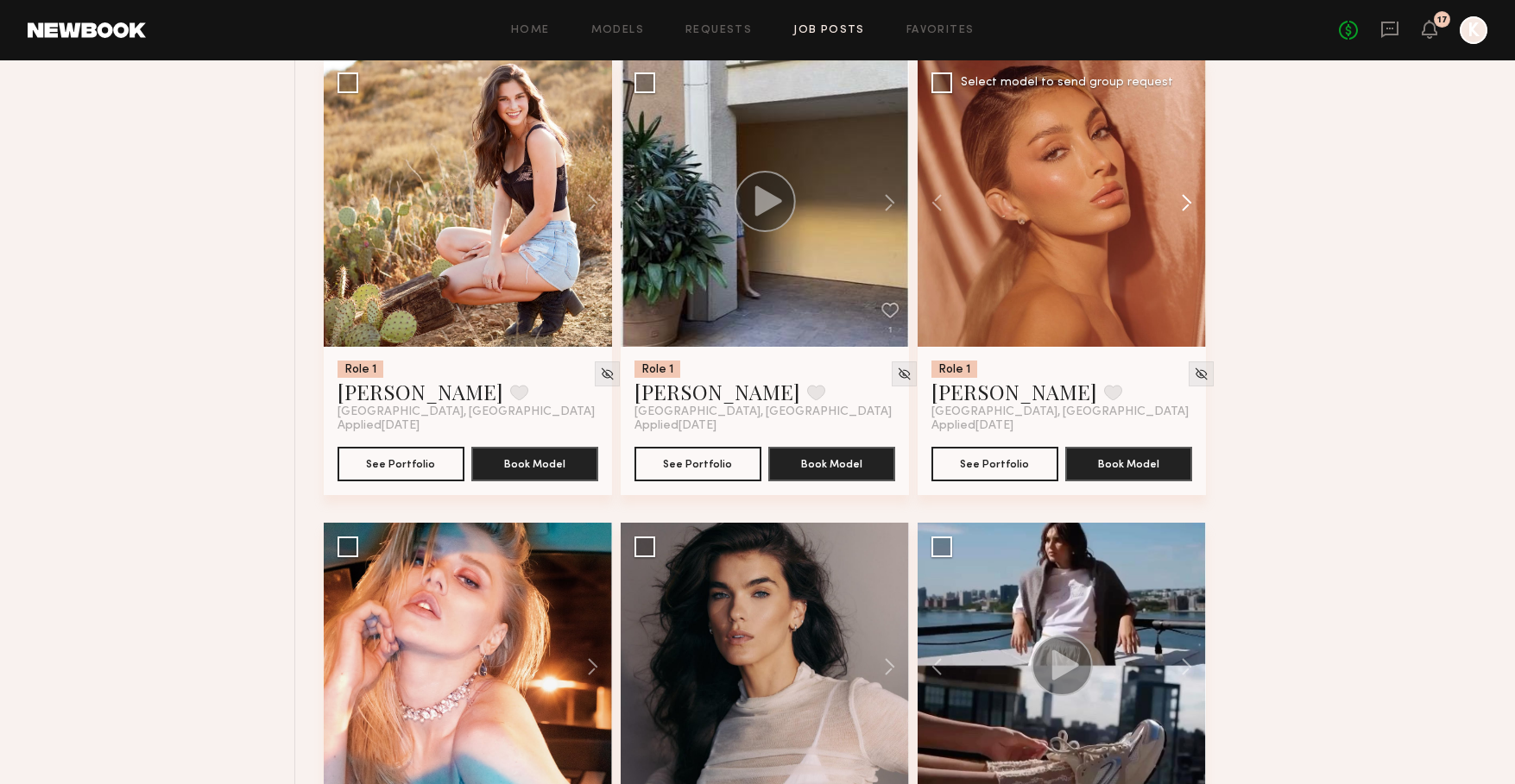
click at [1185, 194] on button at bounding box center [1178, 202] width 56 height 288
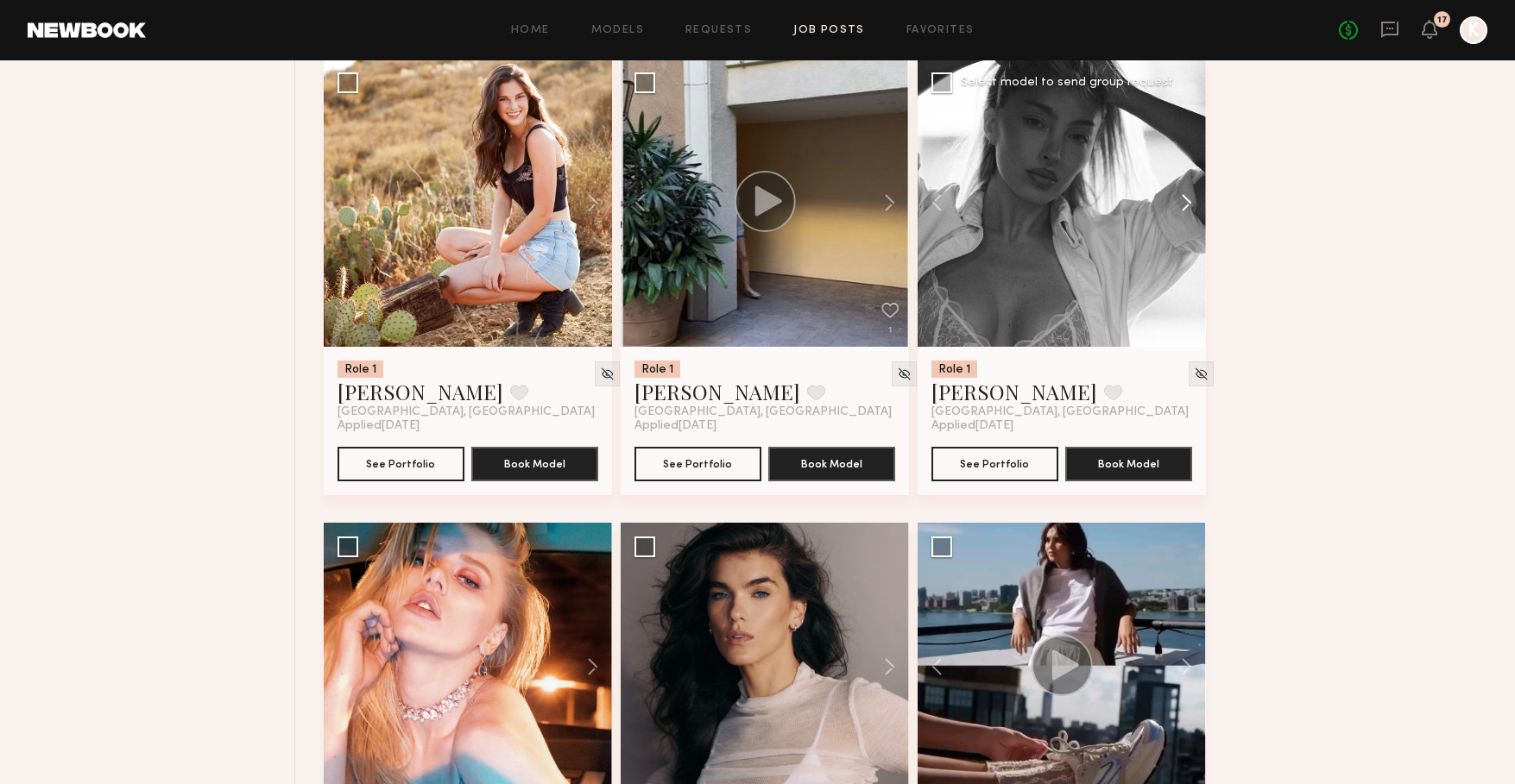
click at [1185, 194] on button at bounding box center [1178, 202] width 56 height 288
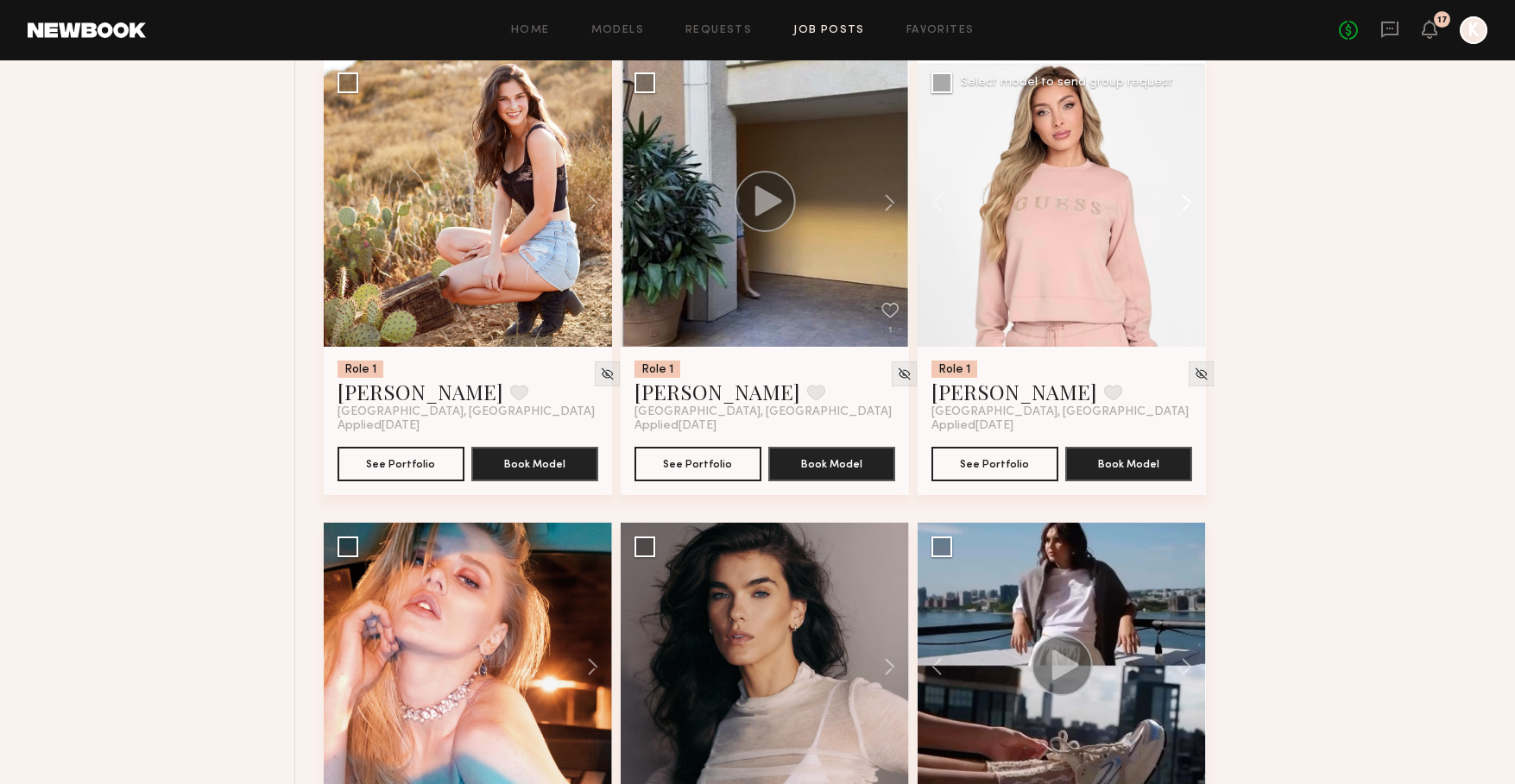
click at [1185, 194] on button at bounding box center [1178, 202] width 56 height 288
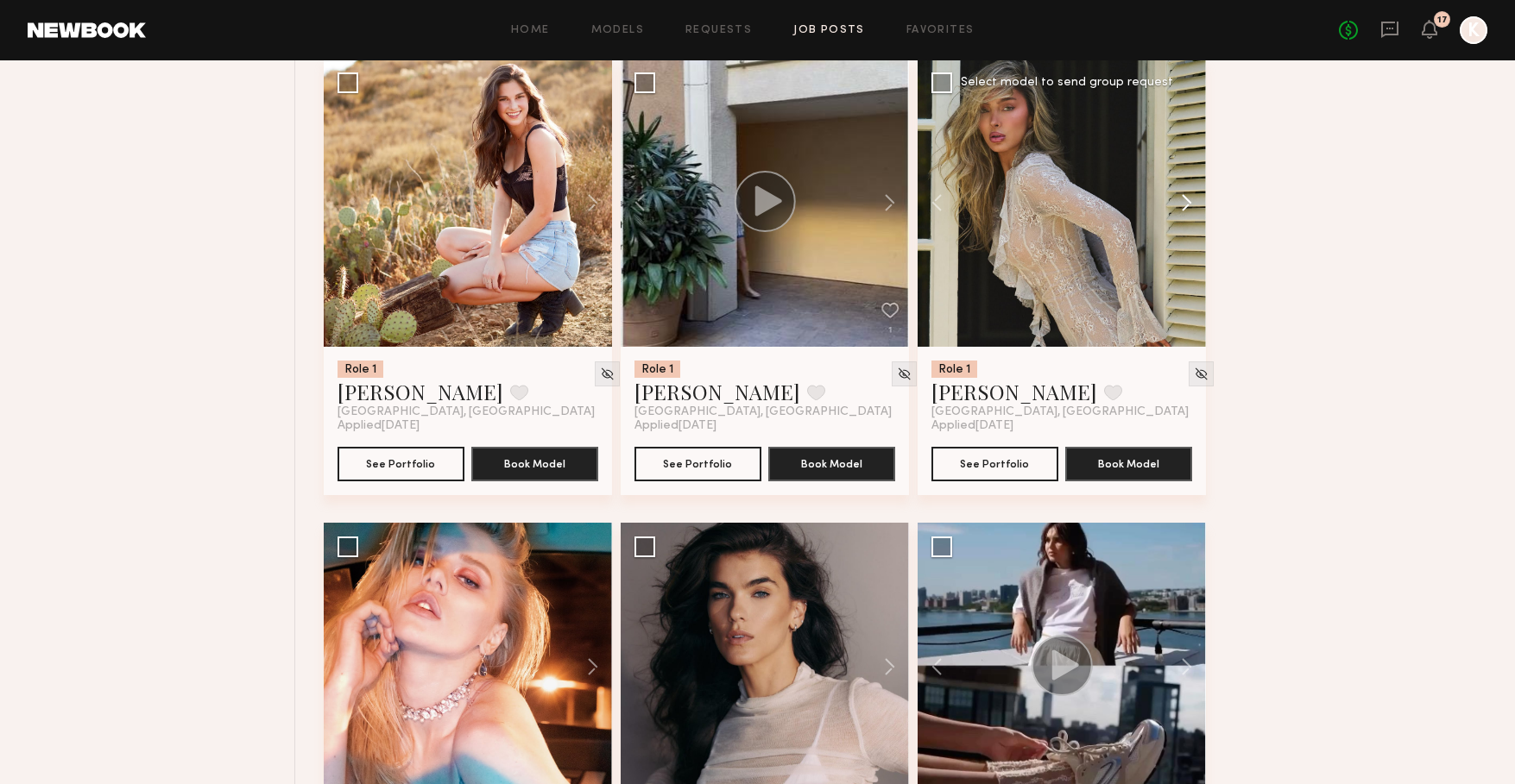
click at [1185, 194] on button at bounding box center [1178, 202] width 56 height 288
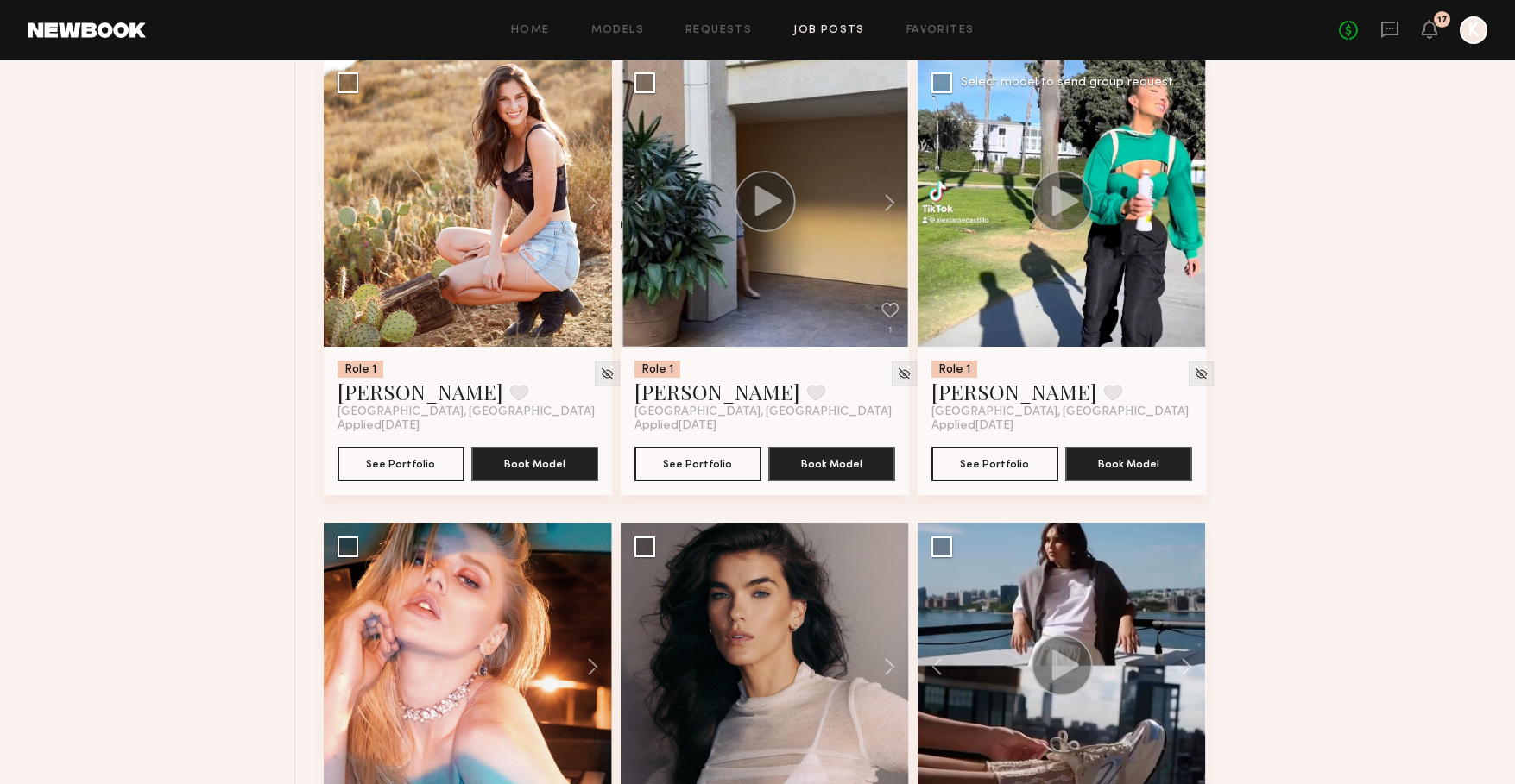
click at [1185, 194] on div at bounding box center [1061, 202] width 288 height 288
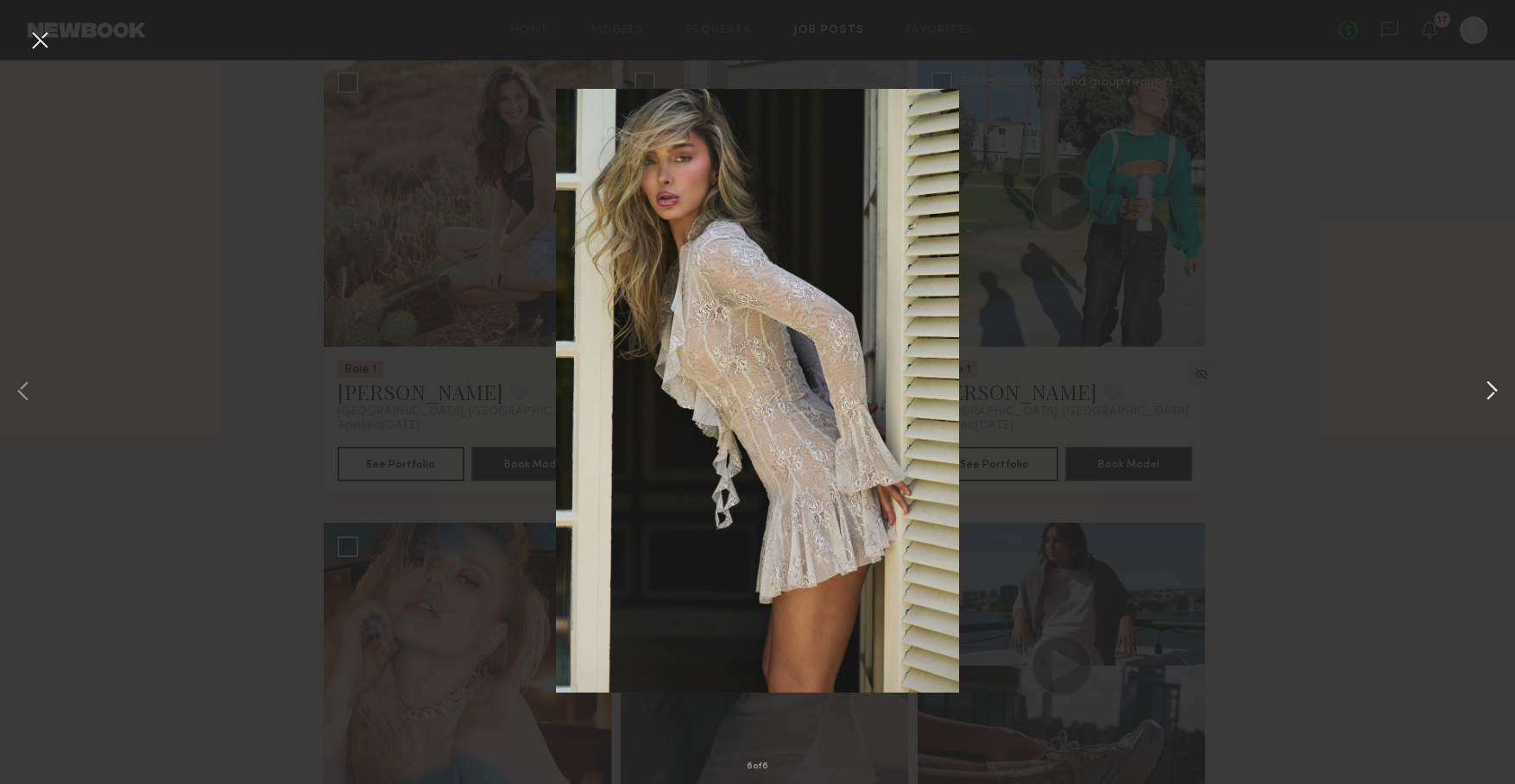
click at [1484, 383] on button at bounding box center [1491, 392] width 21 height 627
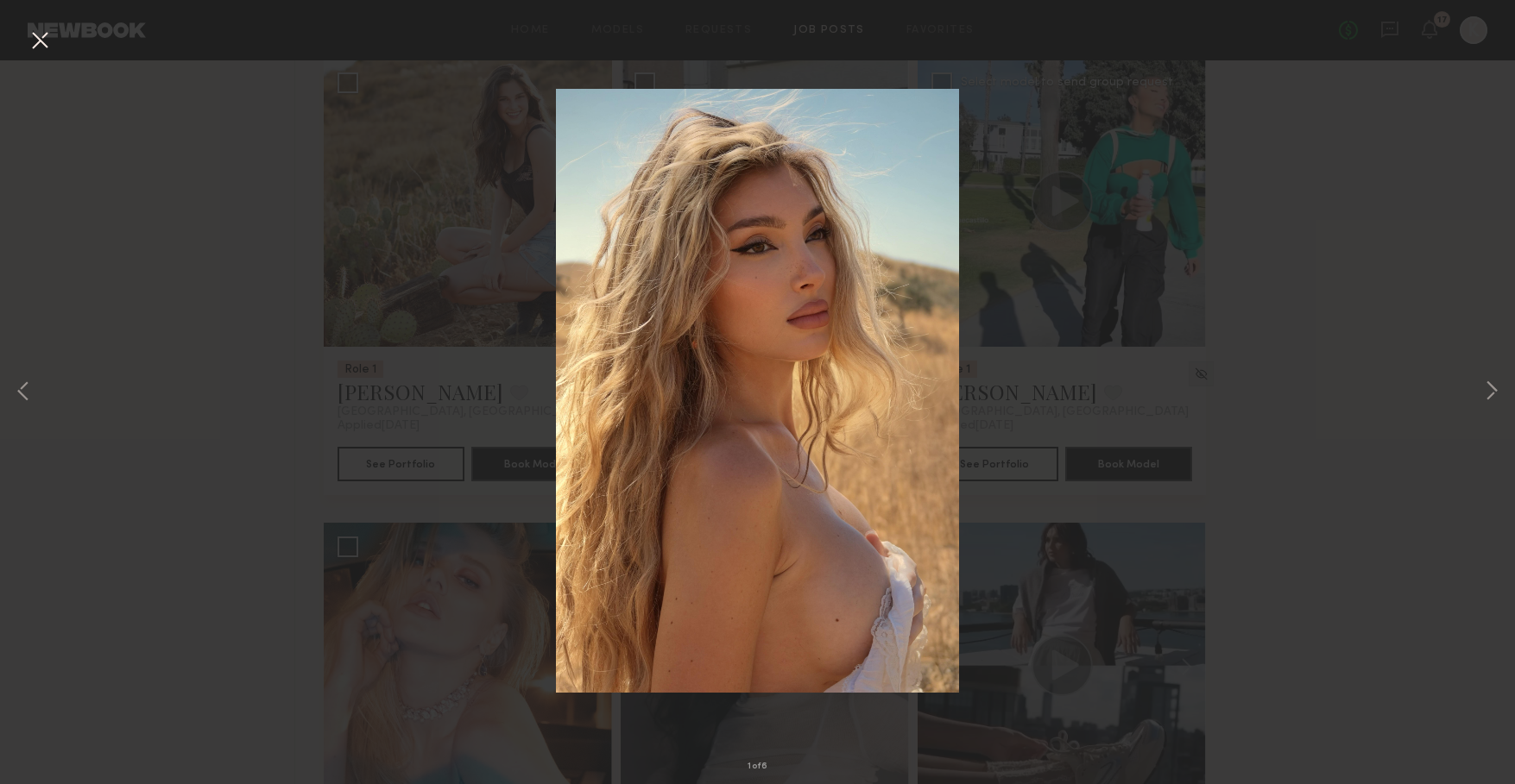
drag, startPoint x: 1170, startPoint y: 246, endPoint x: 1148, endPoint y: 243, distance: 22.2
click at [1169, 246] on div "1 of 6" at bounding box center [757, 392] width 1515 height 784
click at [42, 38] on button at bounding box center [39, 41] width 27 height 31
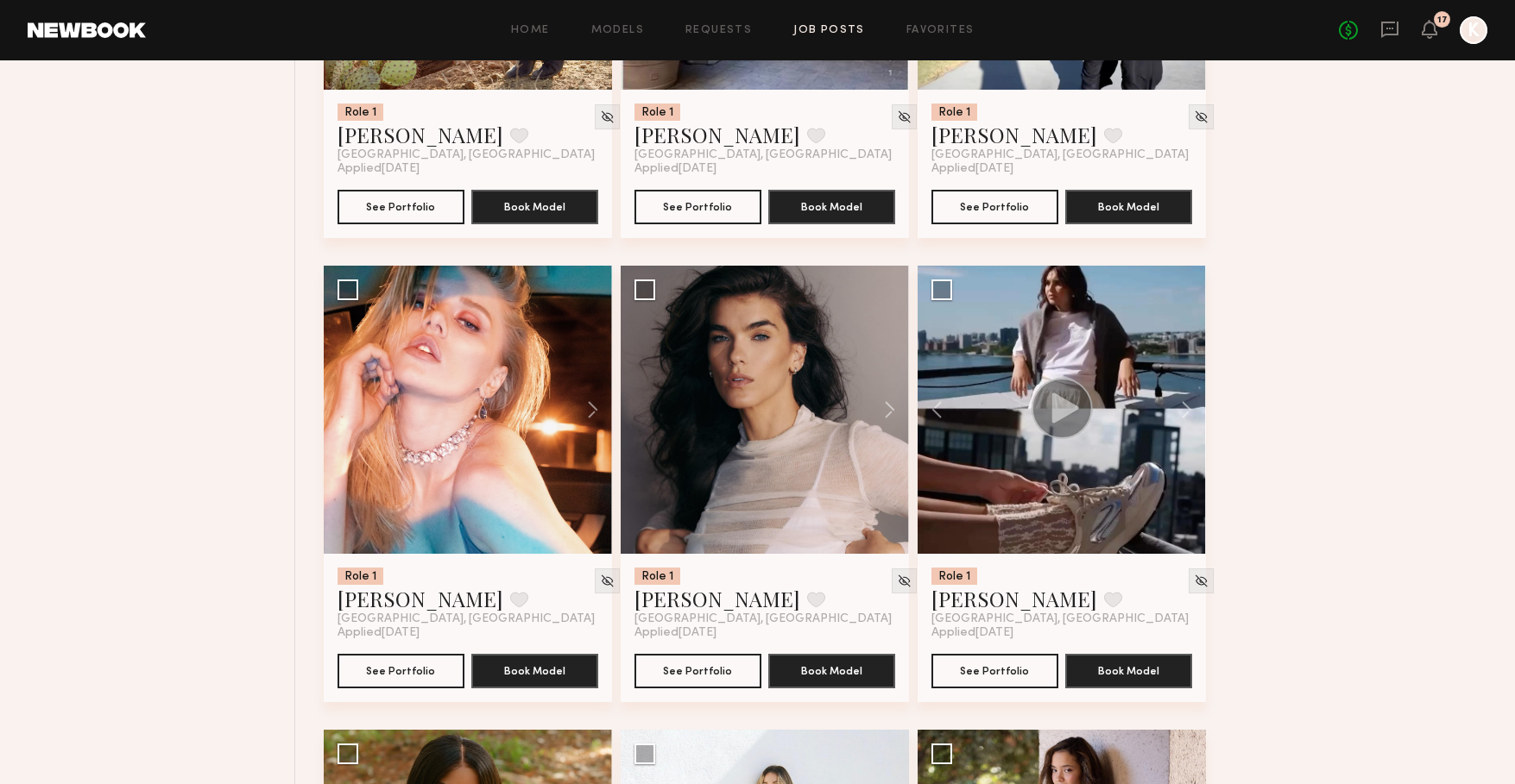
scroll to position [2338, 0]
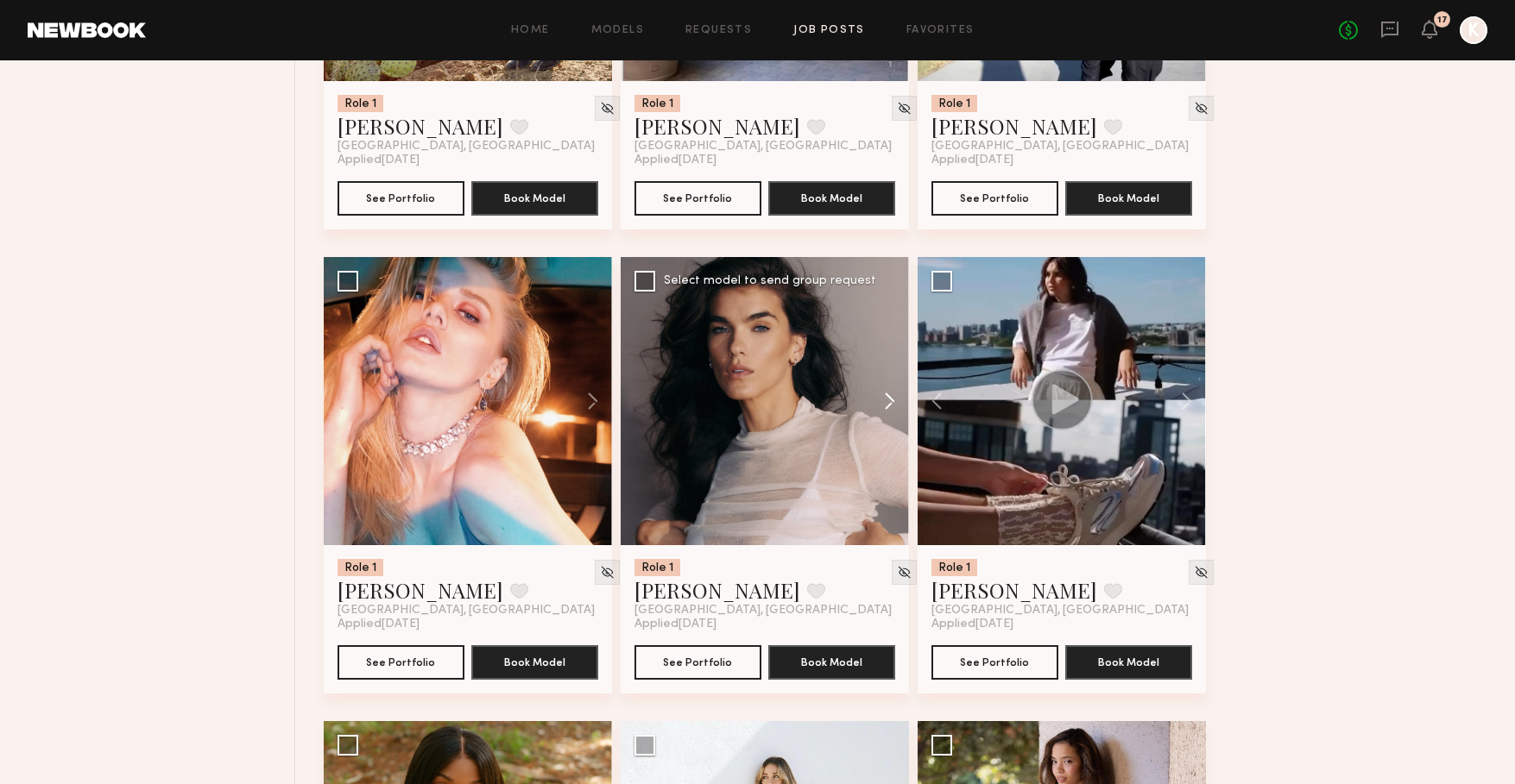
click at [893, 408] on button at bounding box center [881, 401] width 56 height 288
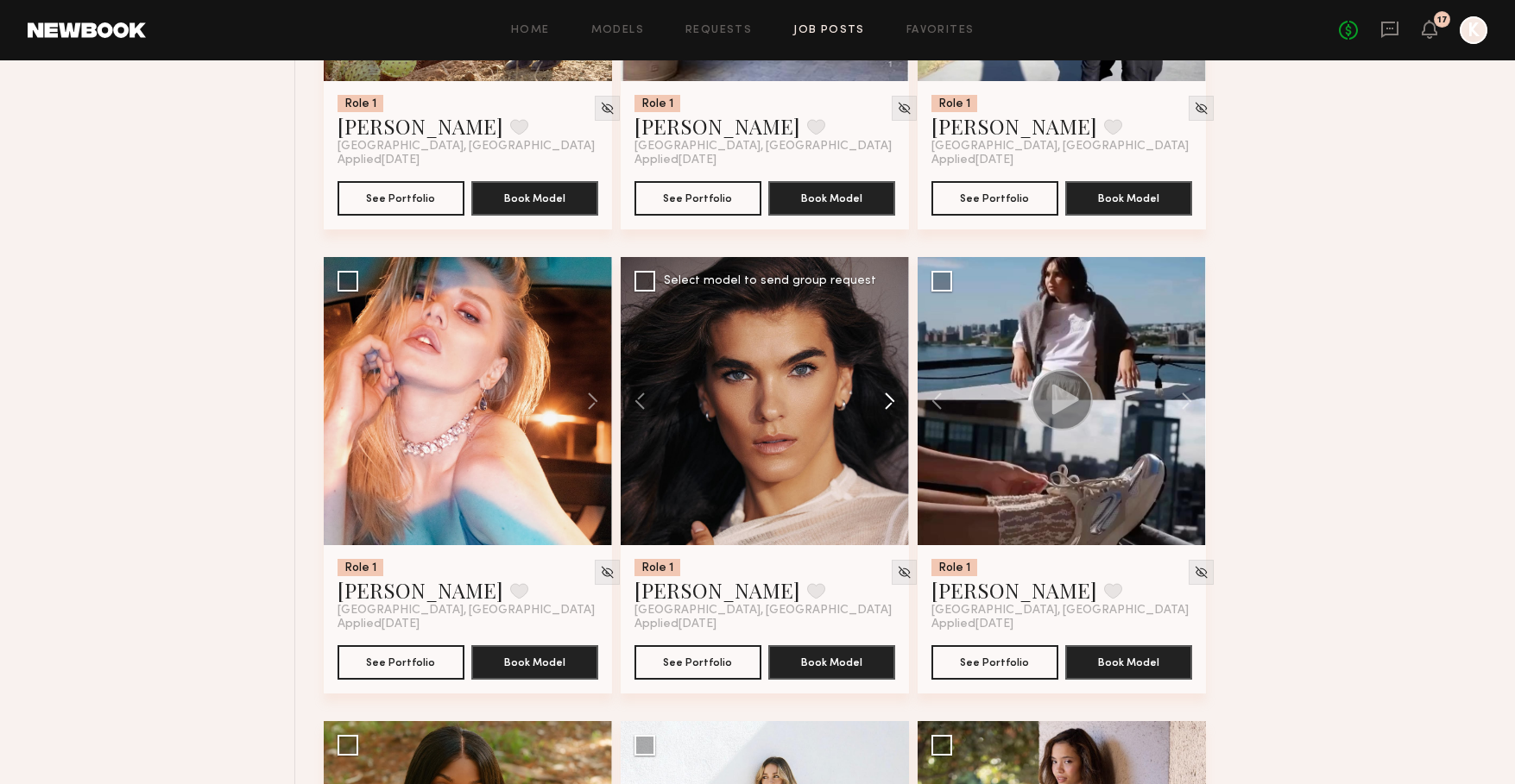
click at [893, 408] on button at bounding box center [881, 401] width 56 height 288
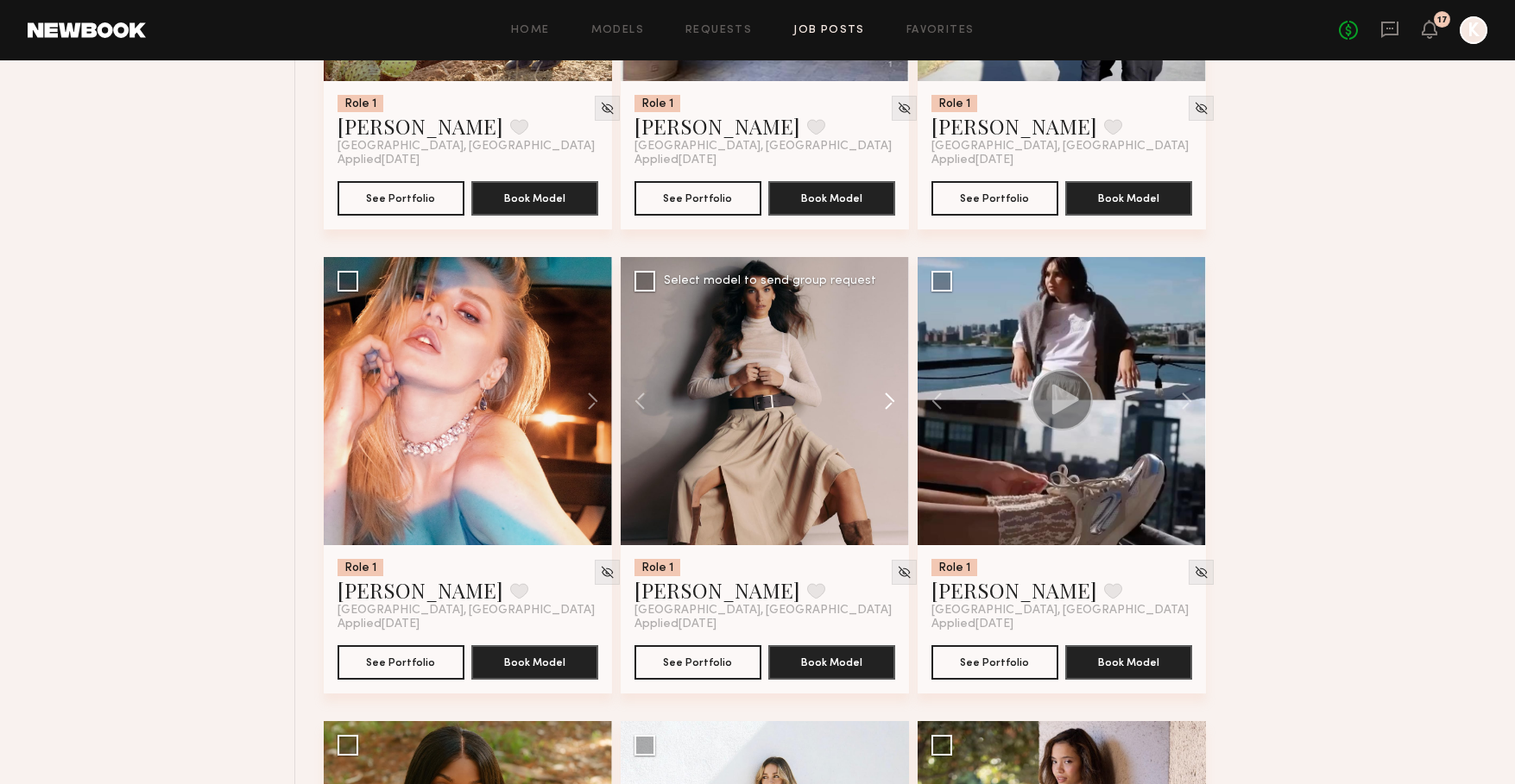
click at [893, 408] on button at bounding box center [881, 401] width 56 height 288
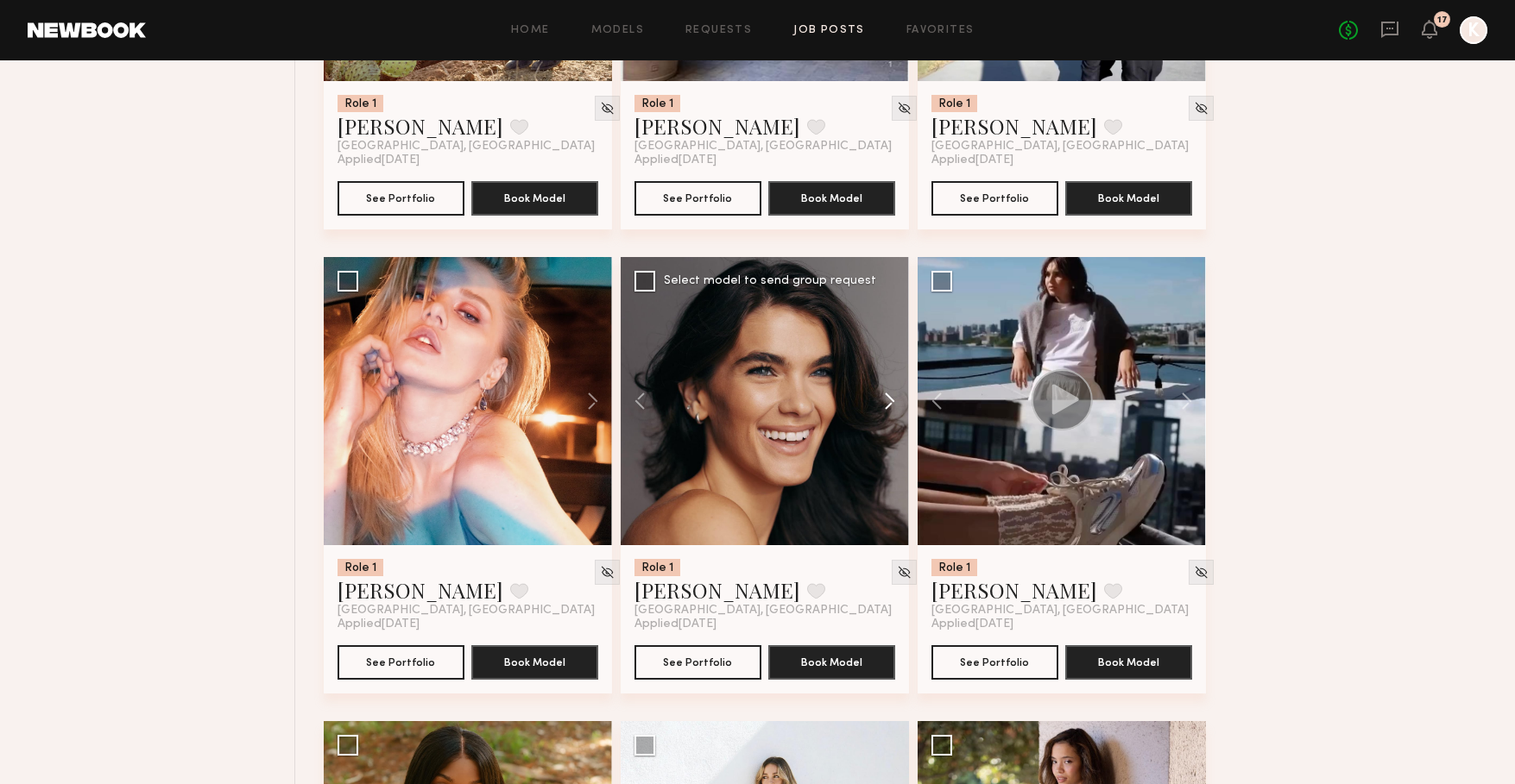
click at [893, 408] on button at bounding box center [881, 401] width 56 height 288
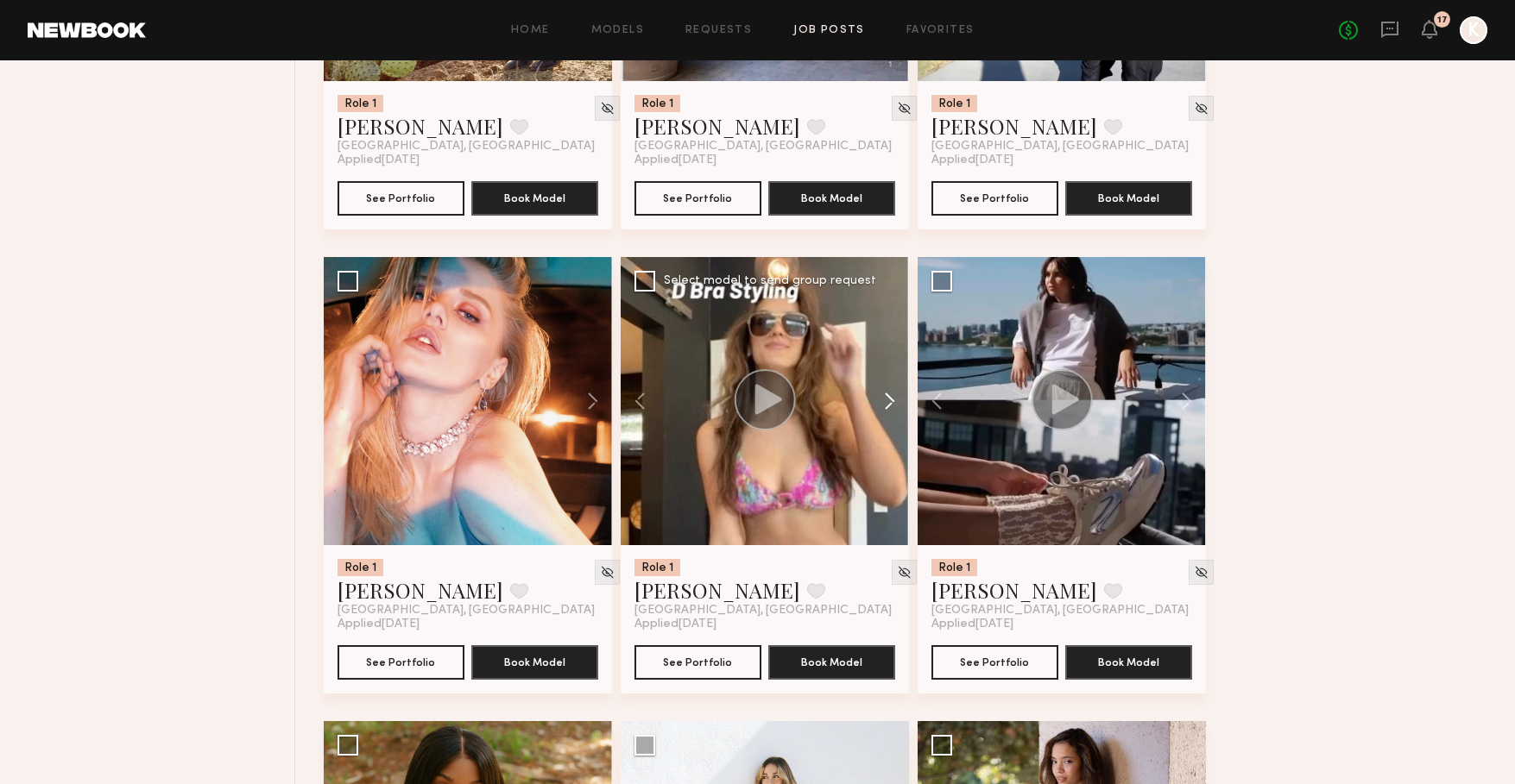
click at [893, 408] on button at bounding box center [881, 401] width 56 height 288
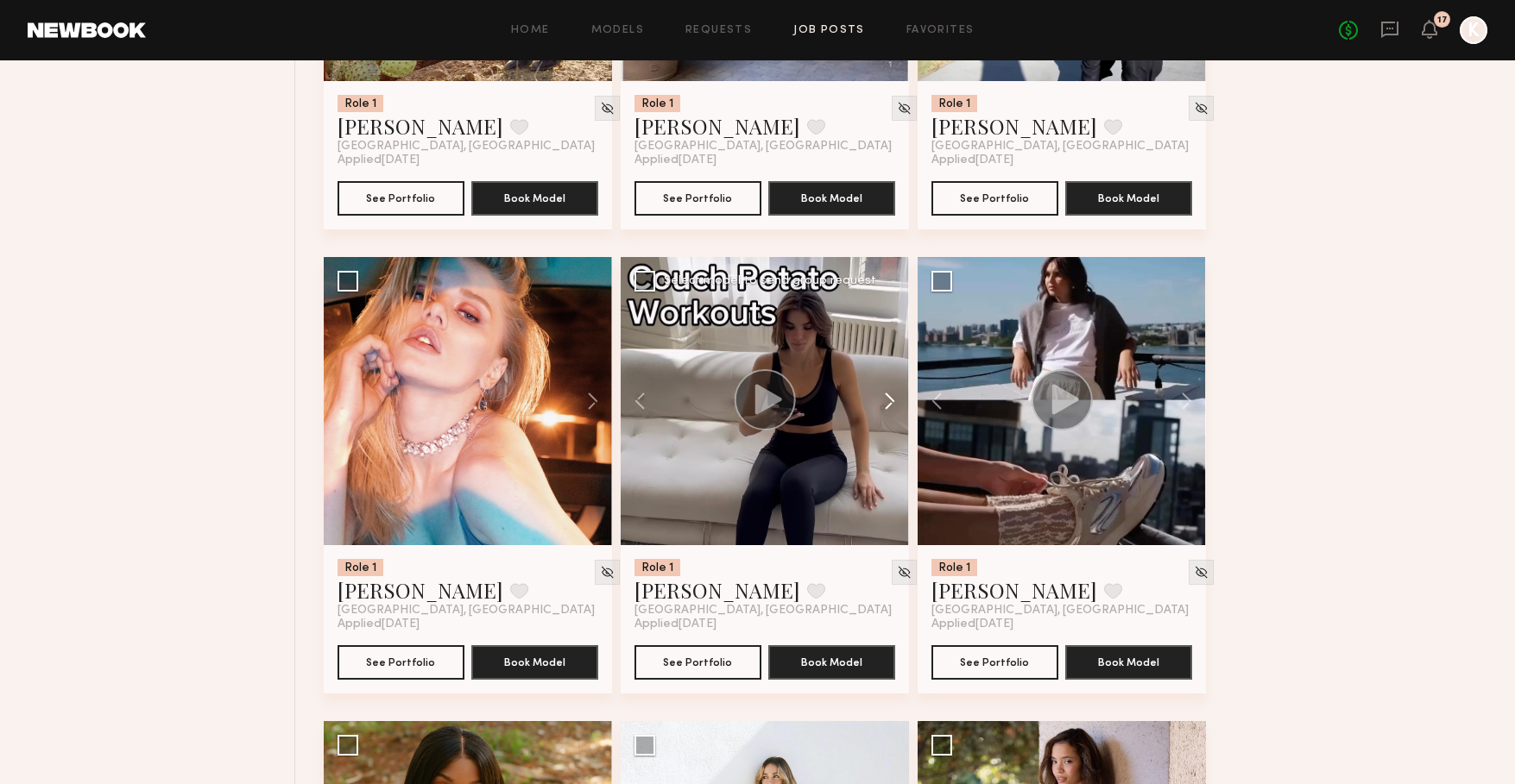
click at [893, 408] on button at bounding box center [881, 401] width 56 height 288
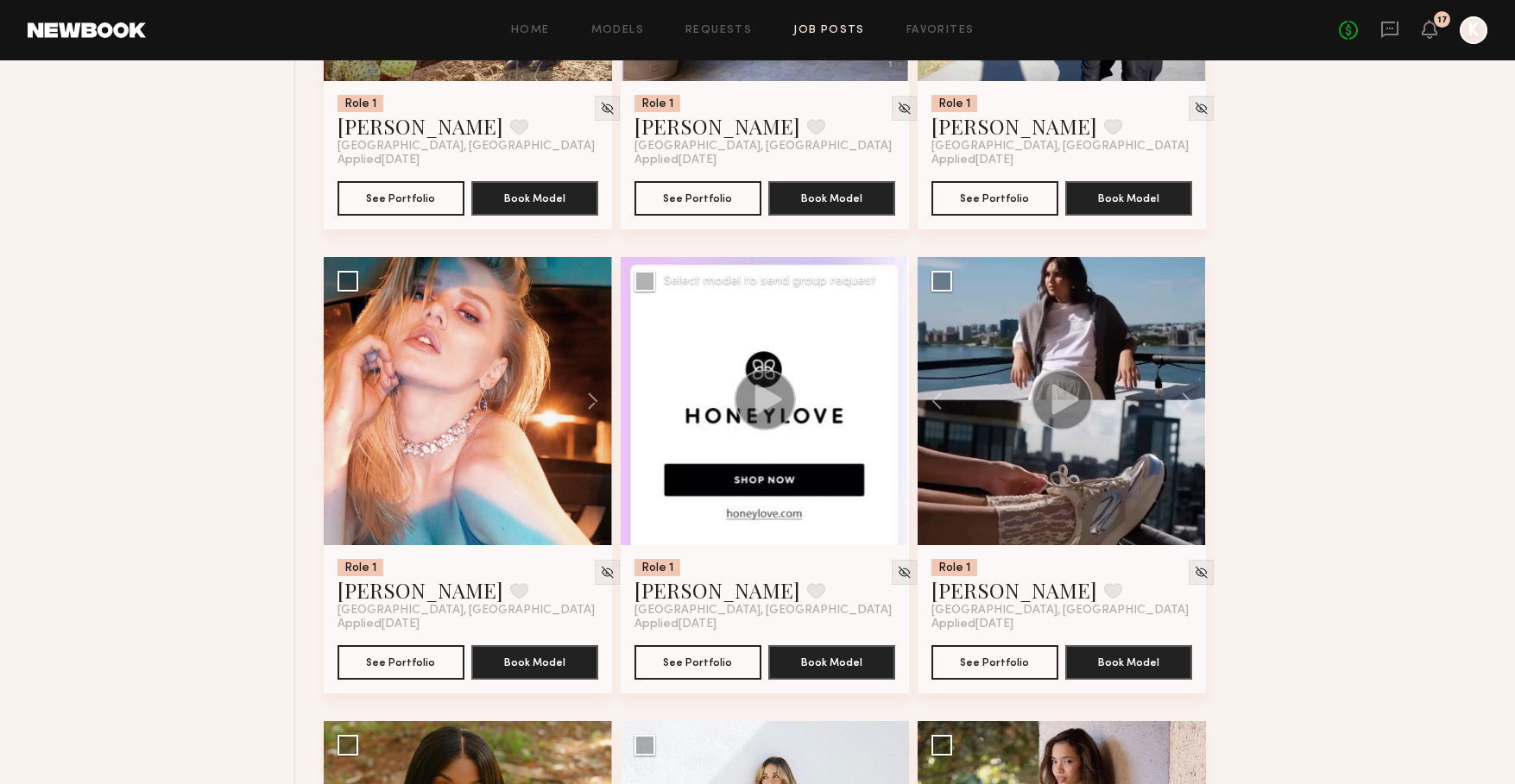
click at [893, 408] on button at bounding box center [881, 401] width 56 height 288
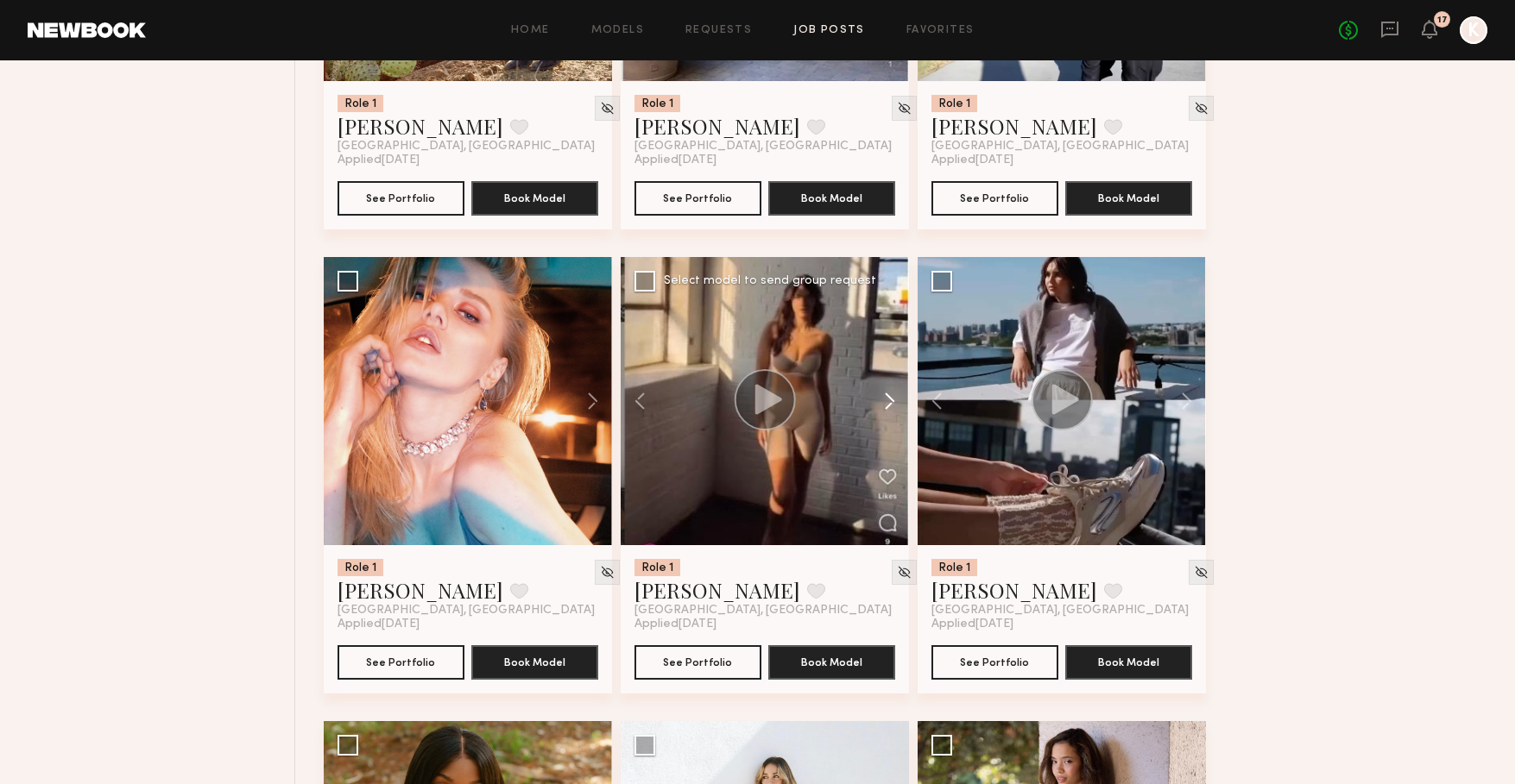
click at [893, 408] on button at bounding box center [881, 401] width 56 height 288
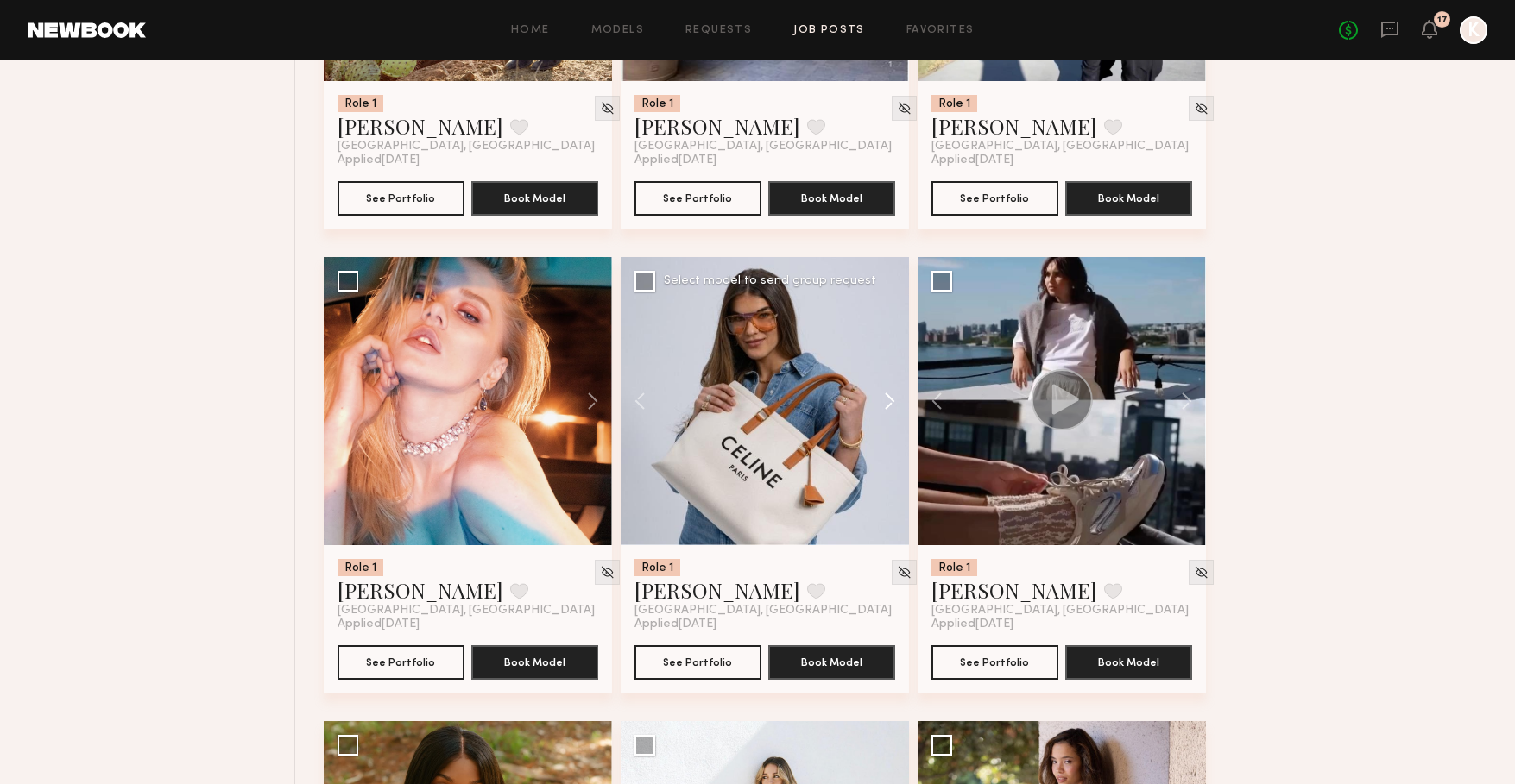
click at [893, 408] on button at bounding box center [881, 401] width 56 height 288
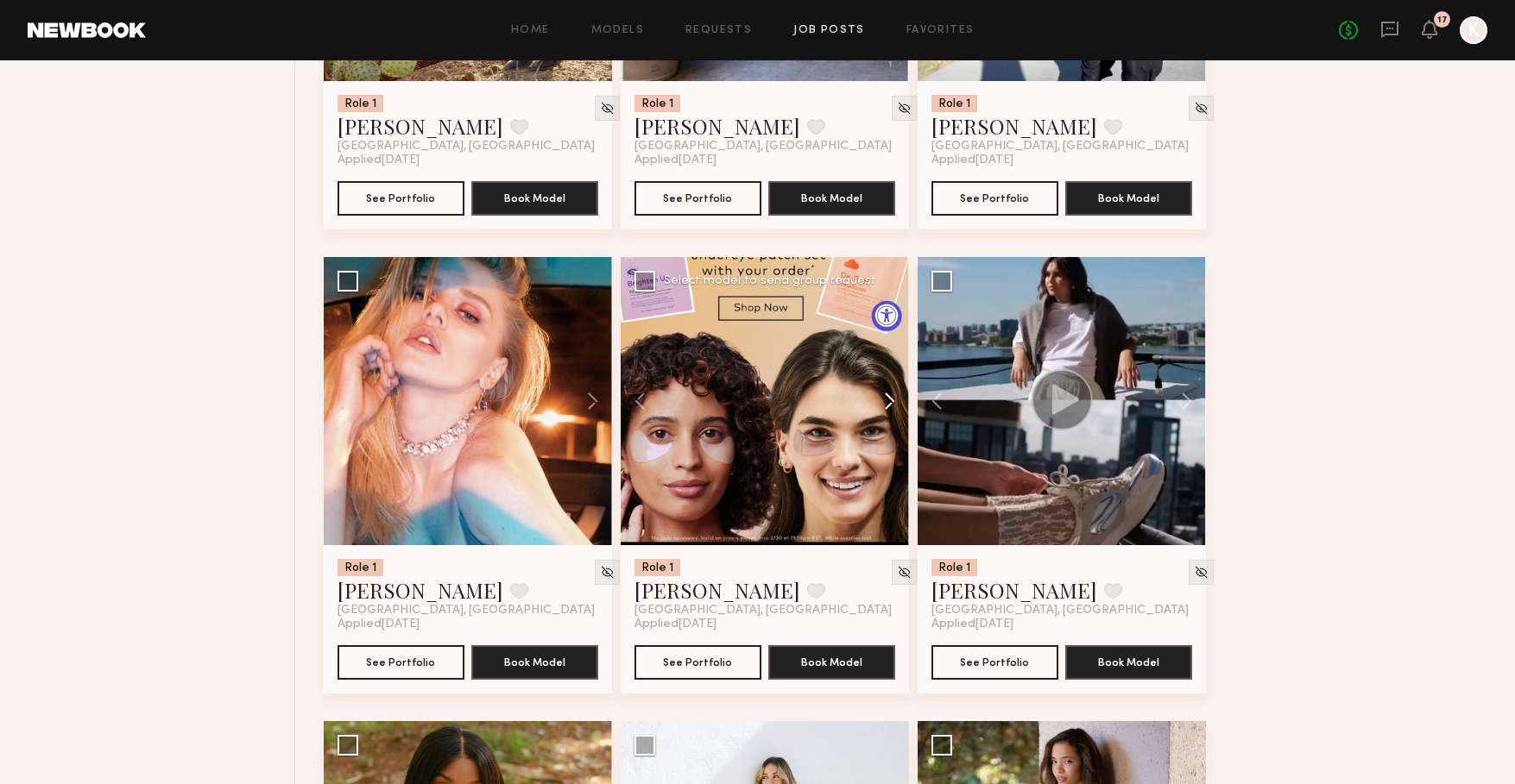
click at [893, 408] on button at bounding box center [881, 401] width 56 height 288
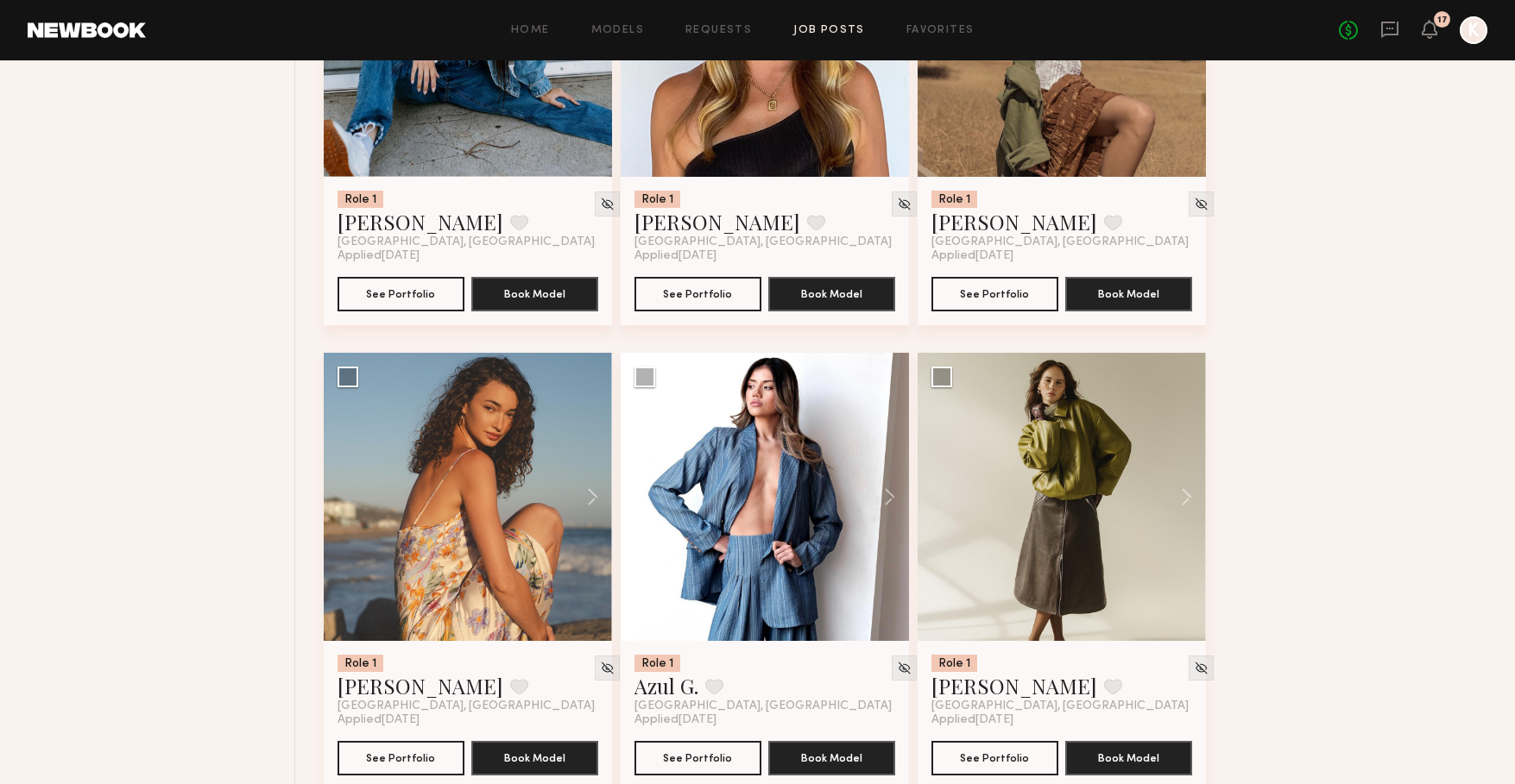
scroll to position [4136, 0]
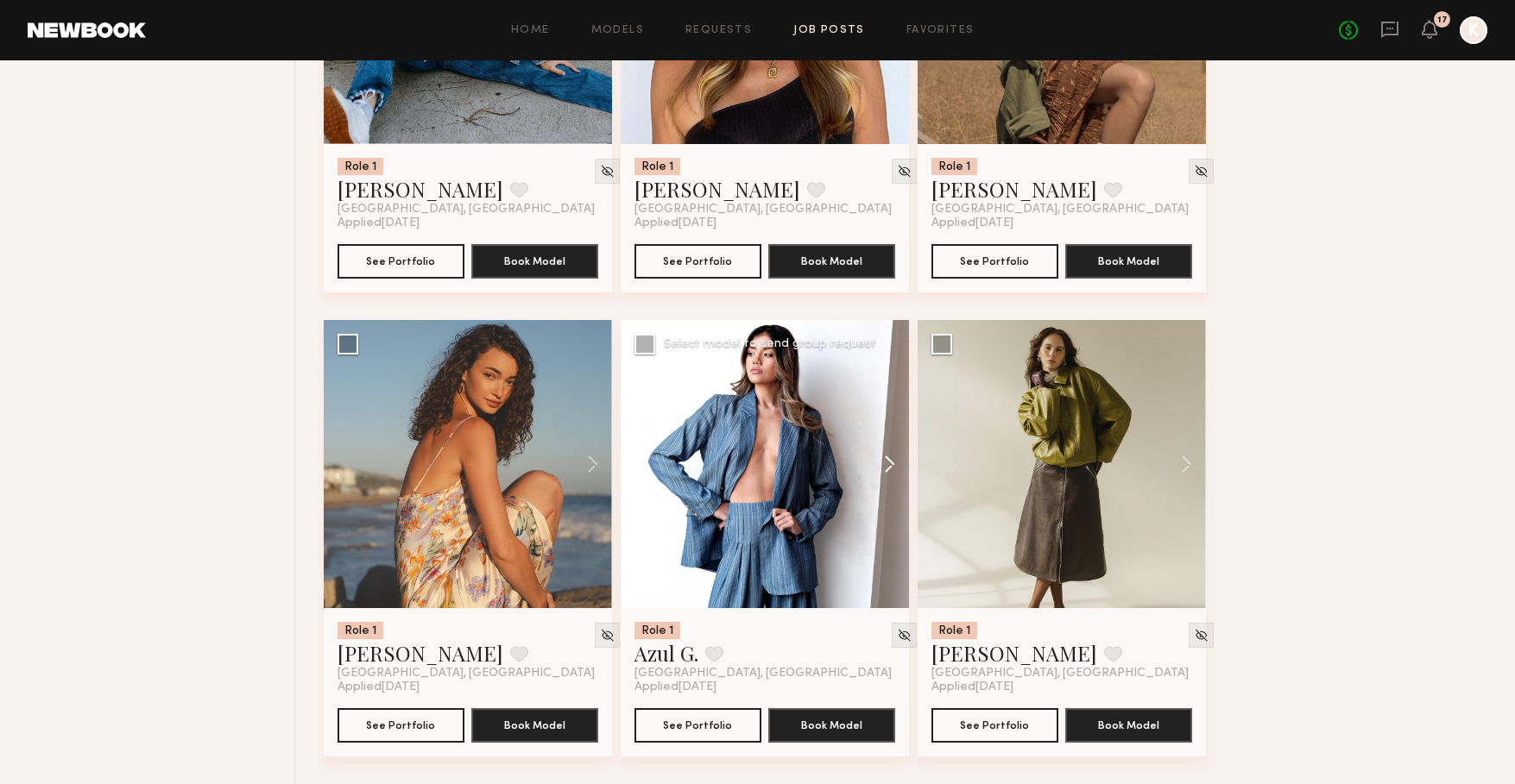
click at [893, 408] on button at bounding box center [881, 463] width 56 height 288
